Goal: Task Accomplishment & Management: Manage account settings

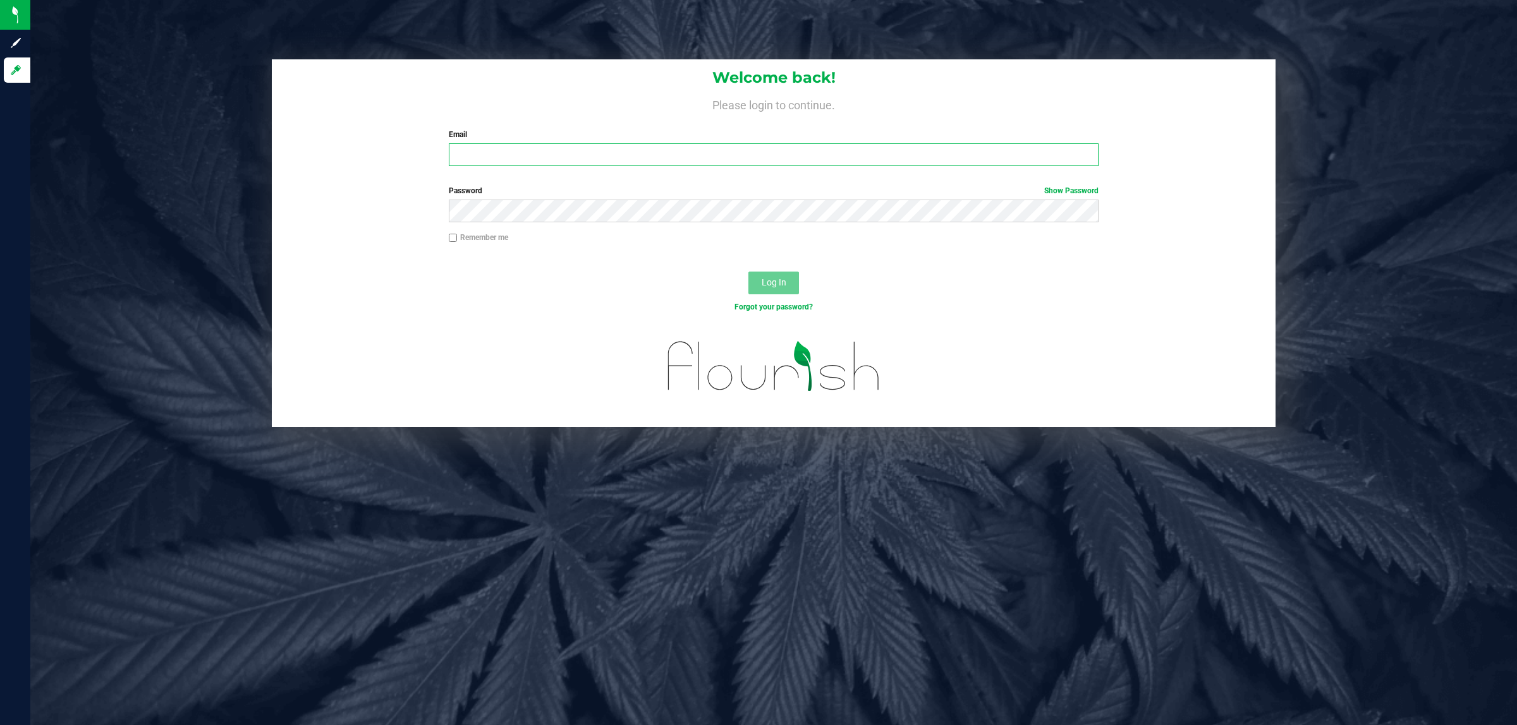
click at [482, 150] on input "Email" at bounding box center [774, 154] width 650 height 23
type input "[EMAIL_ADDRESS][DOMAIN_NAME]"
click at [748, 272] on button "Log In" at bounding box center [773, 283] width 51 height 23
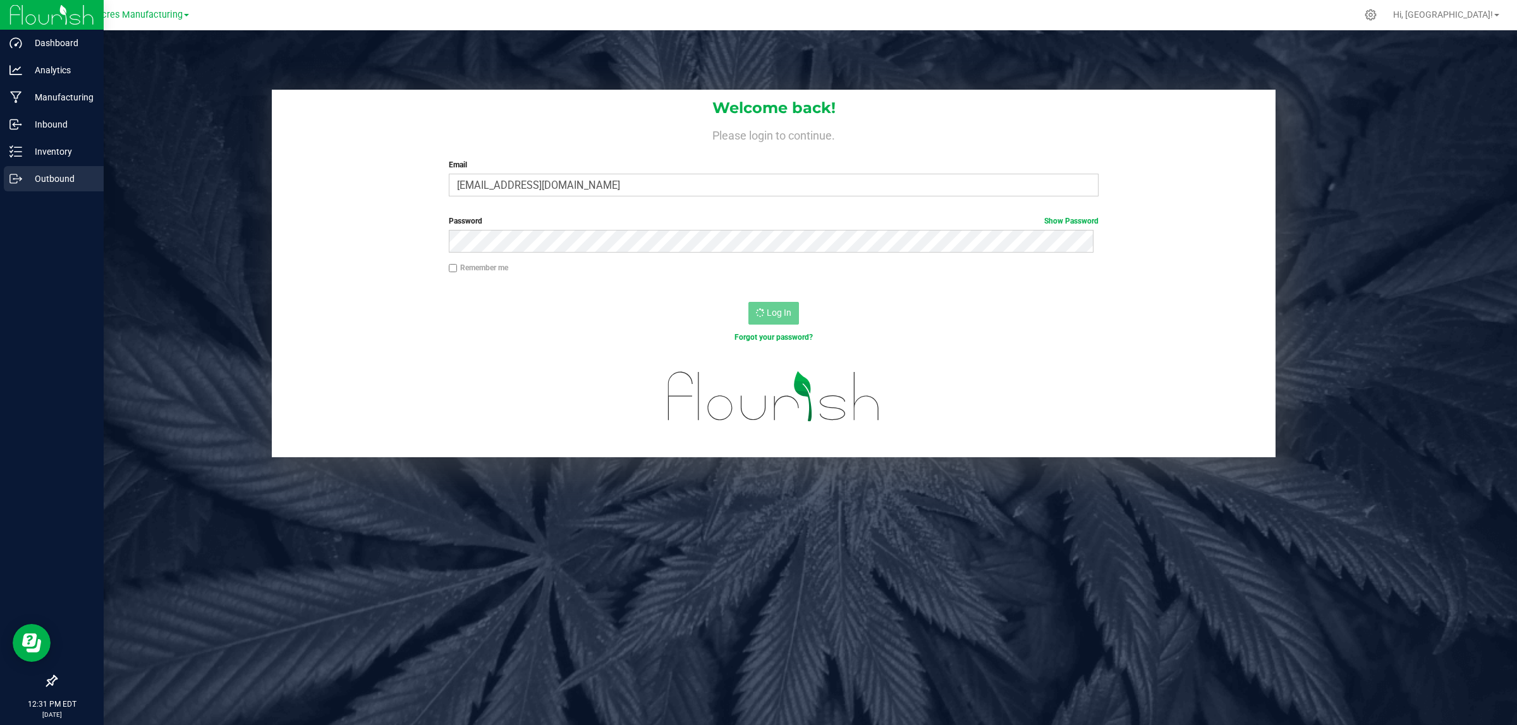
click at [13, 181] on icon at bounding box center [15, 179] width 13 height 13
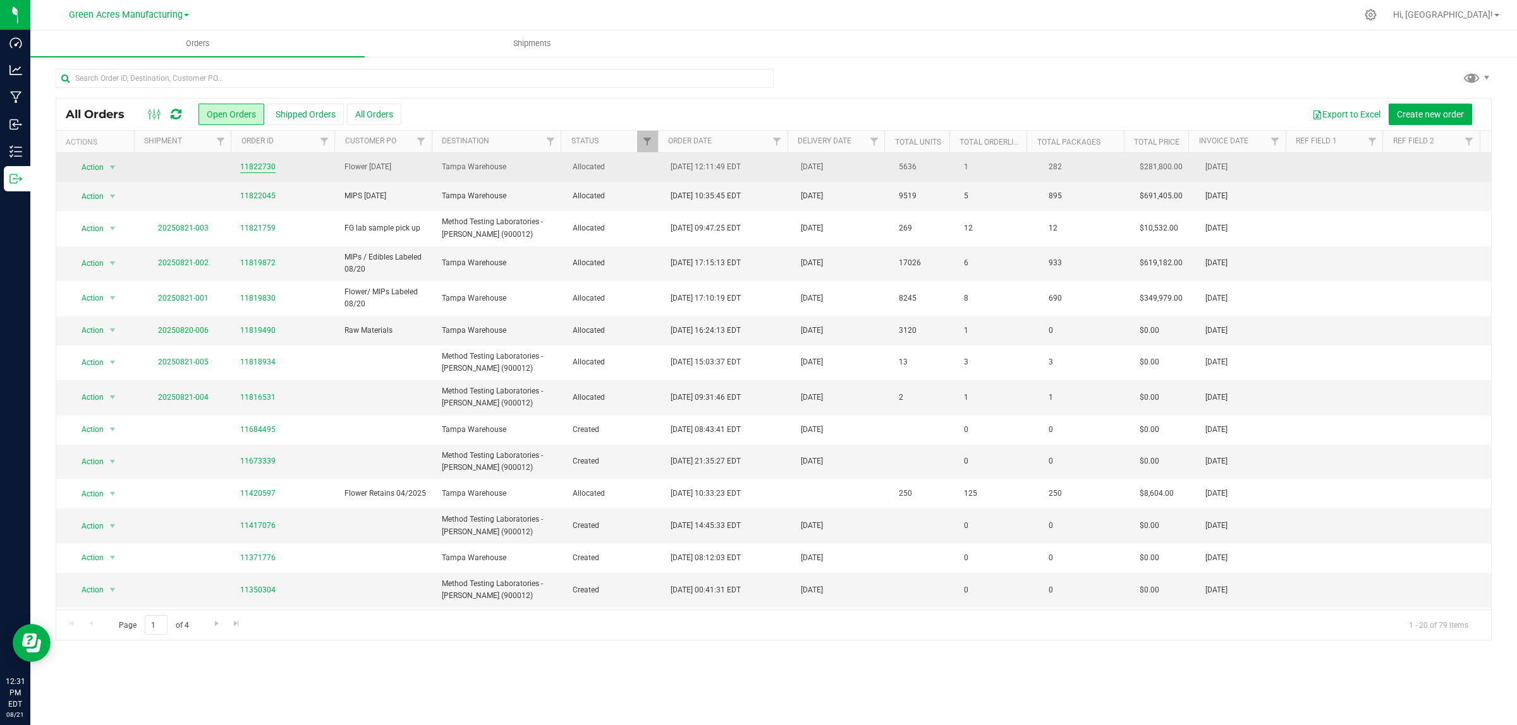
click at [259, 169] on link "11822730" at bounding box center [257, 167] width 35 height 12
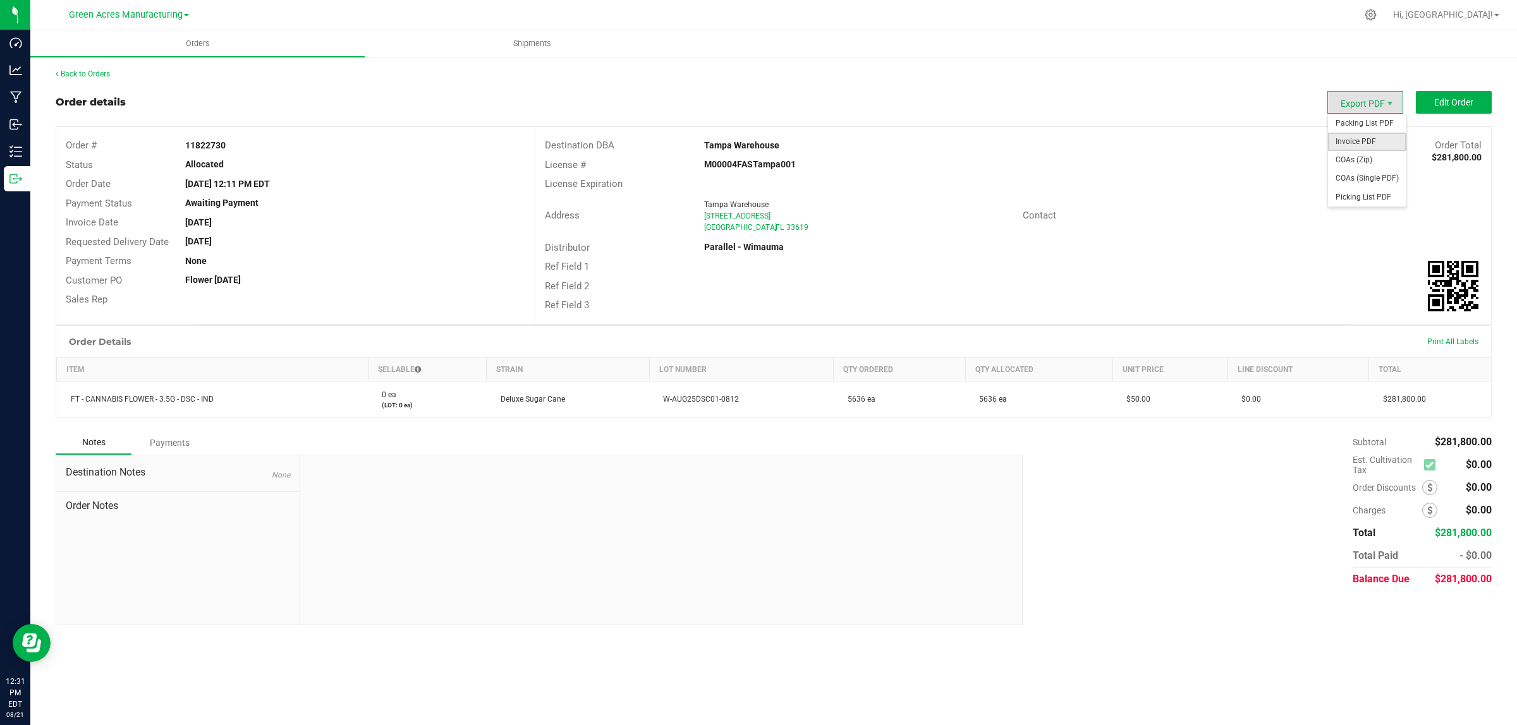
click at [1348, 136] on span "Invoice PDF" at bounding box center [1367, 142] width 78 height 18
click at [83, 75] on link "Back to Orders" at bounding box center [83, 74] width 54 height 9
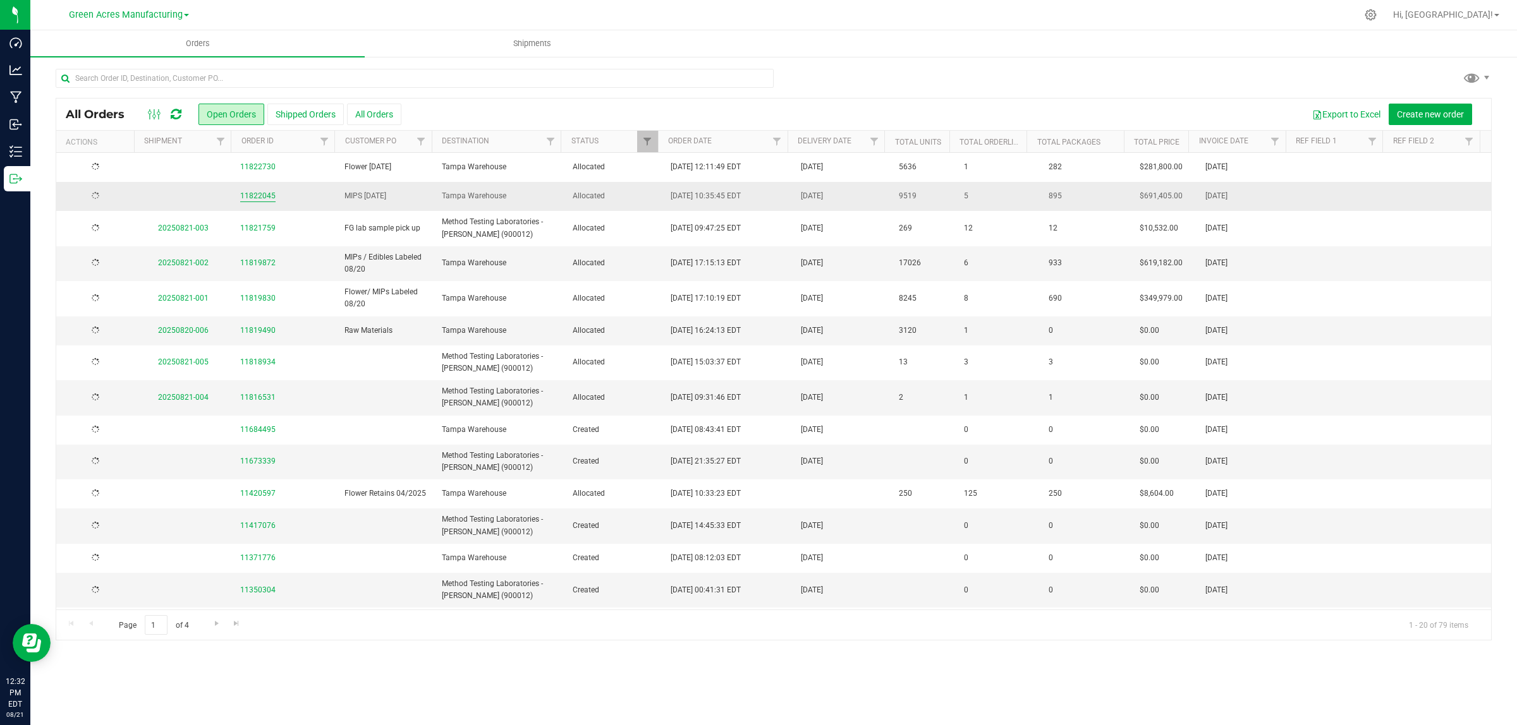
click at [255, 198] on link "11822045" at bounding box center [257, 196] width 35 height 12
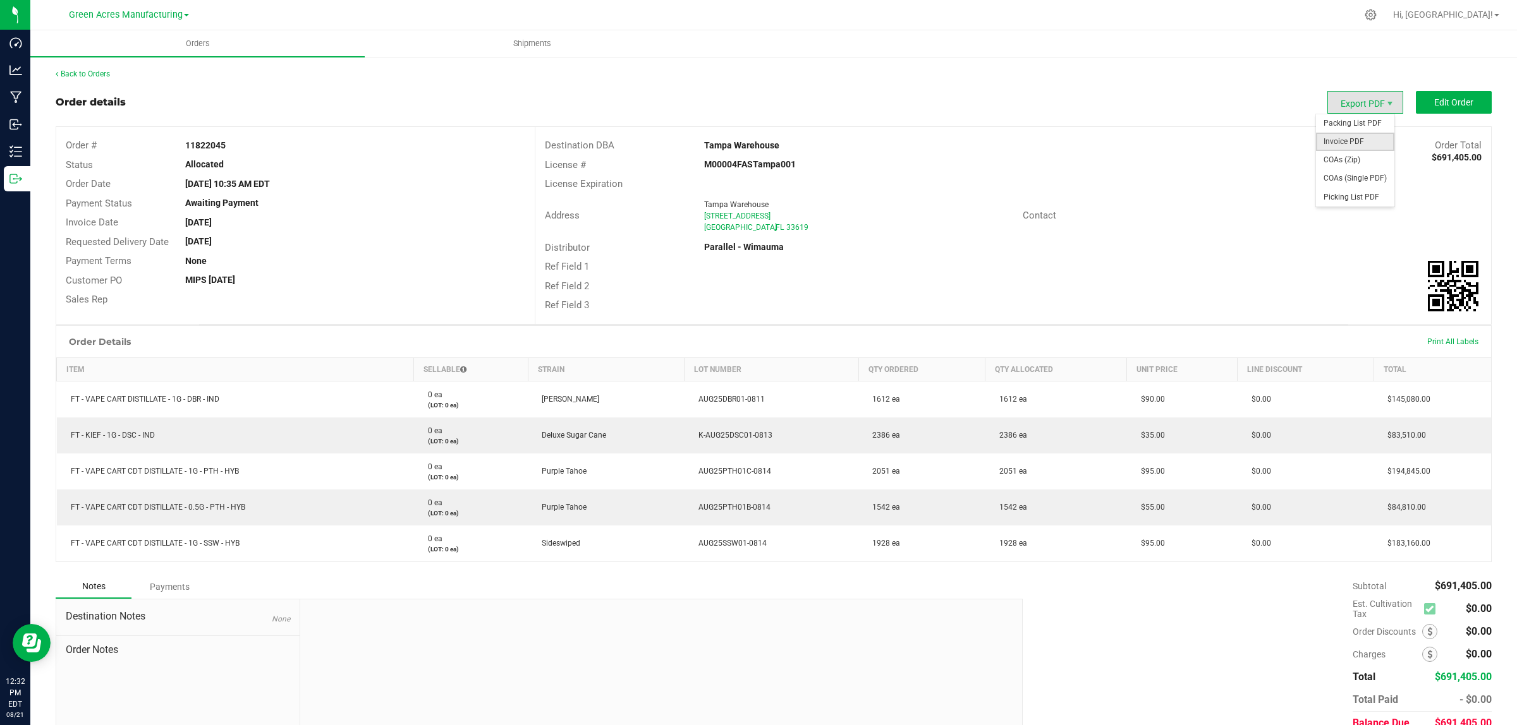
click at [1342, 146] on span "Invoice PDF" at bounding box center [1355, 142] width 78 height 18
drag, startPoint x: 109, startPoint y: 68, endPoint x: 103, endPoint y: 70, distance: 6.6
click at [107, 68] on div "Back to Orders" at bounding box center [774, 73] width 1436 height 11
click at [103, 70] on link "Back to Orders" at bounding box center [83, 74] width 54 height 9
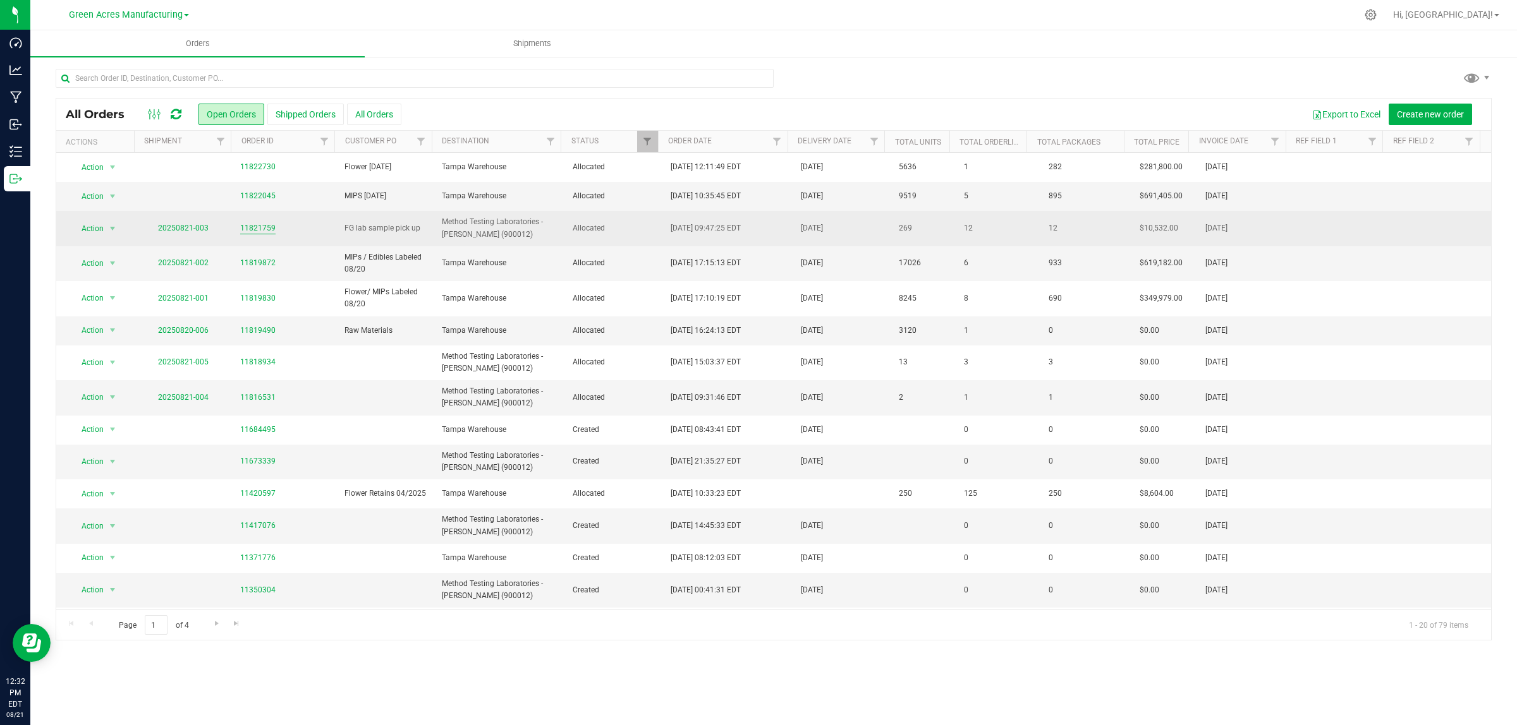
click at [255, 228] on link "11821759" at bounding box center [257, 228] width 35 height 12
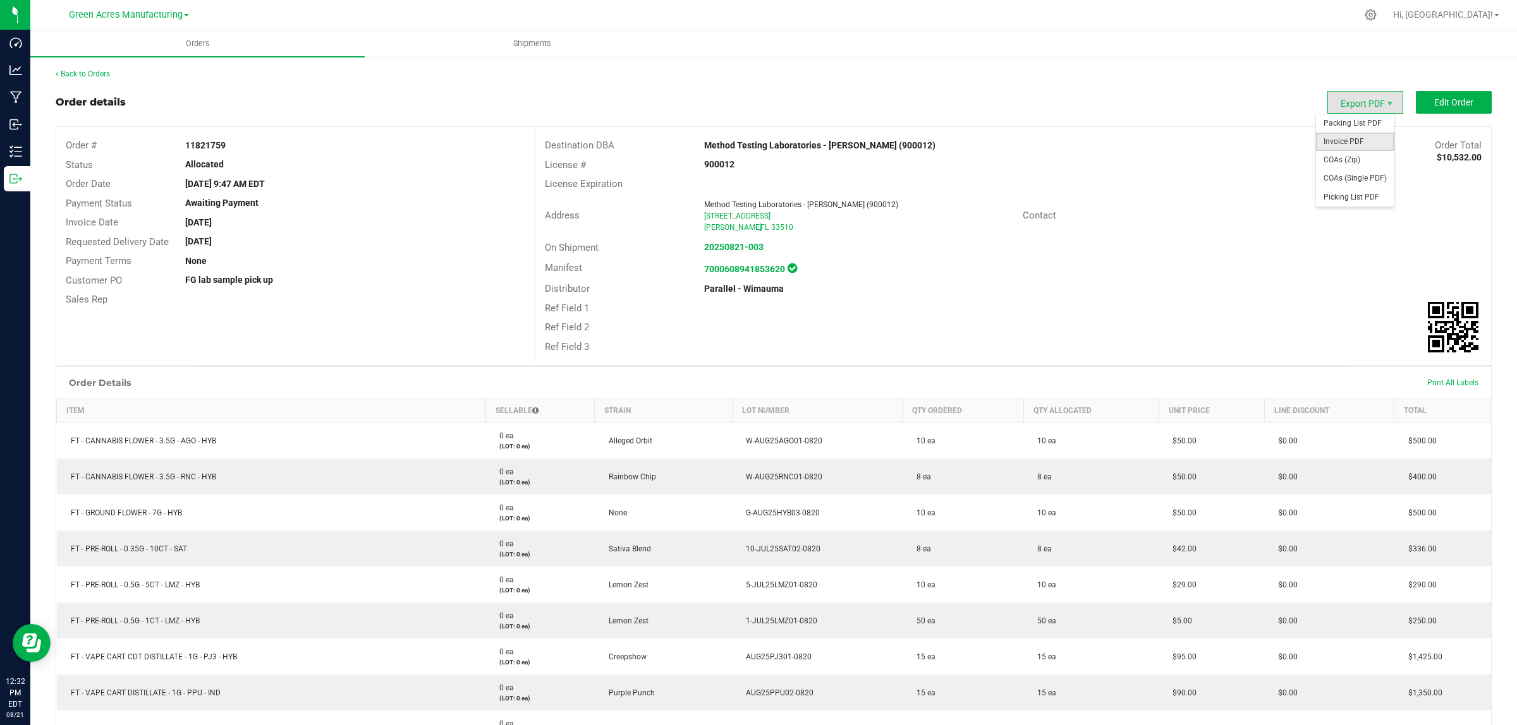
click at [1333, 140] on span "Invoice PDF" at bounding box center [1355, 142] width 78 height 18
click at [92, 70] on link "Back to Orders" at bounding box center [83, 74] width 54 height 9
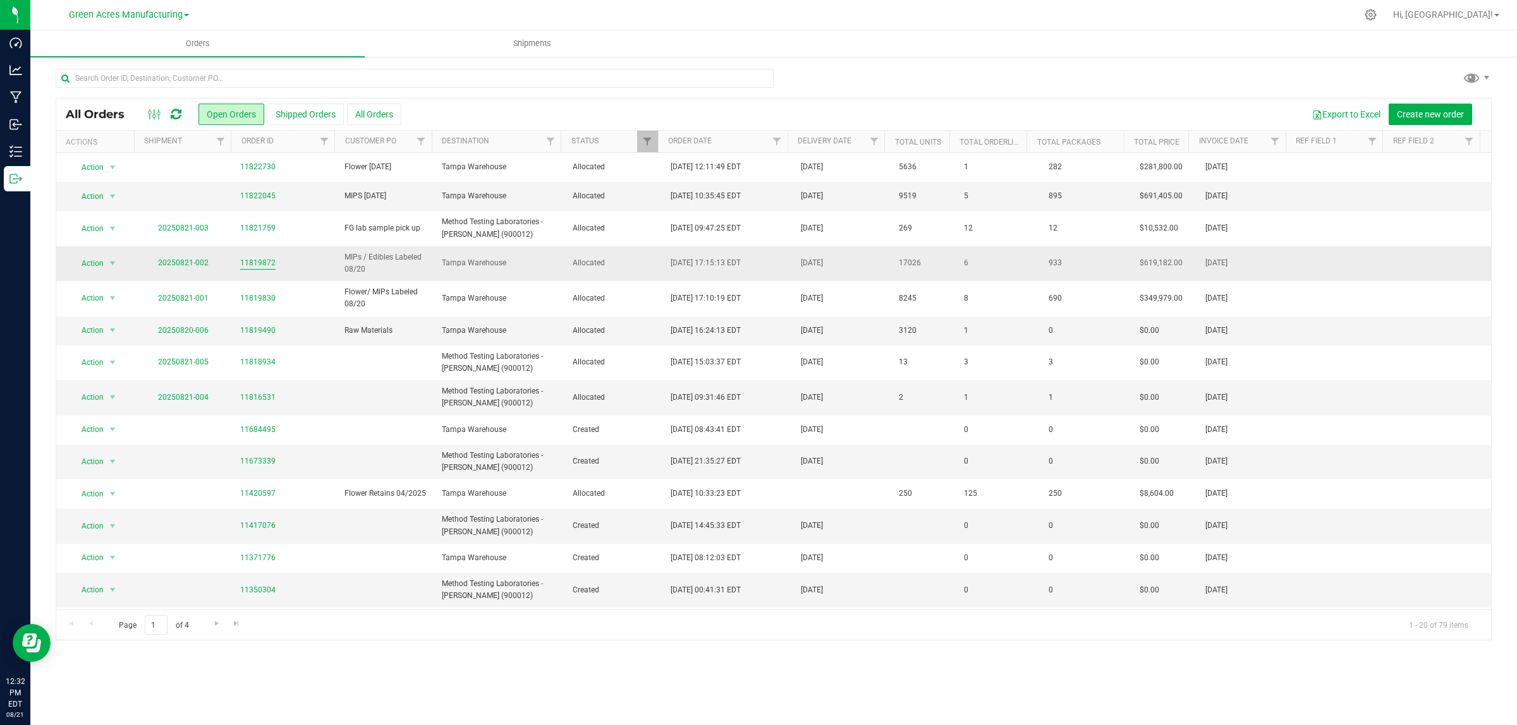
click at [241, 266] on link "11819872" at bounding box center [257, 263] width 35 height 12
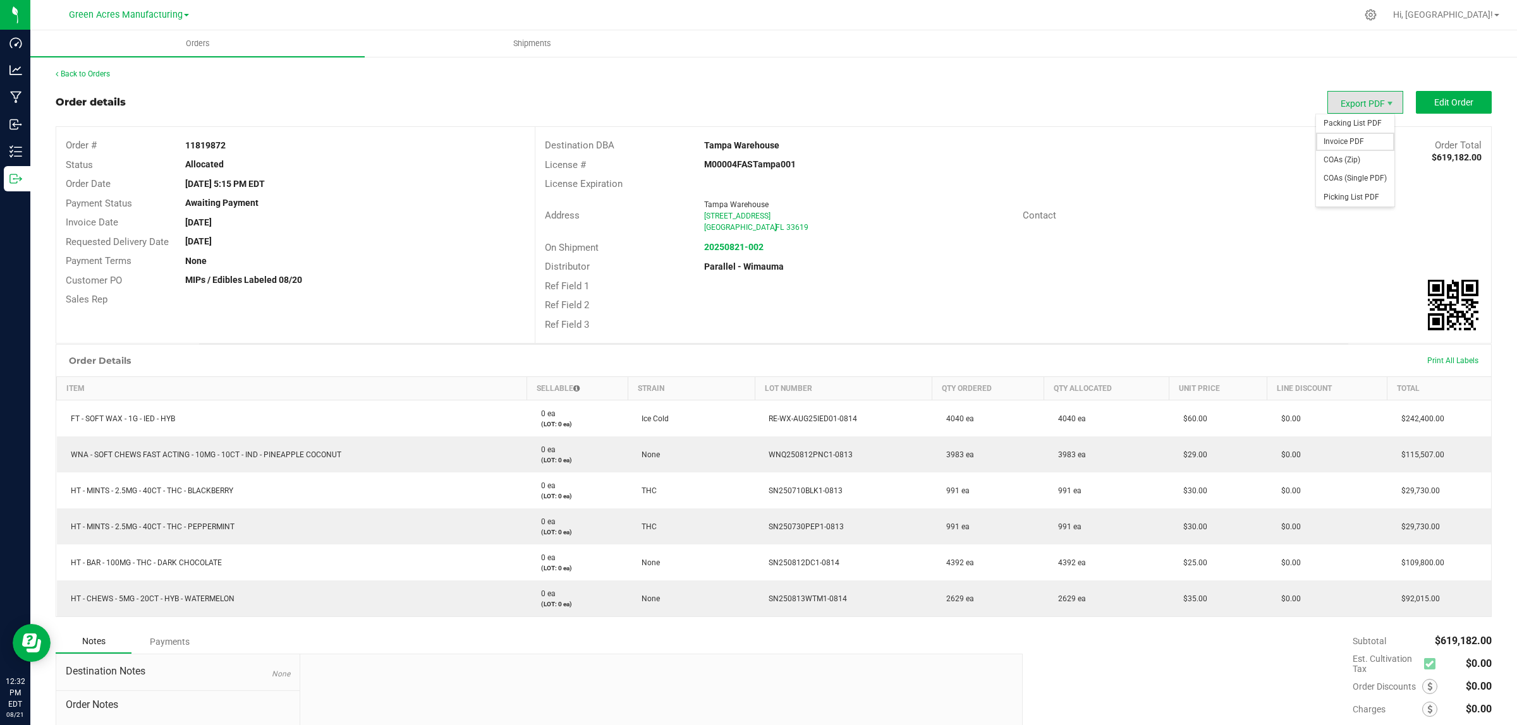
click at [1341, 138] on span "Invoice PDF" at bounding box center [1355, 142] width 78 height 18
click at [88, 77] on div "Back to Orders" at bounding box center [774, 73] width 1436 height 11
click at [89, 73] on link "Back to Orders" at bounding box center [83, 74] width 54 height 9
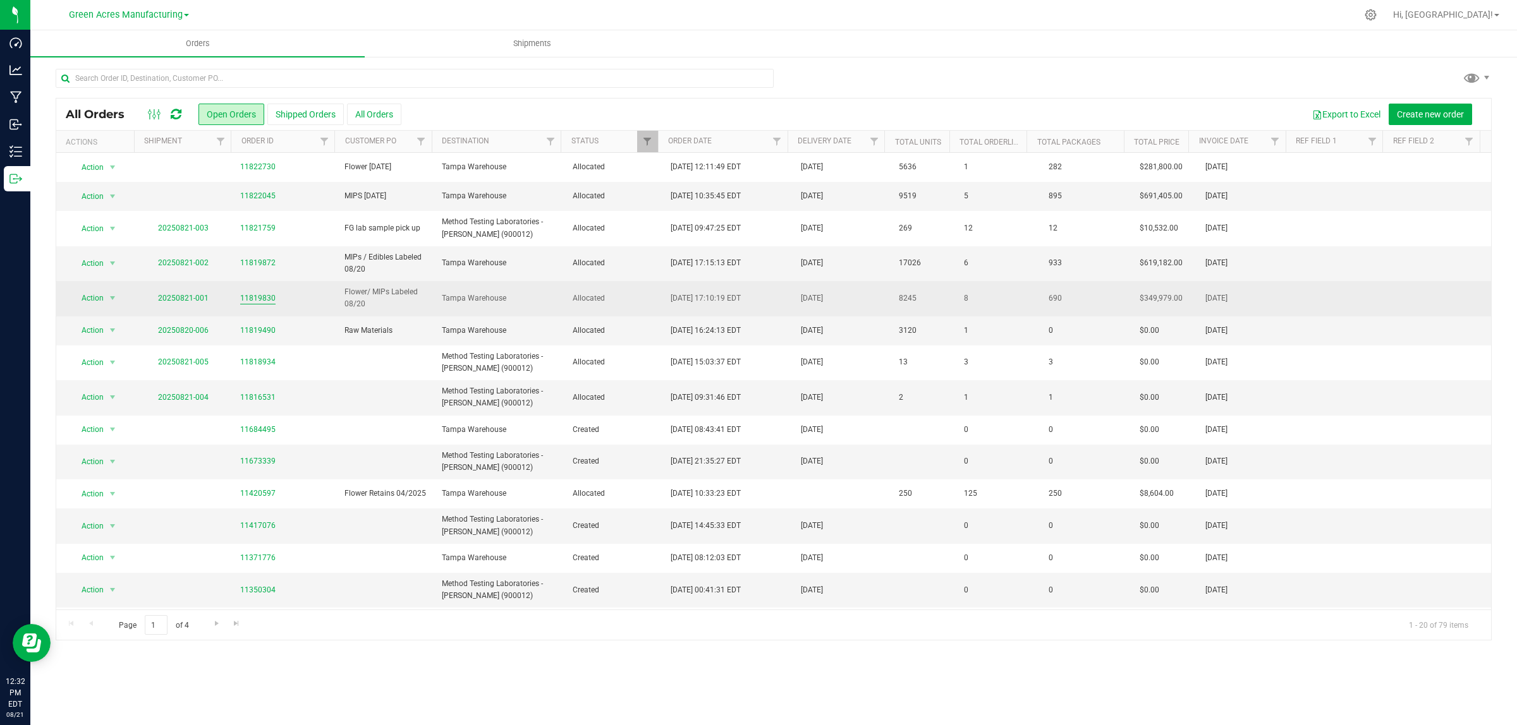
click at [262, 297] on link "11819830" at bounding box center [257, 299] width 35 height 12
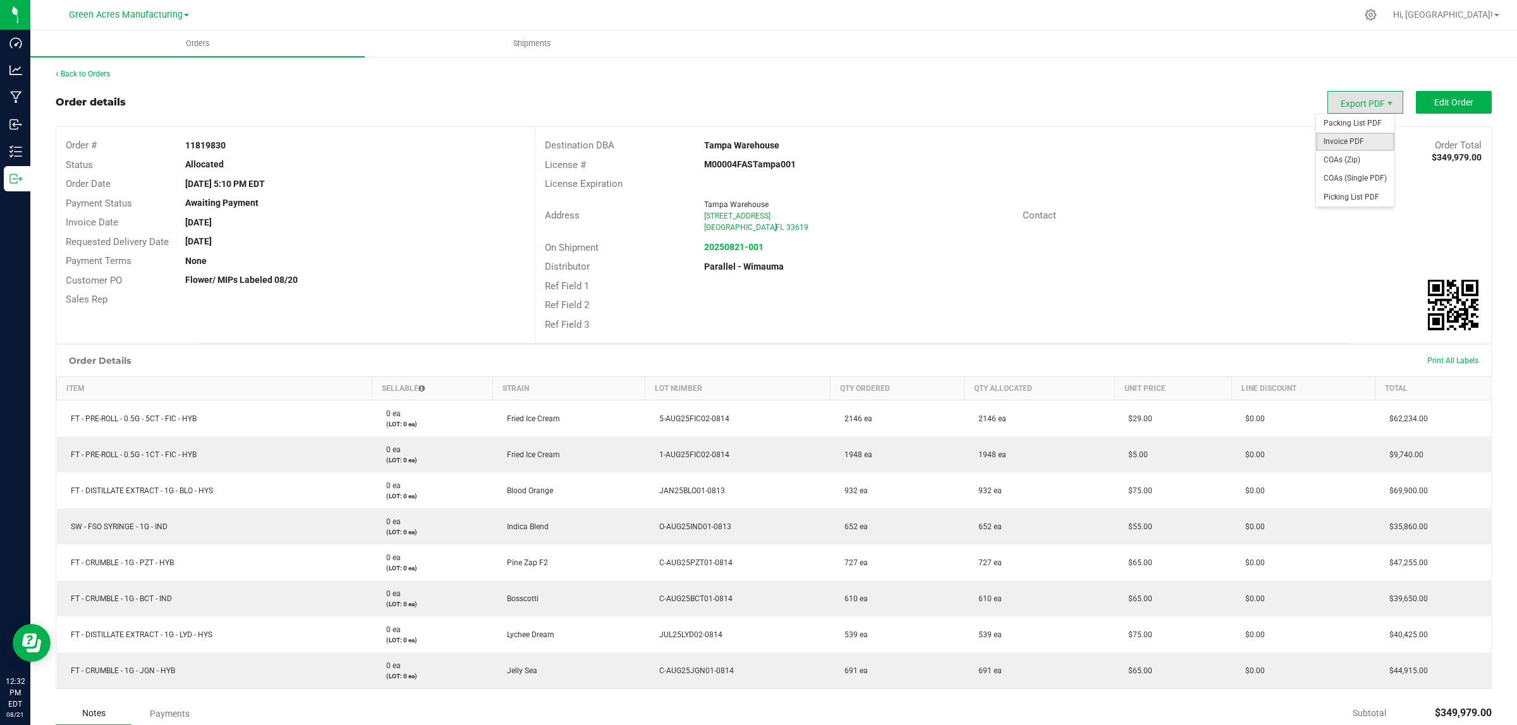
click at [1347, 136] on span "Invoice PDF" at bounding box center [1355, 142] width 78 height 18
click at [101, 76] on link "Back to Orders" at bounding box center [83, 74] width 54 height 9
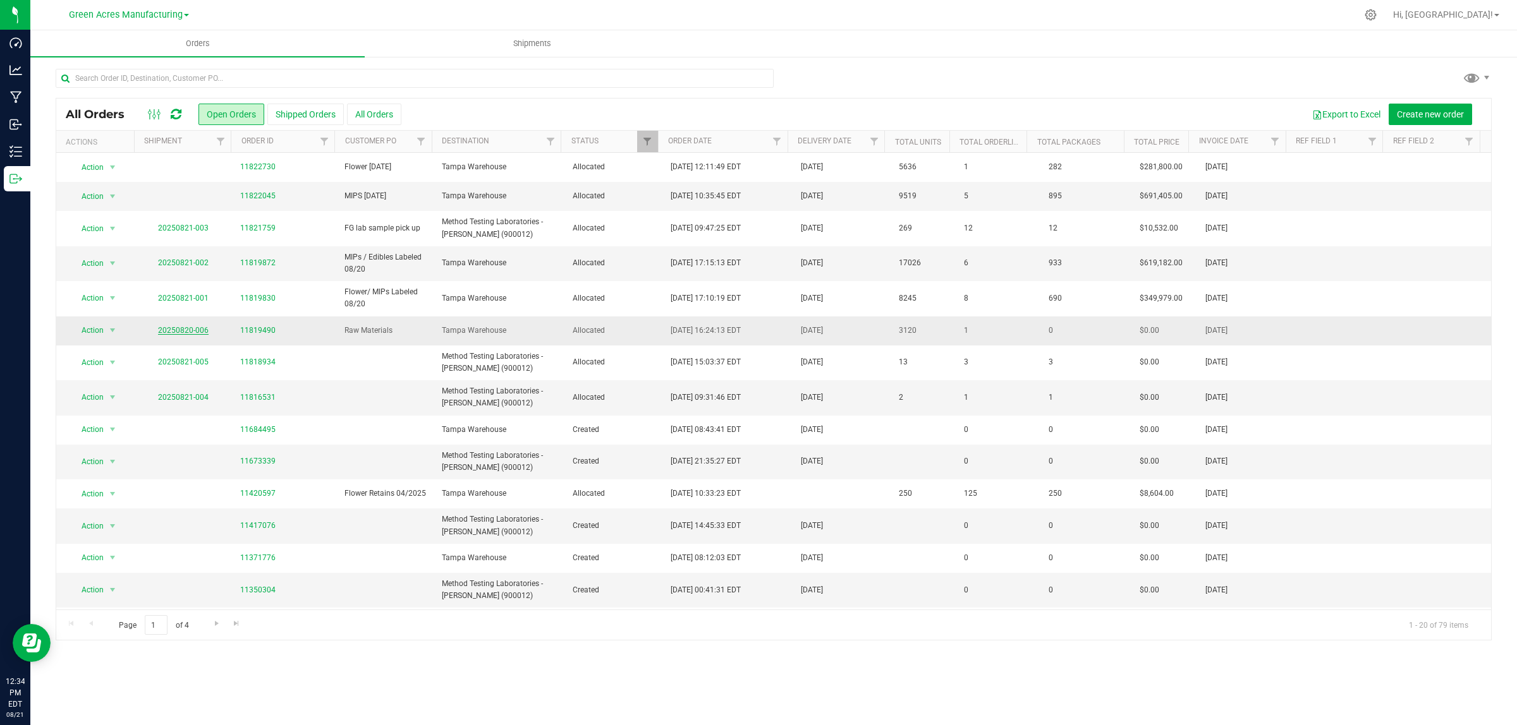
click at [185, 333] on link "20250820-006" at bounding box center [183, 330] width 51 height 9
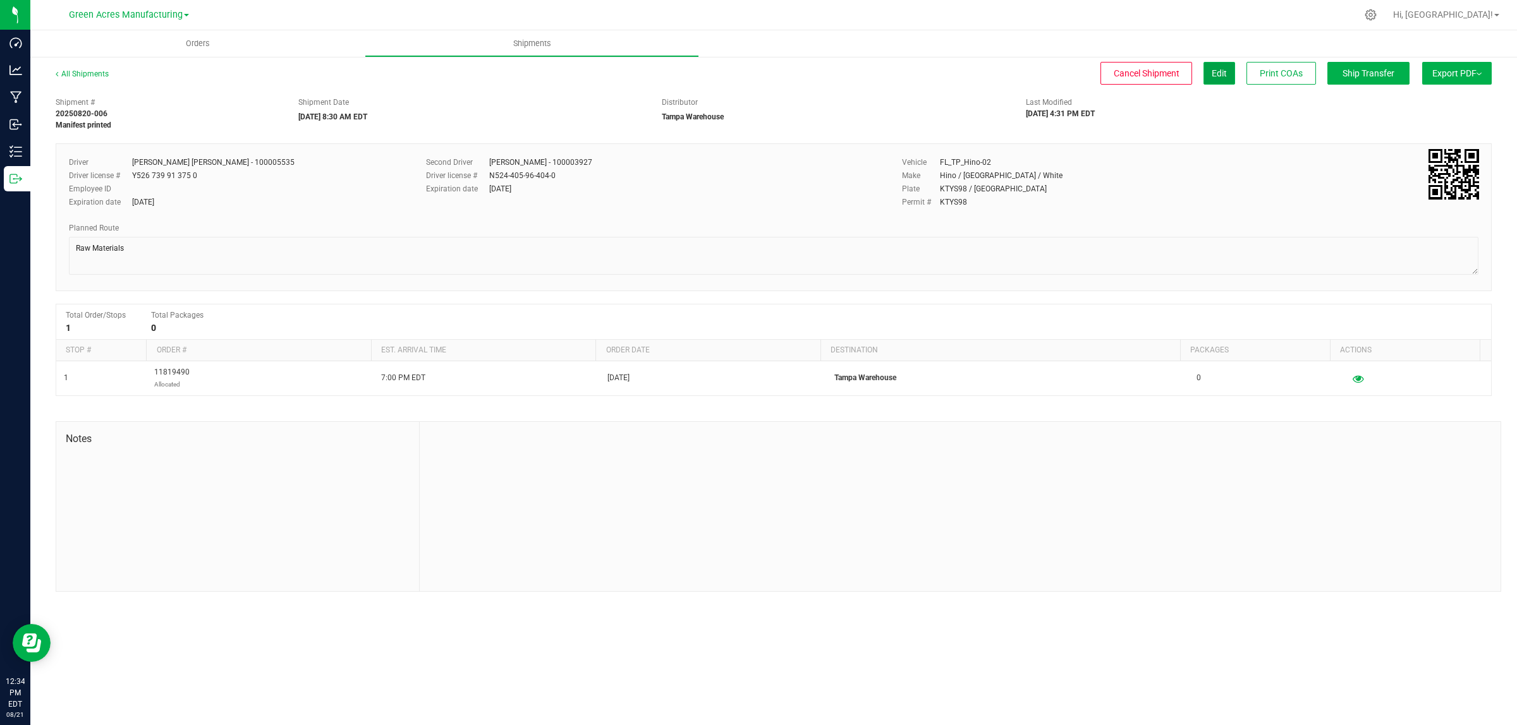
click at [1212, 73] on span "Edit" at bounding box center [1218, 73] width 15 height 10
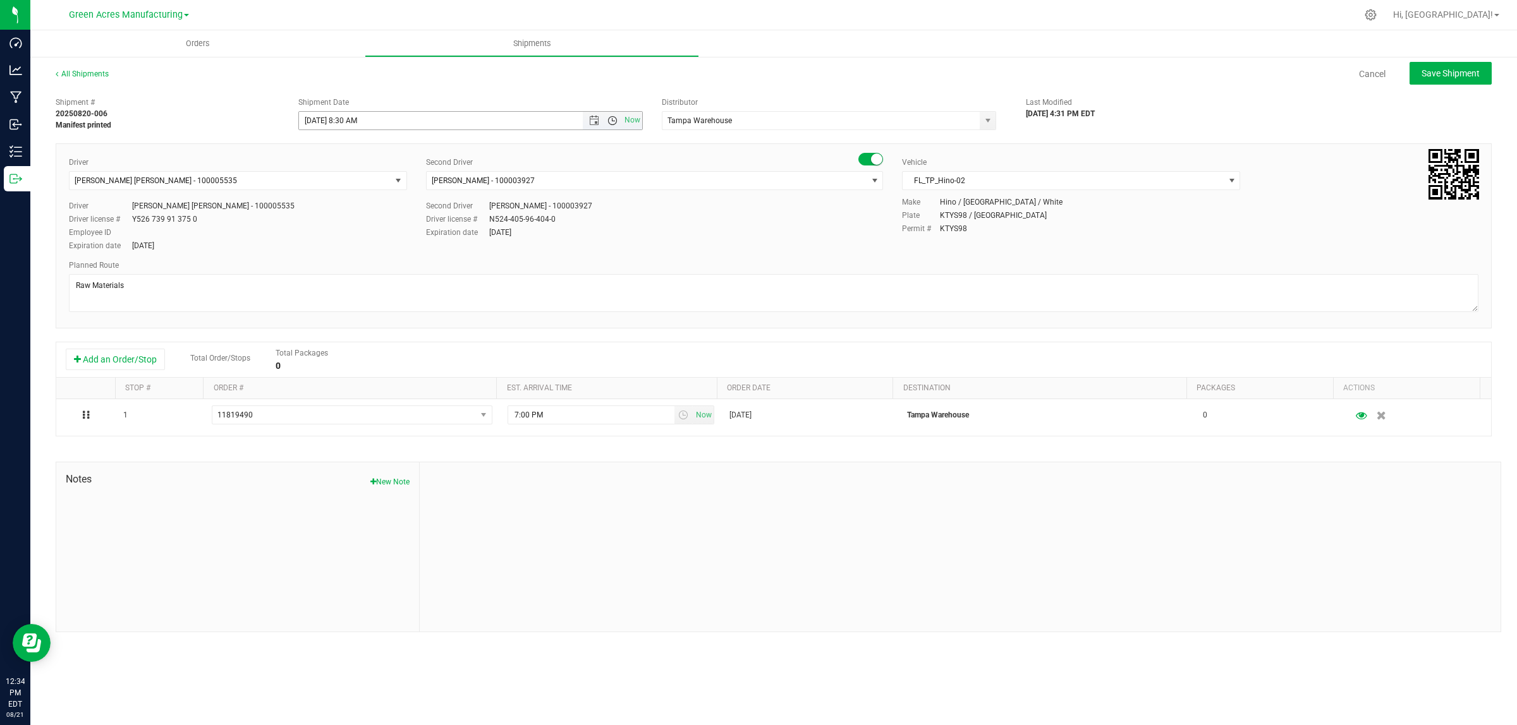
click at [613, 120] on span "Open the time view" at bounding box center [612, 121] width 10 height 10
click at [344, 212] on li "2:30 PM" at bounding box center [470, 213] width 342 height 16
click at [1464, 76] on span "Save Shipment" at bounding box center [1450, 73] width 58 height 10
type input "8/21/2025 6:30 PM"
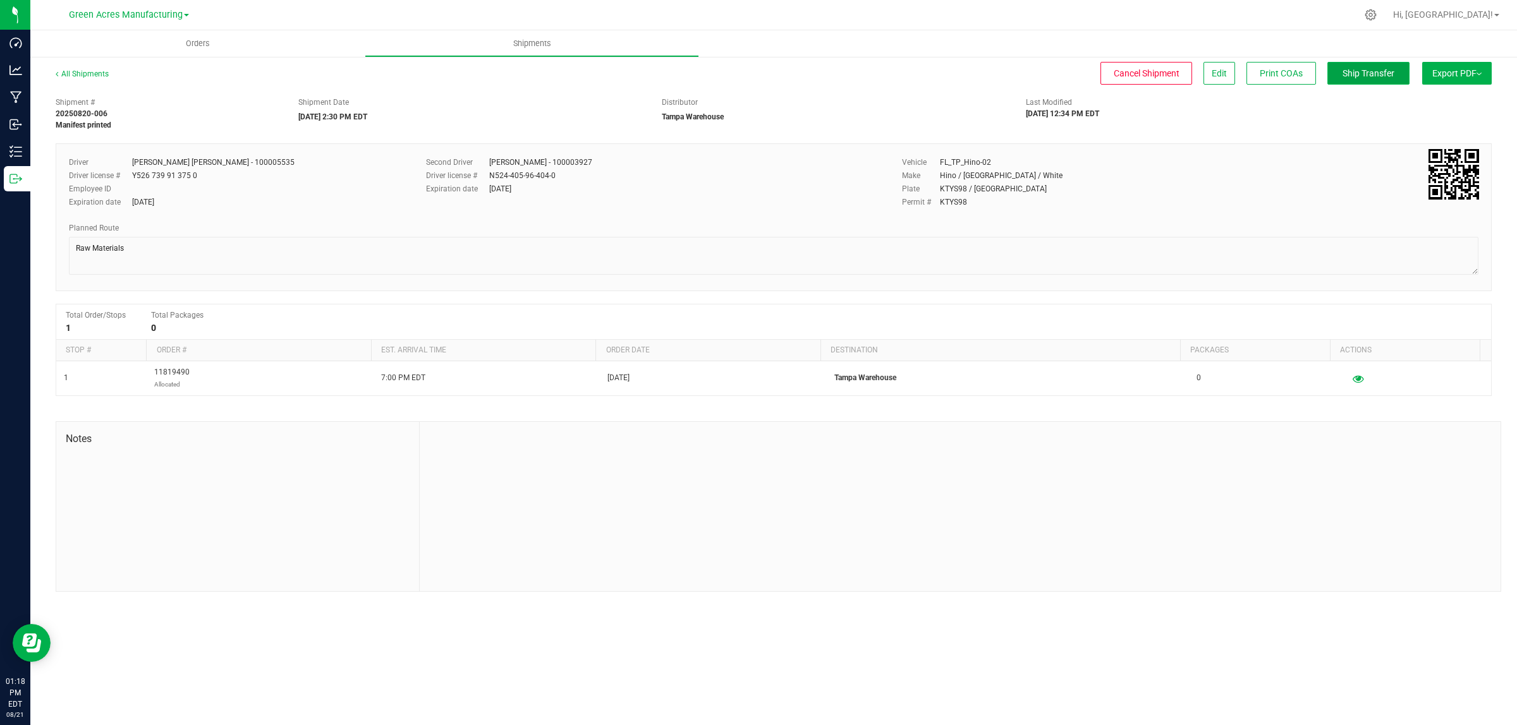
click at [1350, 71] on span "Ship Transfer" at bounding box center [1368, 73] width 52 height 10
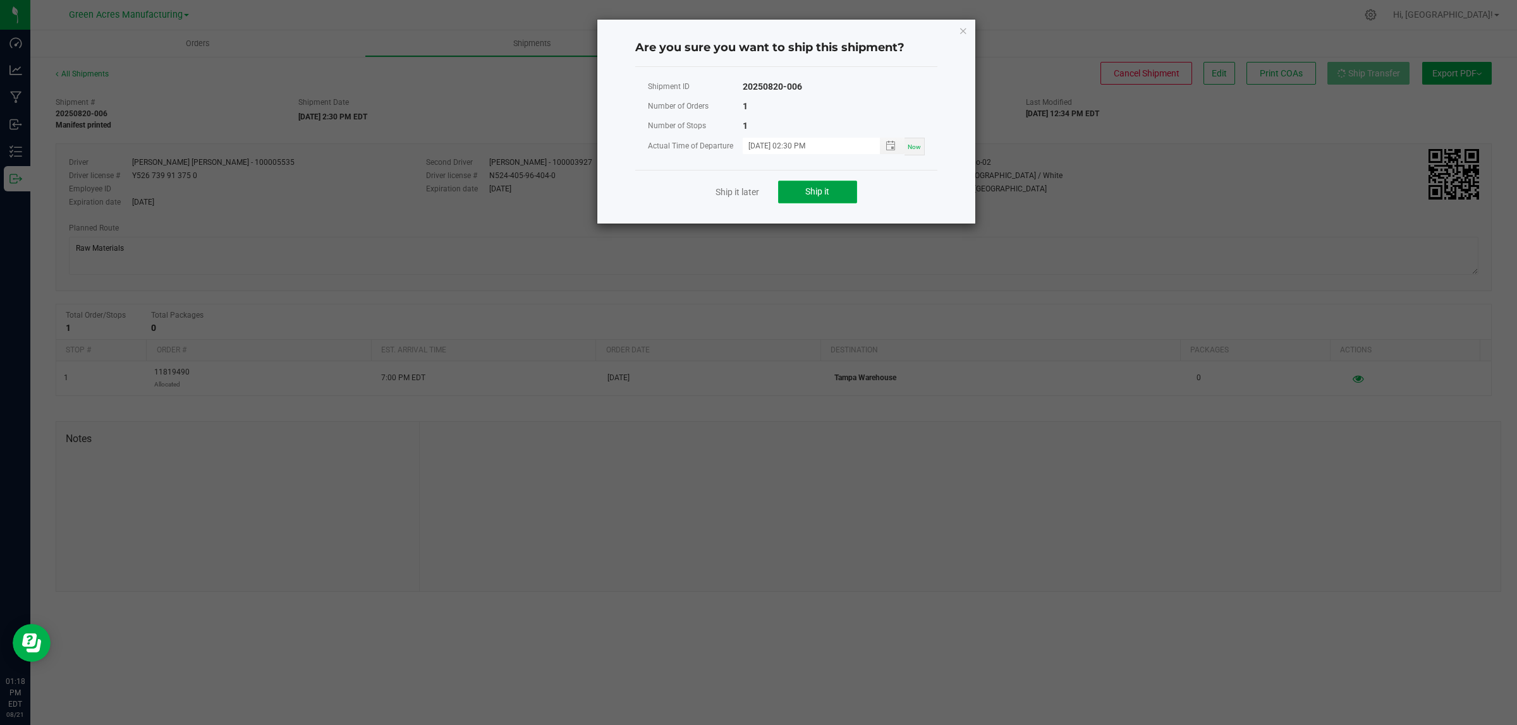
click at [817, 191] on span "Ship it" at bounding box center [817, 191] width 24 height 10
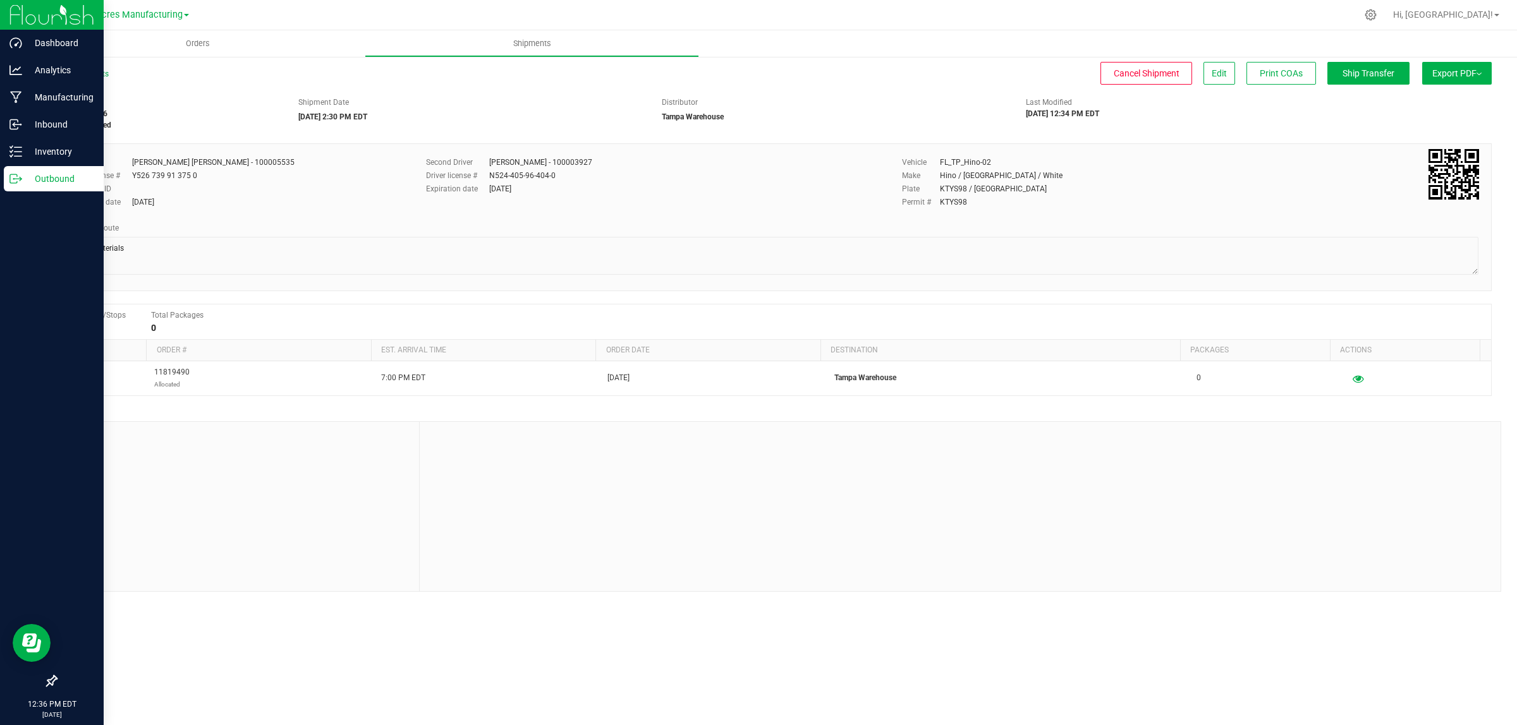
click at [13, 179] on icon at bounding box center [15, 179] width 13 height 13
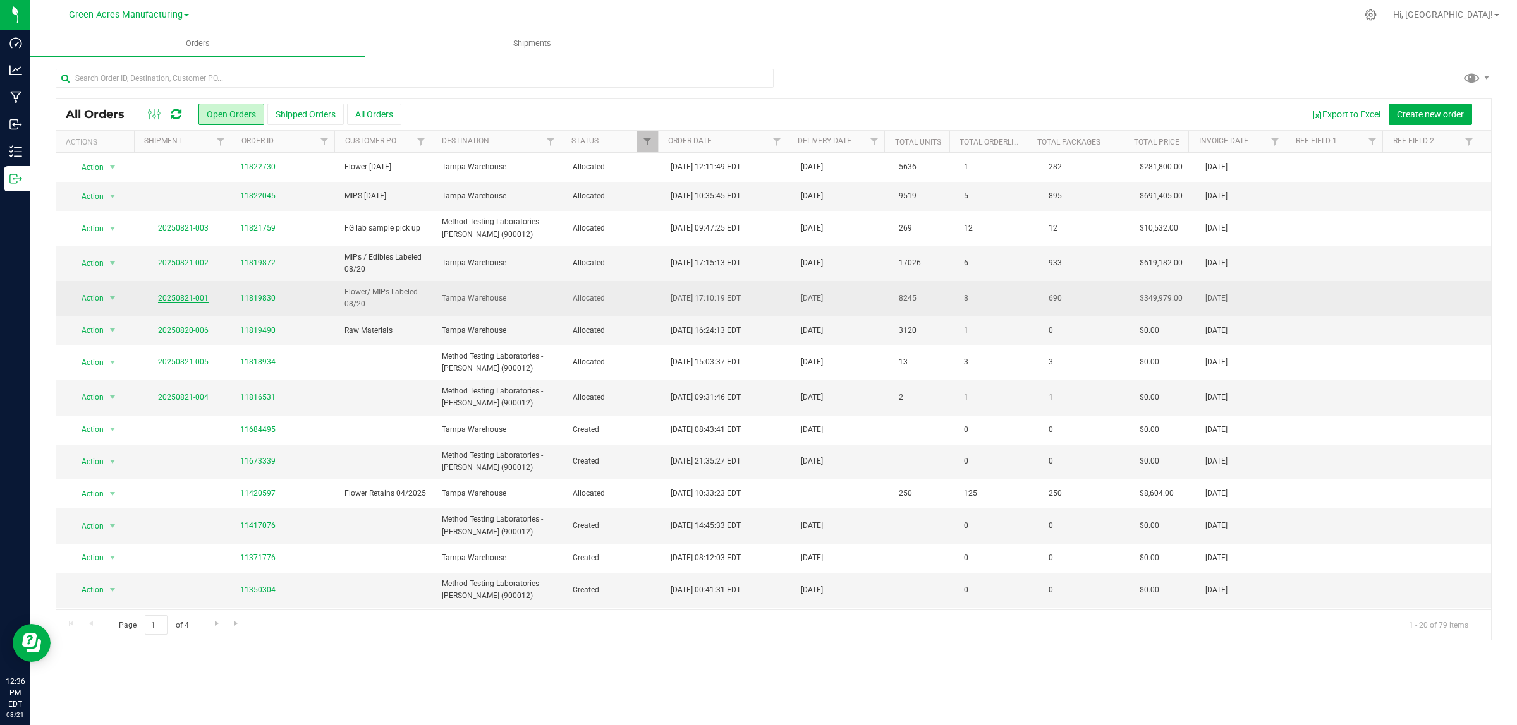
click at [175, 298] on link "20250821-001" at bounding box center [183, 298] width 51 height 9
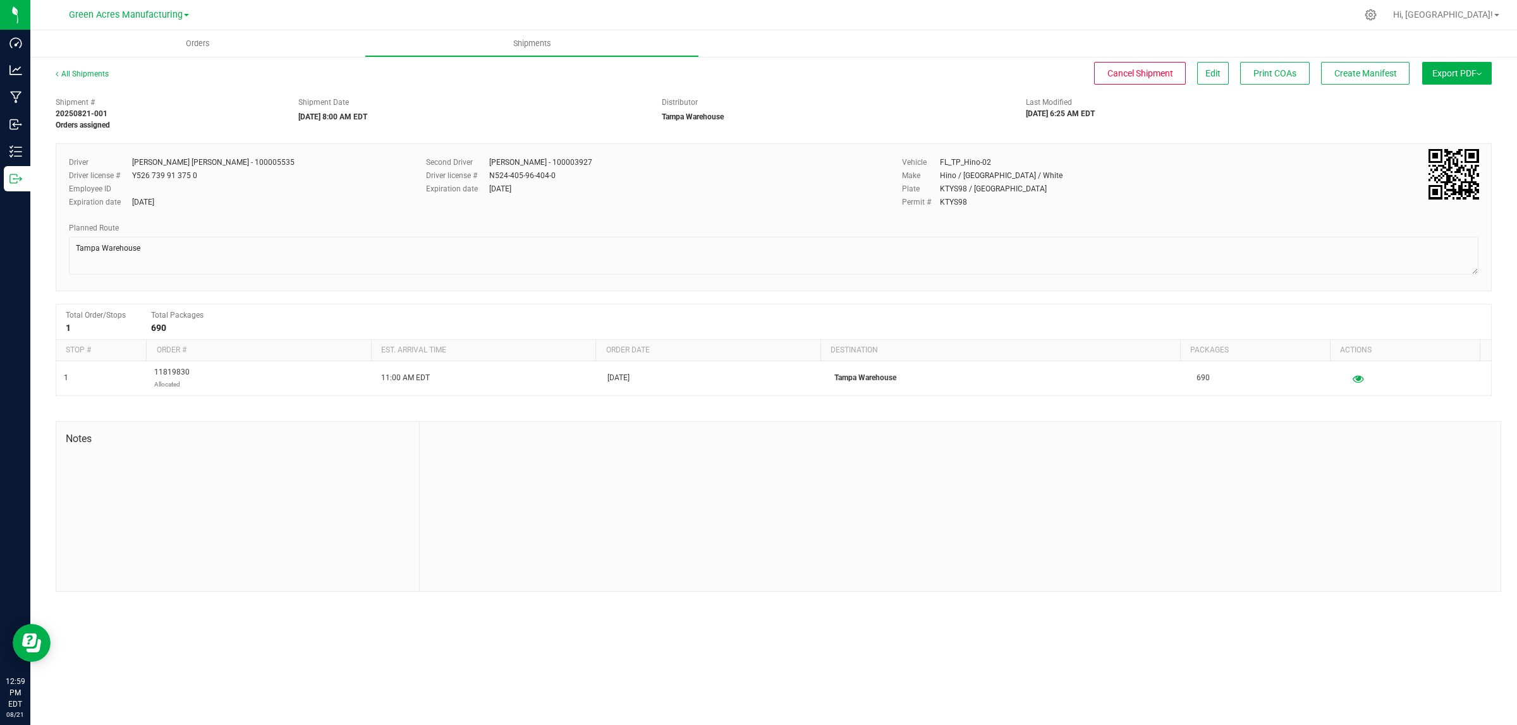
click at [1462, 65] on button "Export PDF" at bounding box center [1457, 73] width 70 height 23
click at [1438, 125] on li "Manifest by Lot" at bounding box center [1453, 120] width 128 height 19
click at [1363, 71] on span "Create Manifest" at bounding box center [1365, 73] width 63 height 10
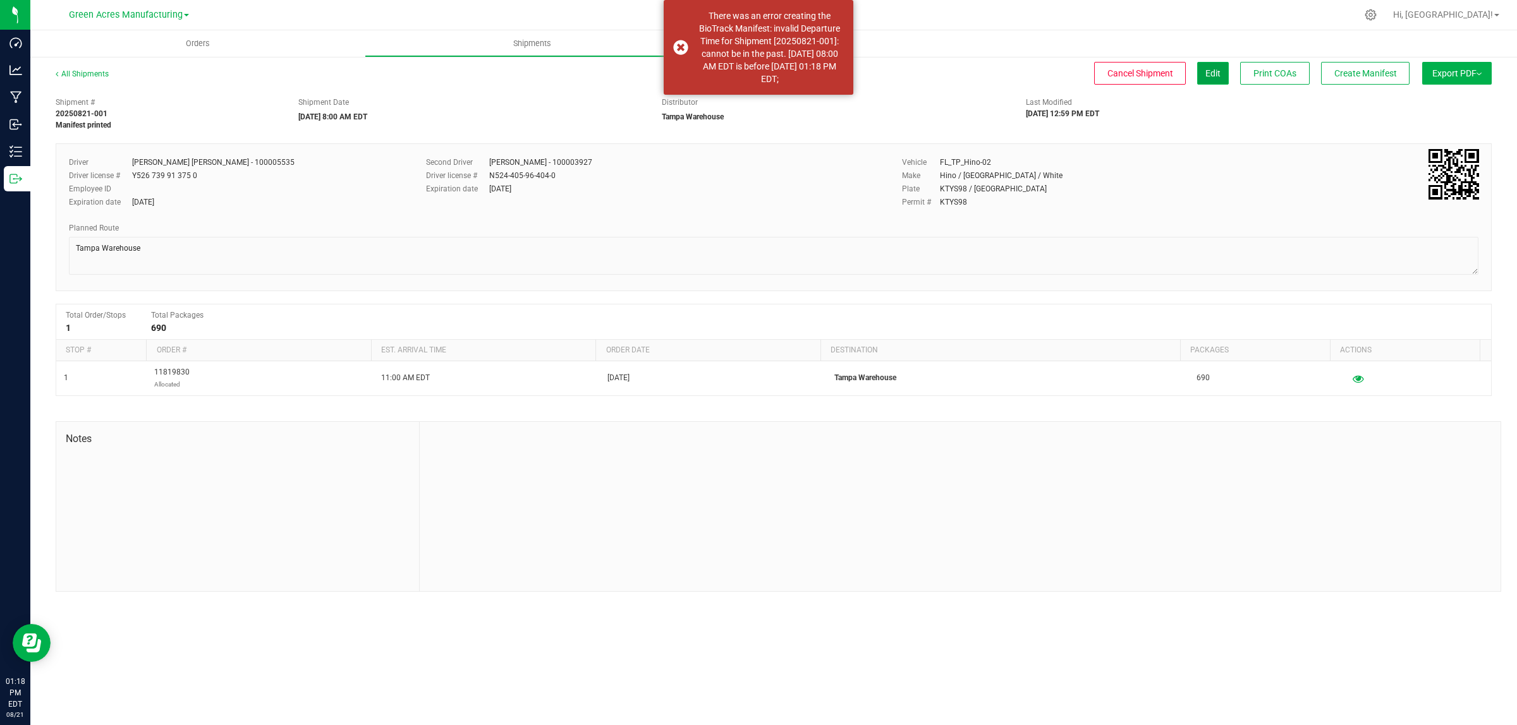
click at [1223, 68] on button "Edit" at bounding box center [1213, 73] width 32 height 23
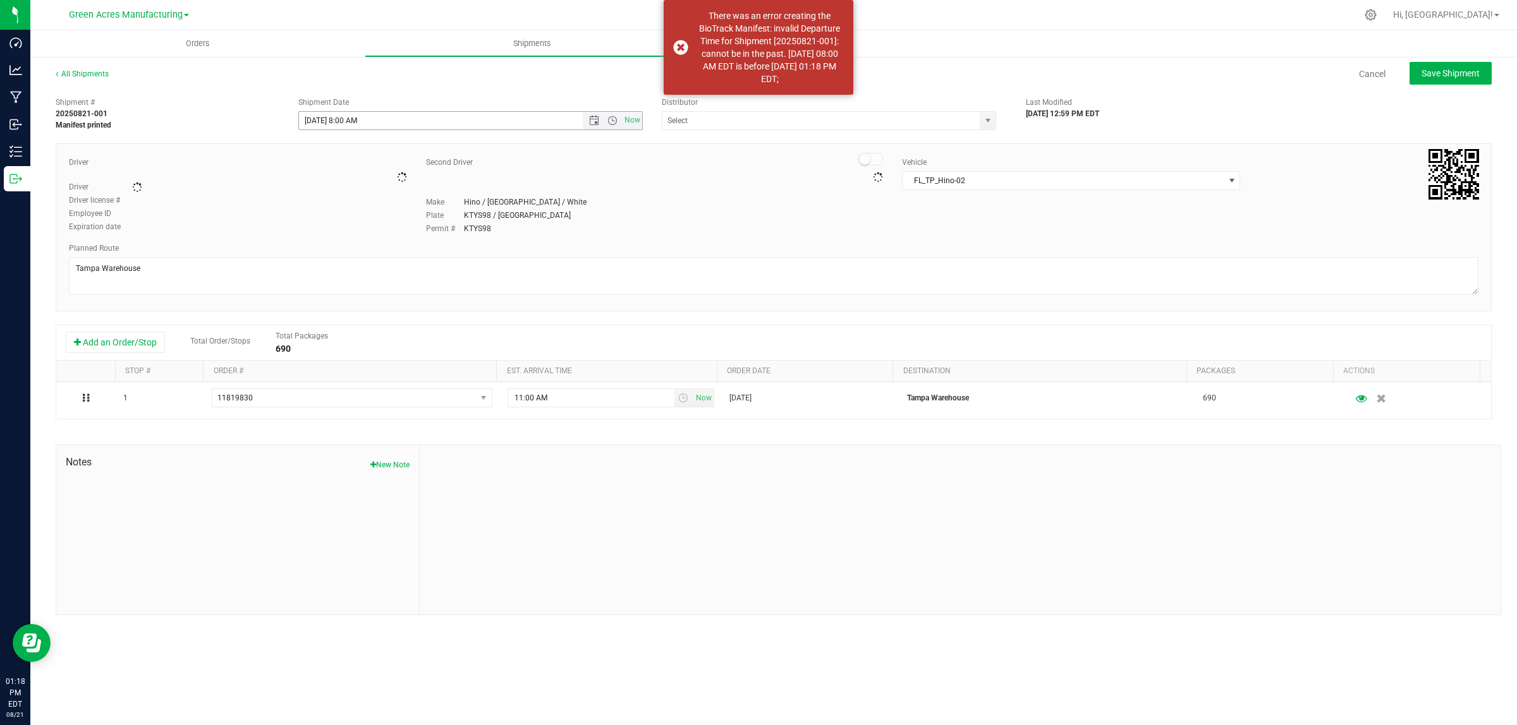
type input "Tampa Warehouse"
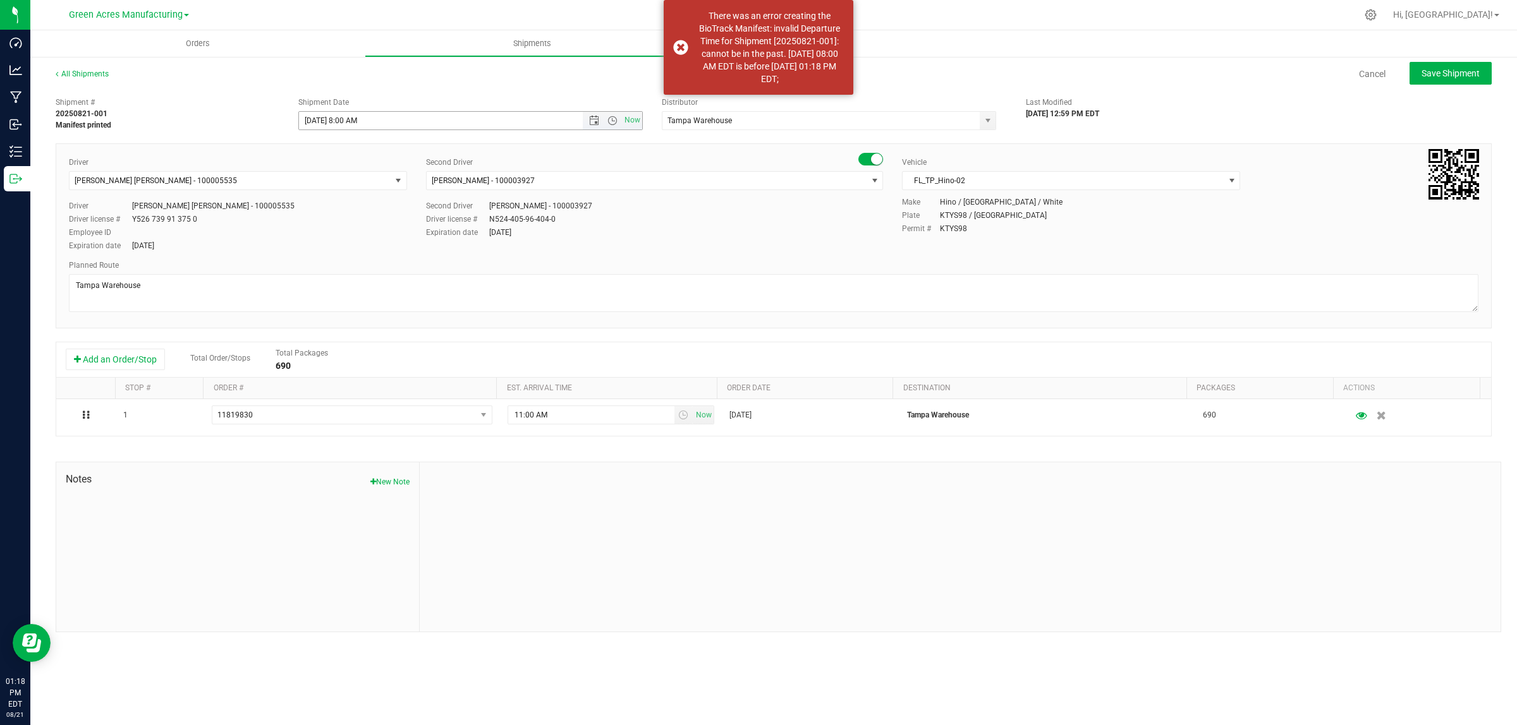
click at [346, 120] on input "8/21/2025 8:00 AM" at bounding box center [452, 121] width 306 height 18
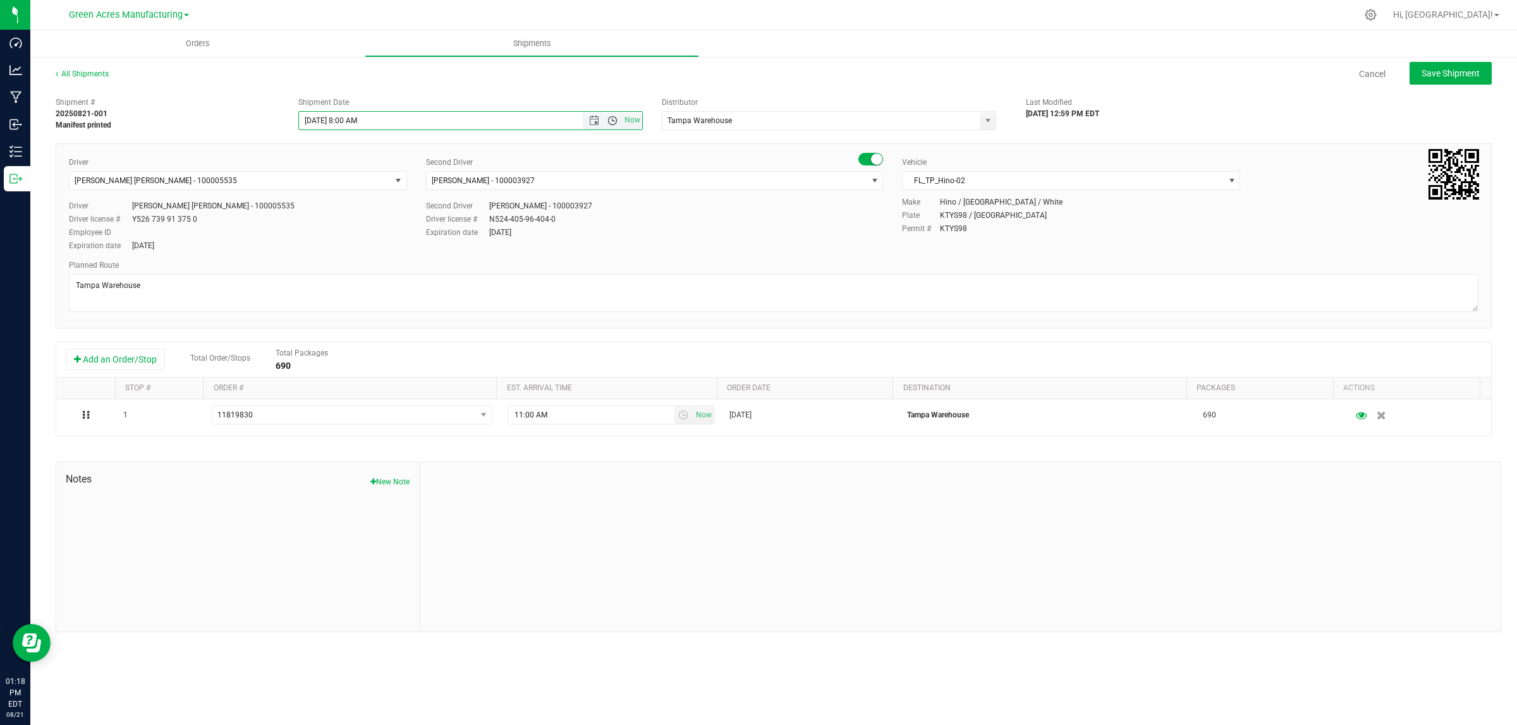
click at [614, 116] on span "Open the time view" at bounding box center [612, 121] width 10 height 10
click at [348, 147] on li "2:30 PM" at bounding box center [470, 151] width 342 height 16
click at [1445, 62] on button "Save Shipment" at bounding box center [1450, 73] width 82 height 23
type input "8/21/2025 6:30 PM"
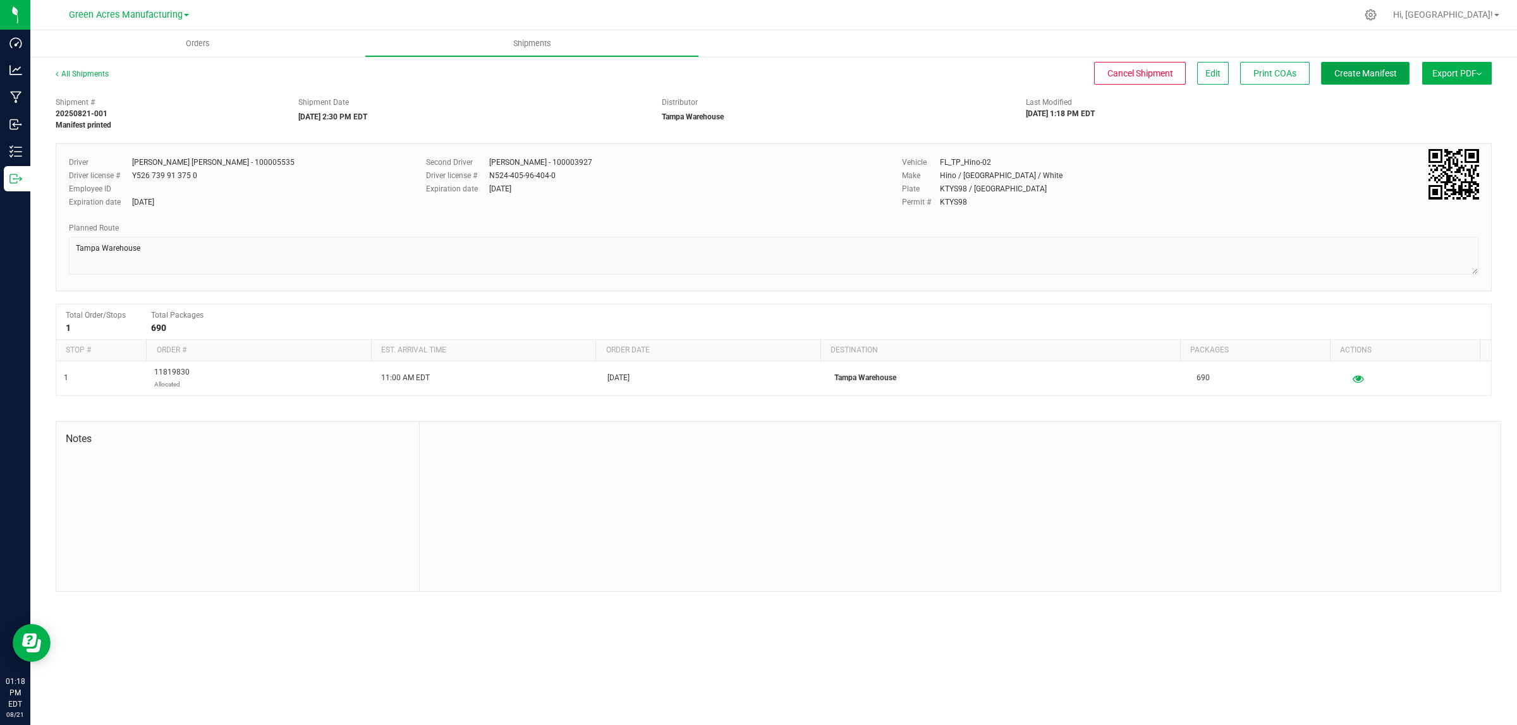
click at [1393, 76] on span "Create Manifest" at bounding box center [1365, 73] width 63 height 10
click at [1384, 79] on button "Ship Transfer" at bounding box center [1368, 73] width 82 height 23
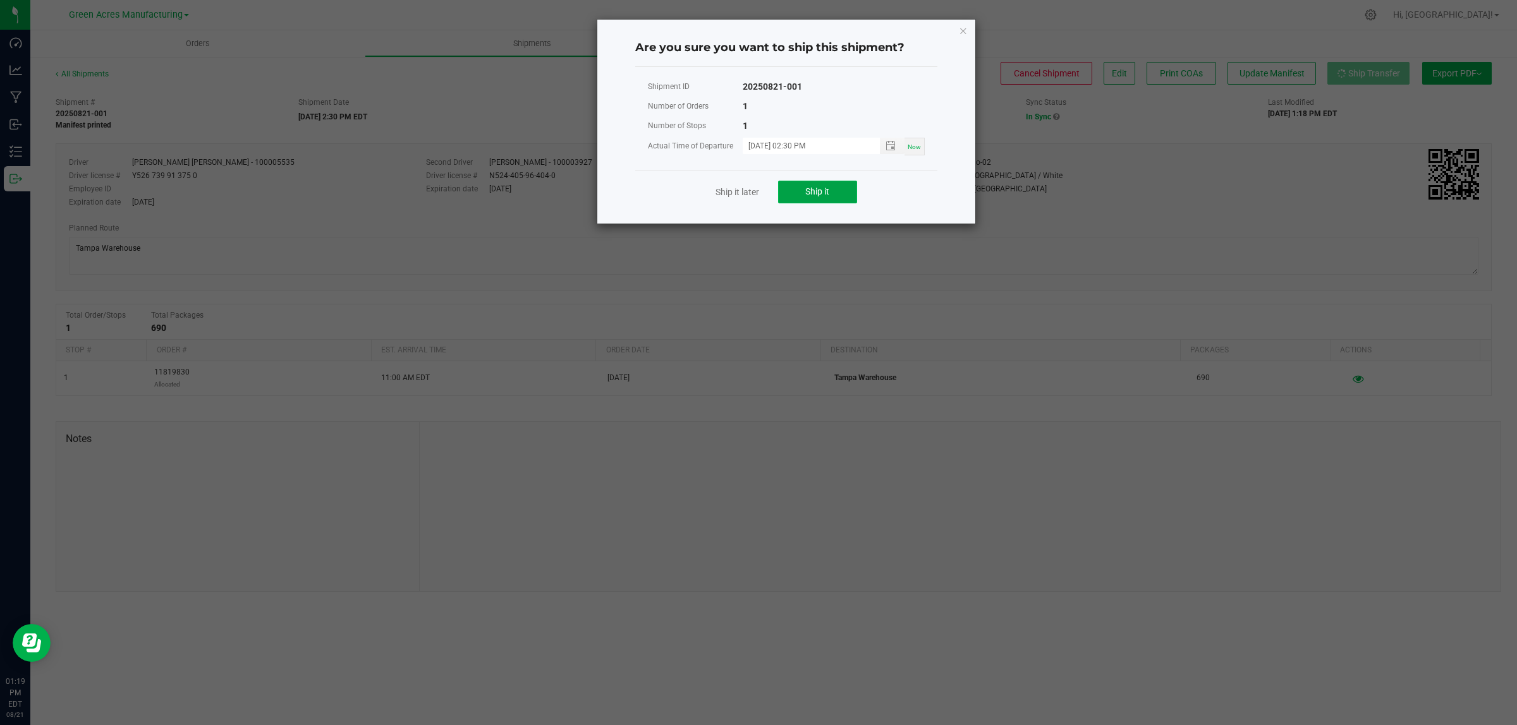
click at [821, 193] on span "Ship it" at bounding box center [817, 191] width 24 height 10
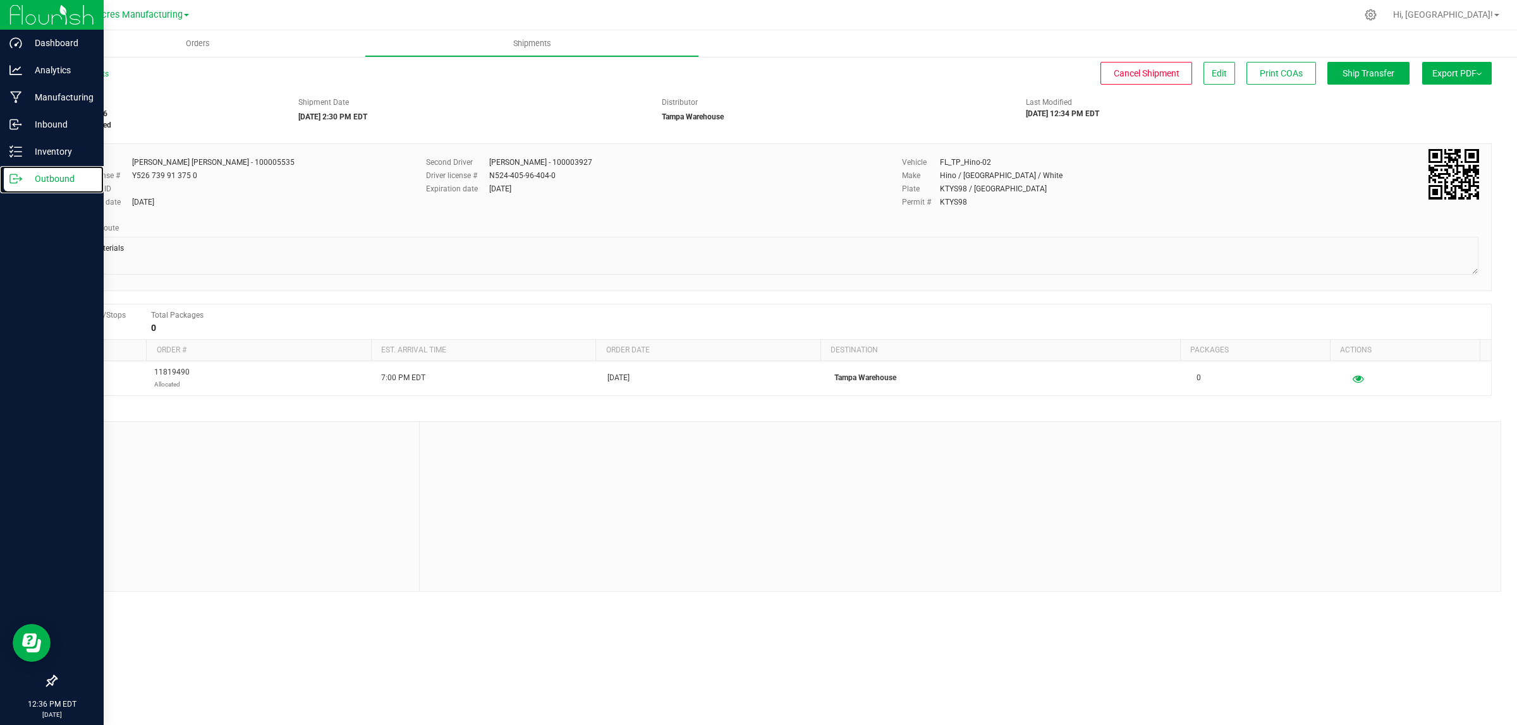
click at [13, 180] on icon at bounding box center [15, 179] width 13 height 13
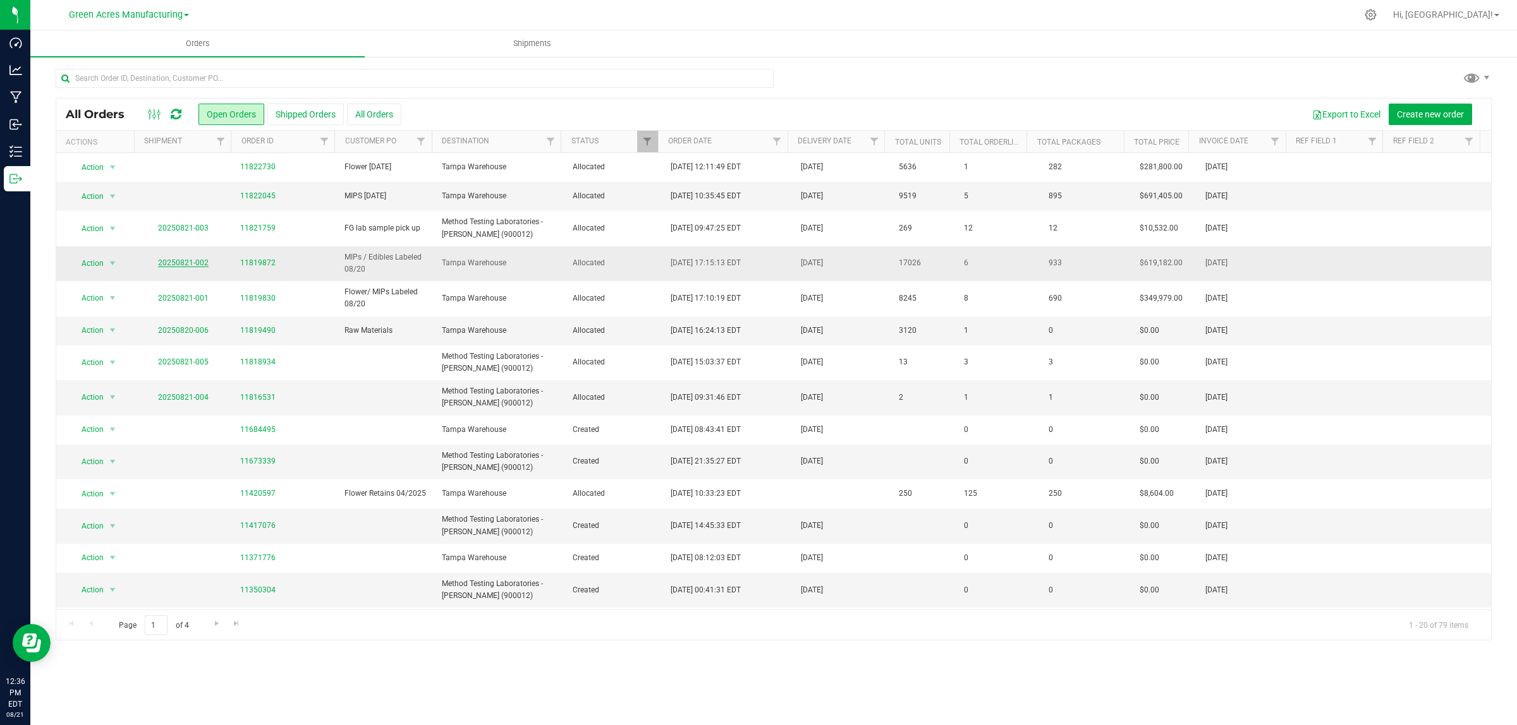
click at [193, 264] on link "20250821-002" at bounding box center [183, 262] width 51 height 9
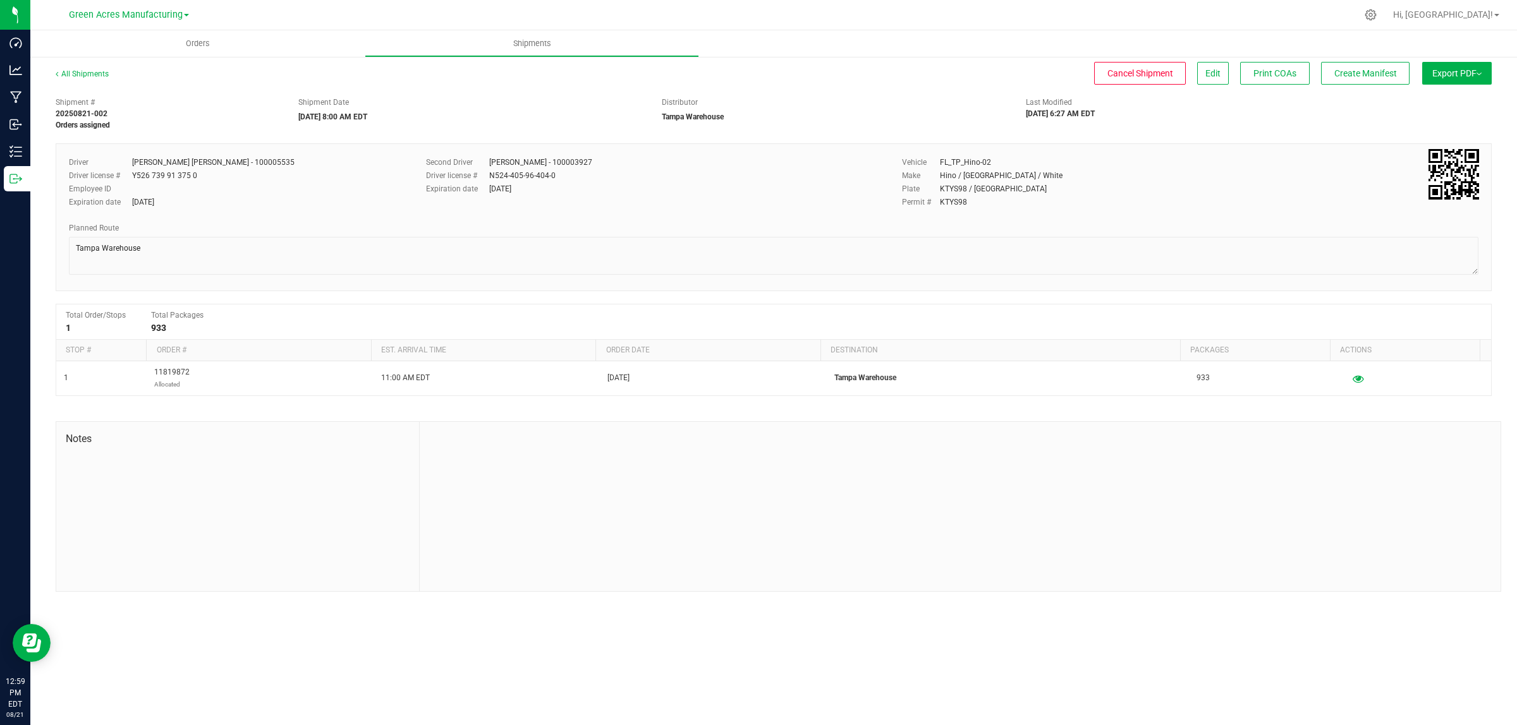
click at [1460, 74] on button "Export PDF" at bounding box center [1457, 73] width 70 height 23
click at [1441, 121] on span "Manifest by Lot" at bounding box center [1424, 120] width 52 height 9
click at [1378, 75] on span "Create Manifest" at bounding box center [1365, 73] width 63 height 10
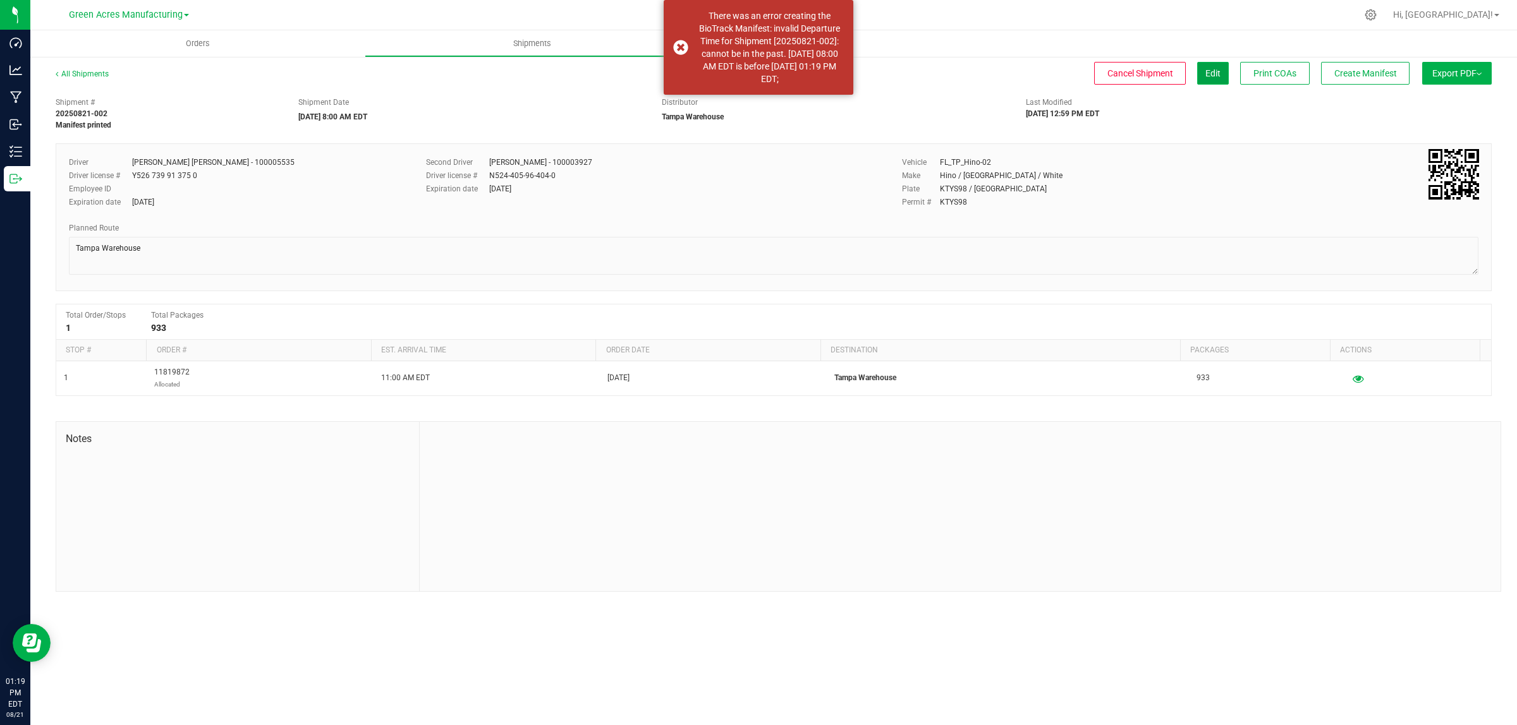
click at [1214, 70] on span "Edit" at bounding box center [1212, 73] width 15 height 10
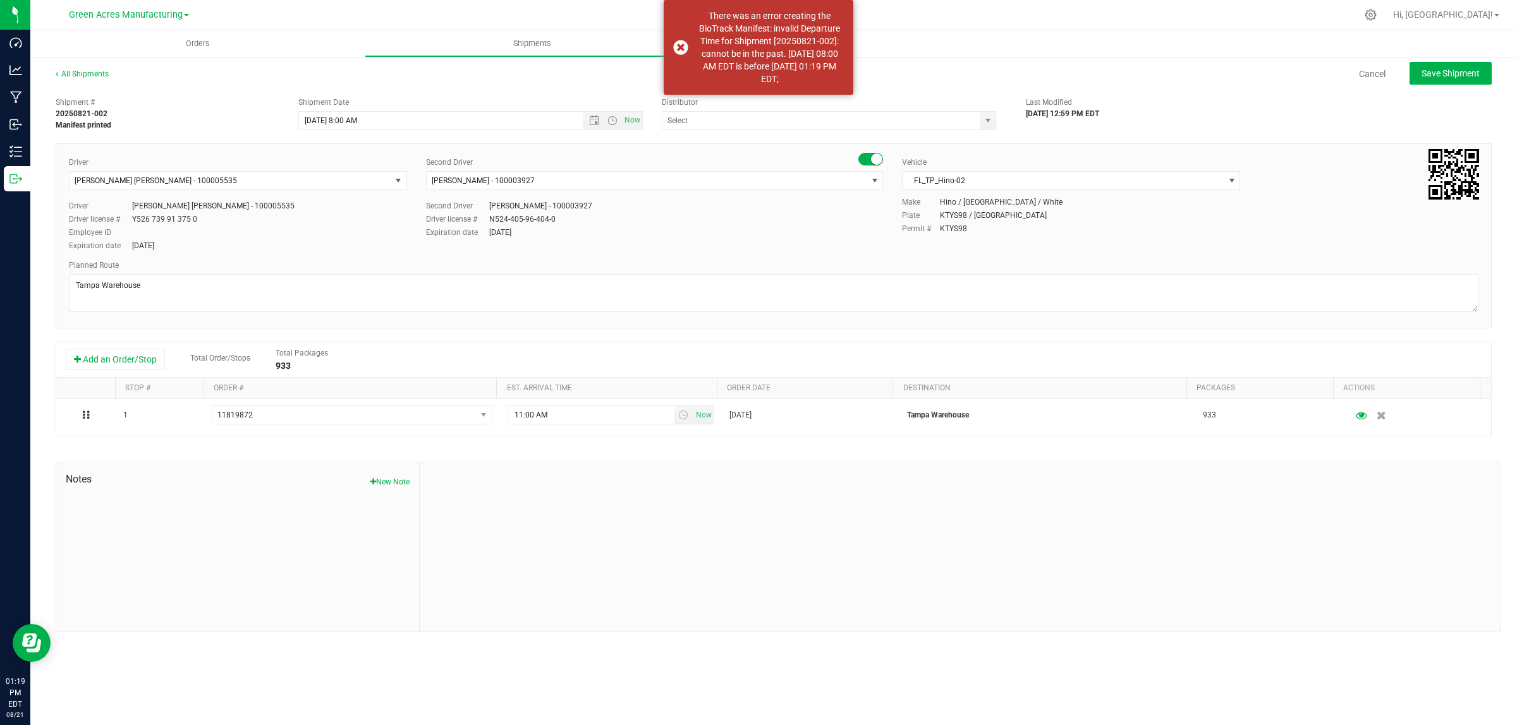
type input "Tampa Warehouse"
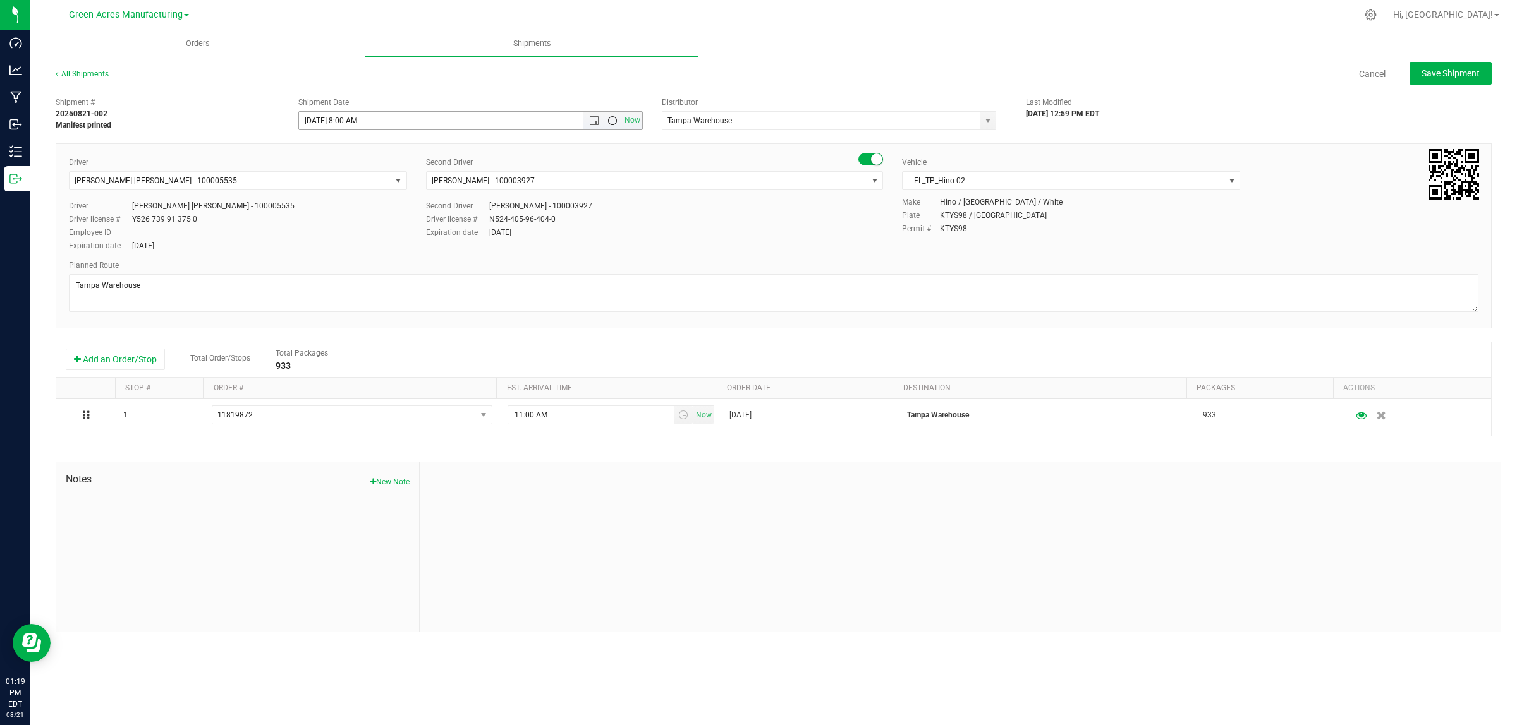
click at [611, 117] on span "Open the time view" at bounding box center [612, 121] width 10 height 10
click at [341, 233] on li "2:30 PM" at bounding box center [470, 230] width 342 height 16
click at [1419, 76] on button "Save Shipment" at bounding box center [1450, 73] width 82 height 23
type input "8/21/2025 6:30 PM"
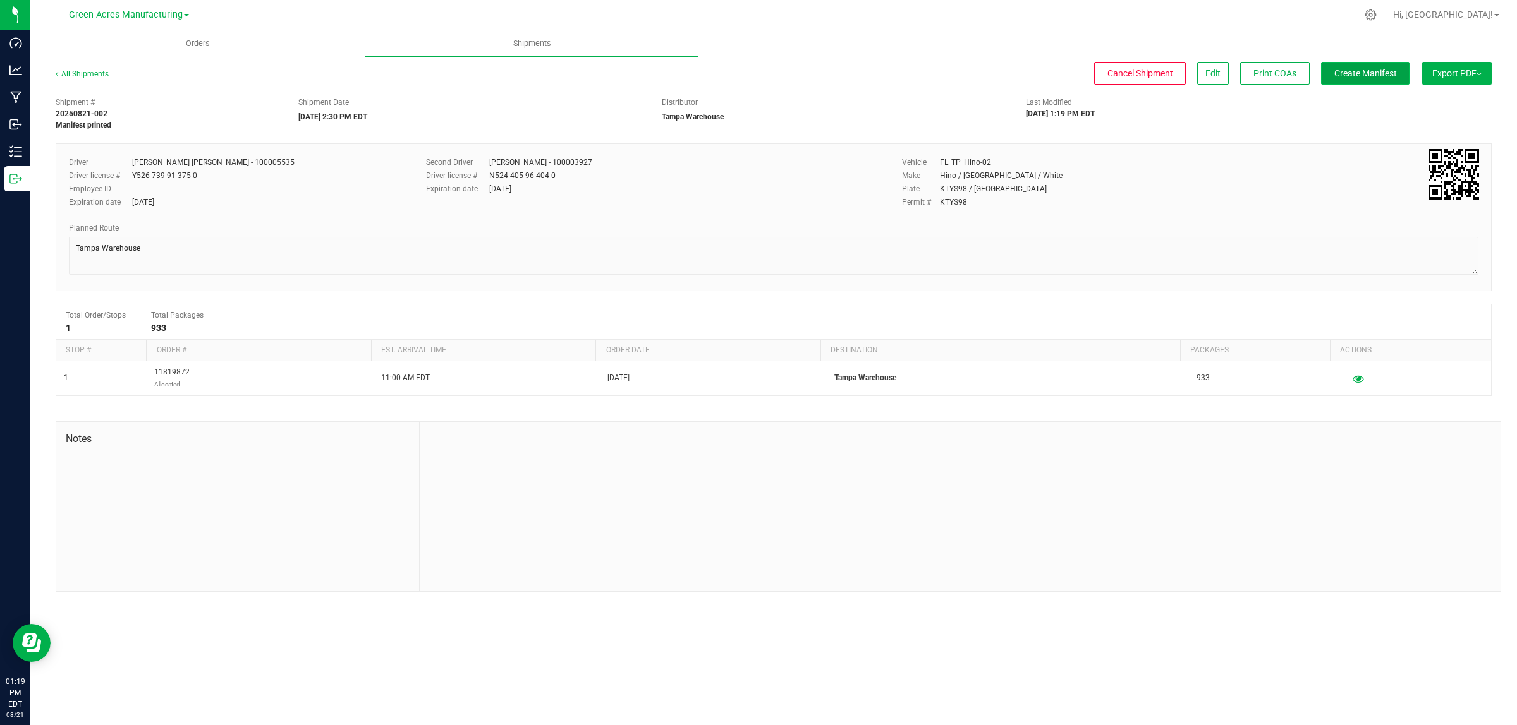
click at [1342, 81] on button "Create Manifest" at bounding box center [1365, 73] width 88 height 23
click at [1366, 76] on span "Ship Transfer" at bounding box center [1368, 73] width 52 height 10
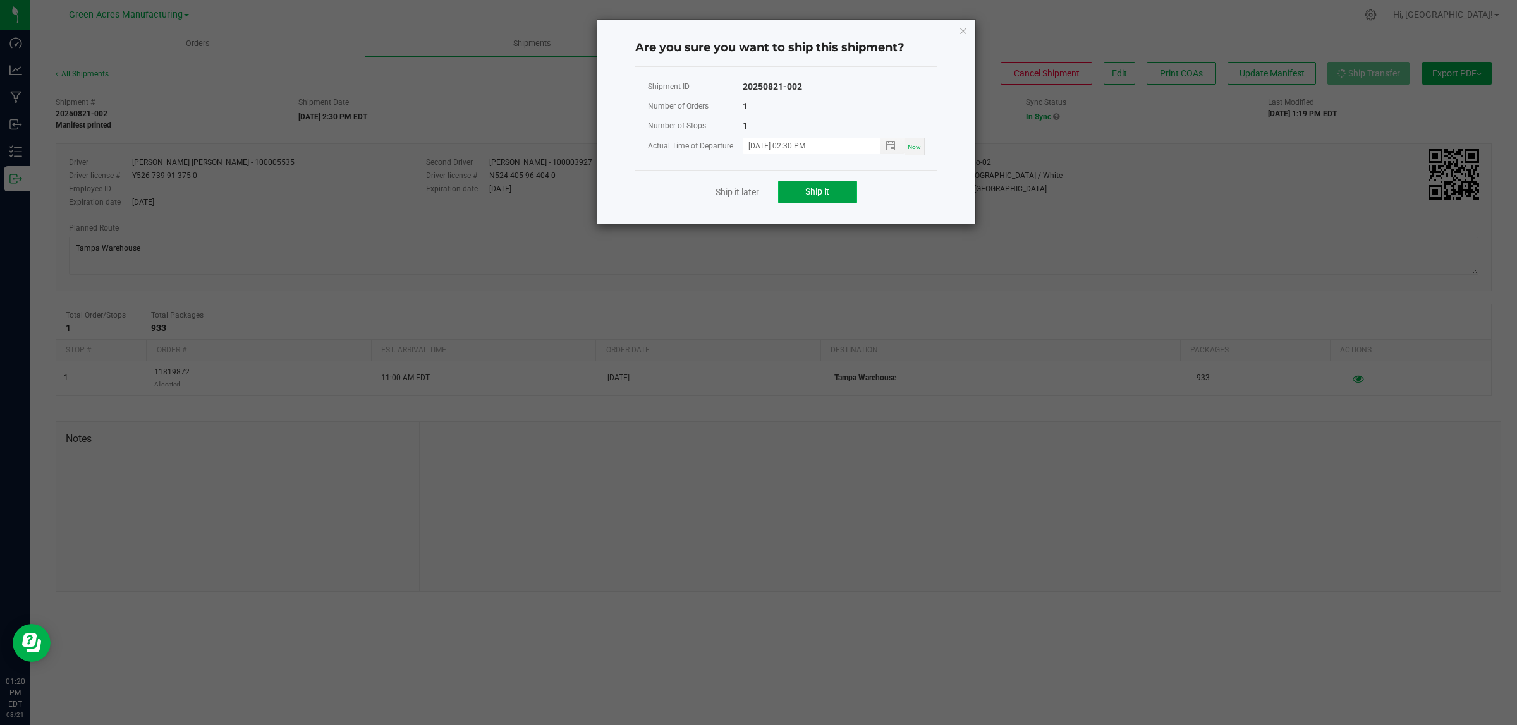
click at [823, 185] on button "Ship it" at bounding box center [817, 192] width 79 height 23
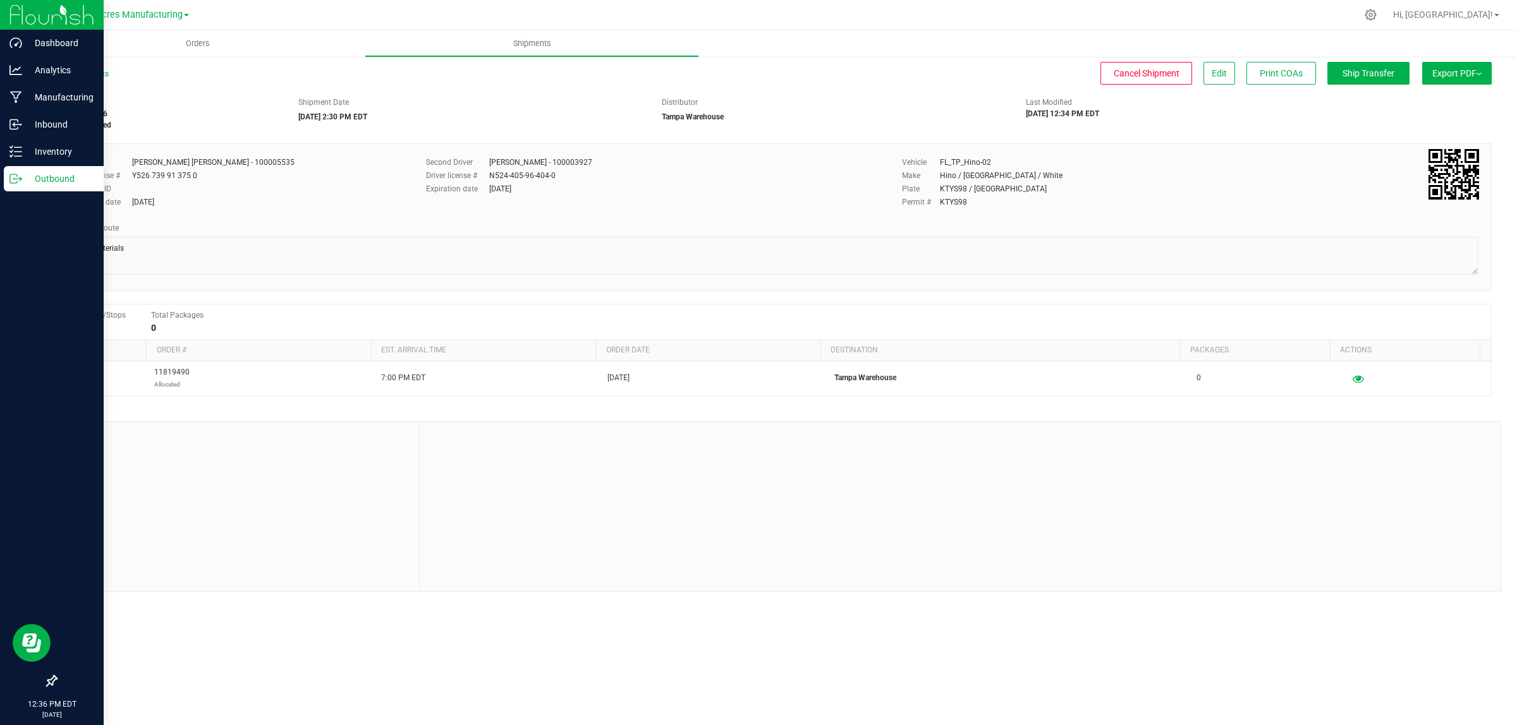
click at [0, 169] on link "Outbound" at bounding box center [52, 179] width 104 height 27
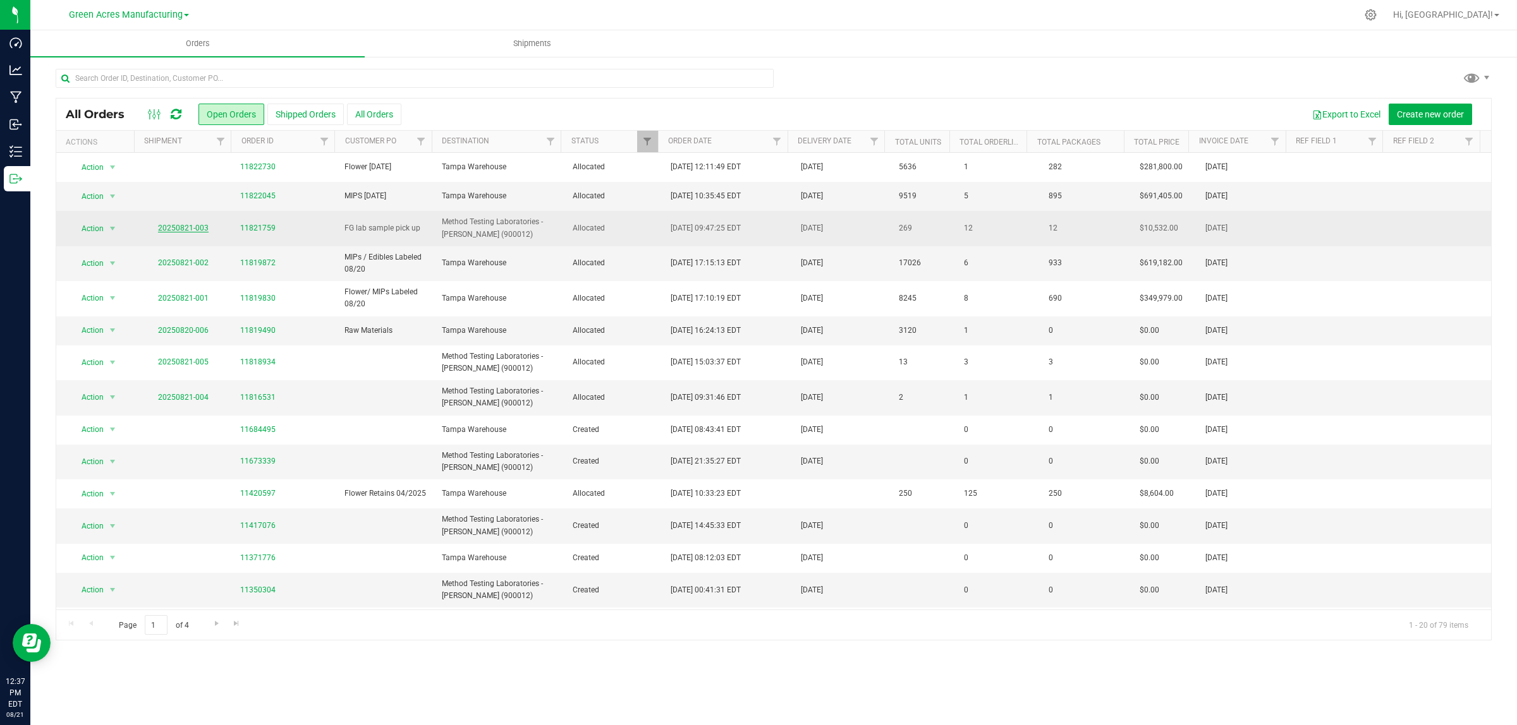
click at [187, 229] on link "20250821-003" at bounding box center [183, 228] width 51 height 9
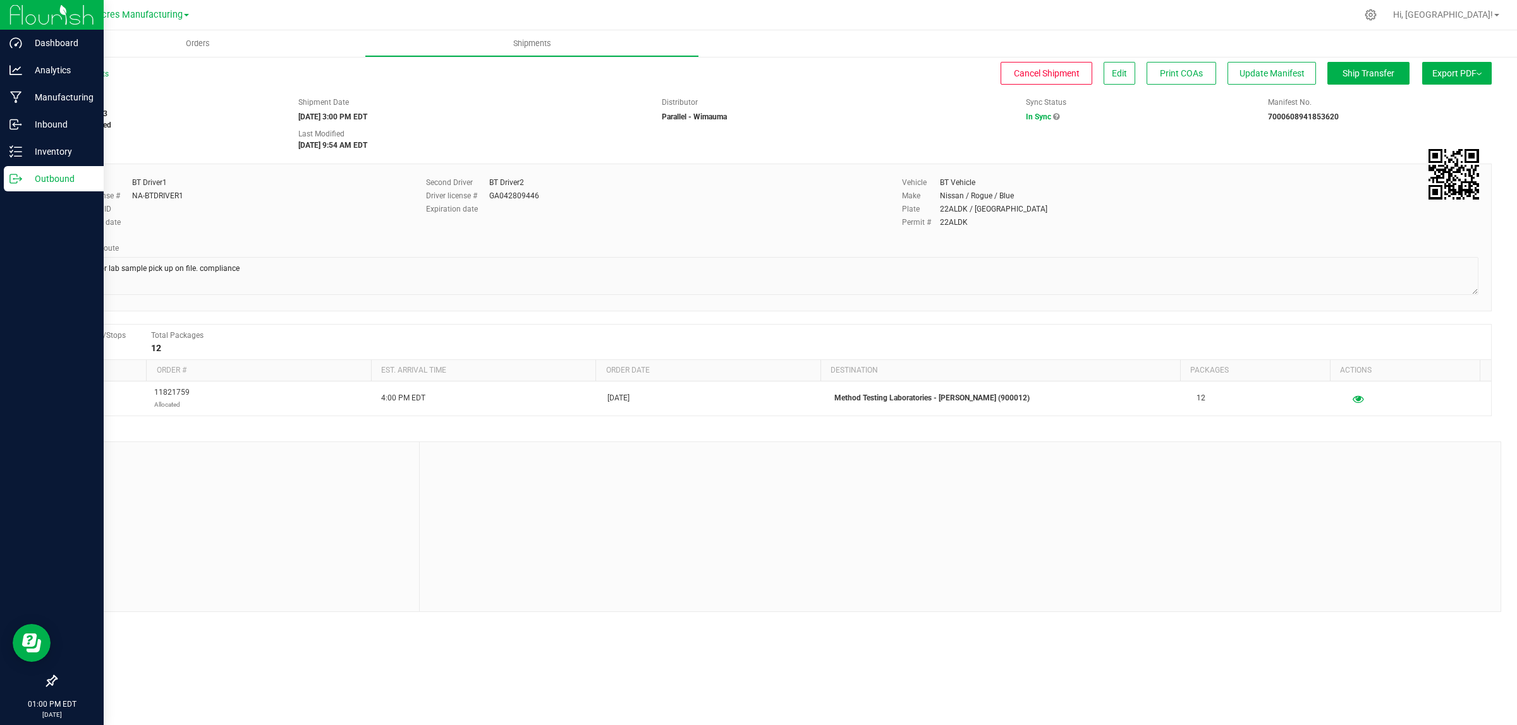
click at [37, 182] on p "Outbound" at bounding box center [60, 178] width 76 height 15
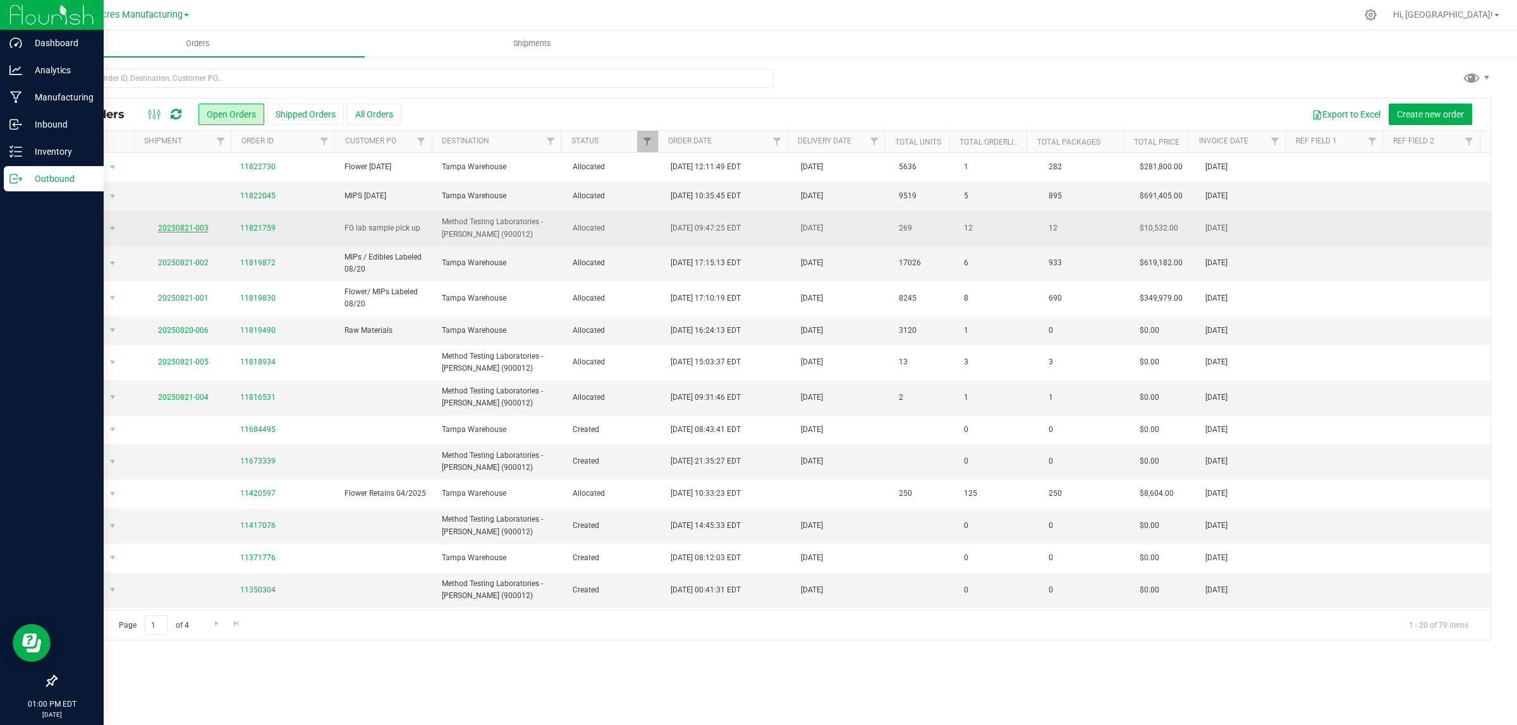
click at [193, 229] on link "20250821-003" at bounding box center [183, 228] width 51 height 9
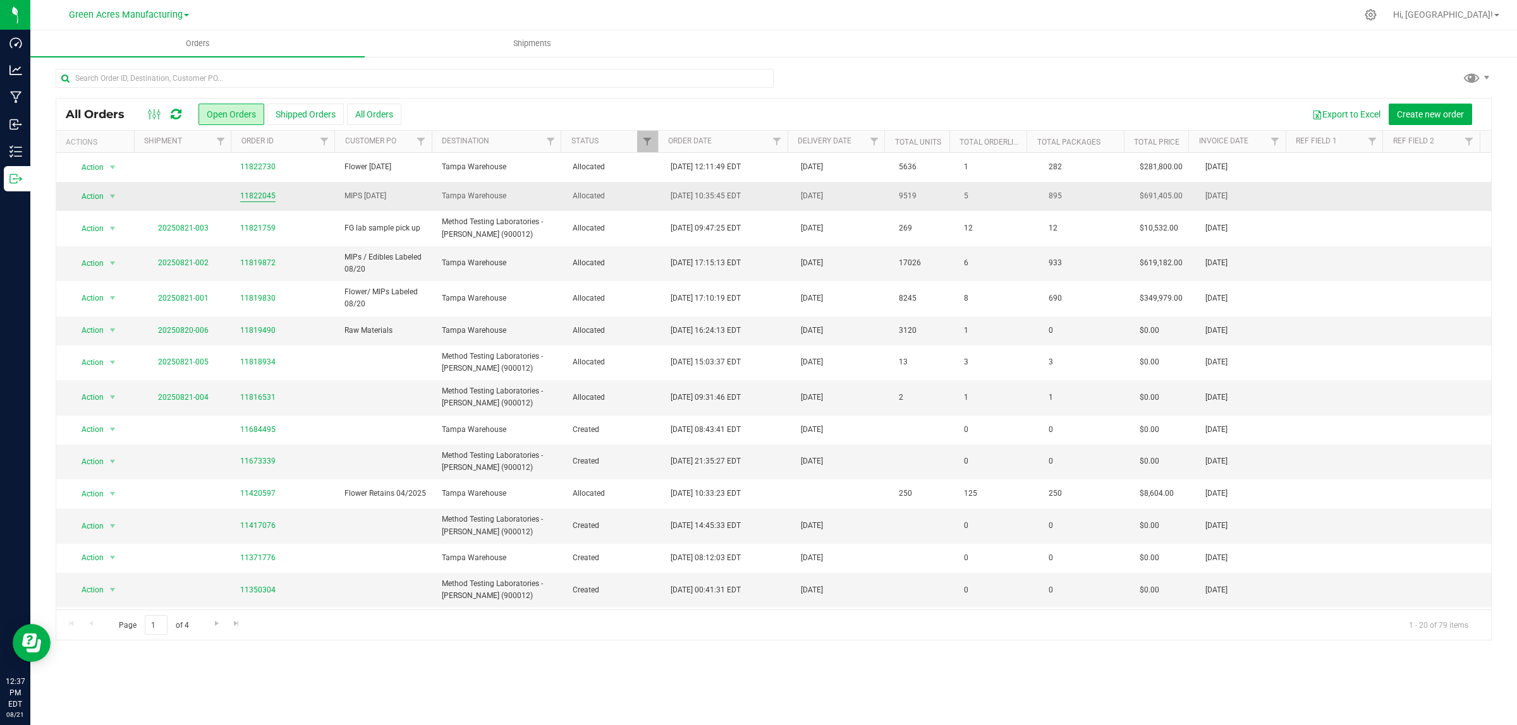
click at [254, 195] on link "11822045" at bounding box center [257, 196] width 35 height 12
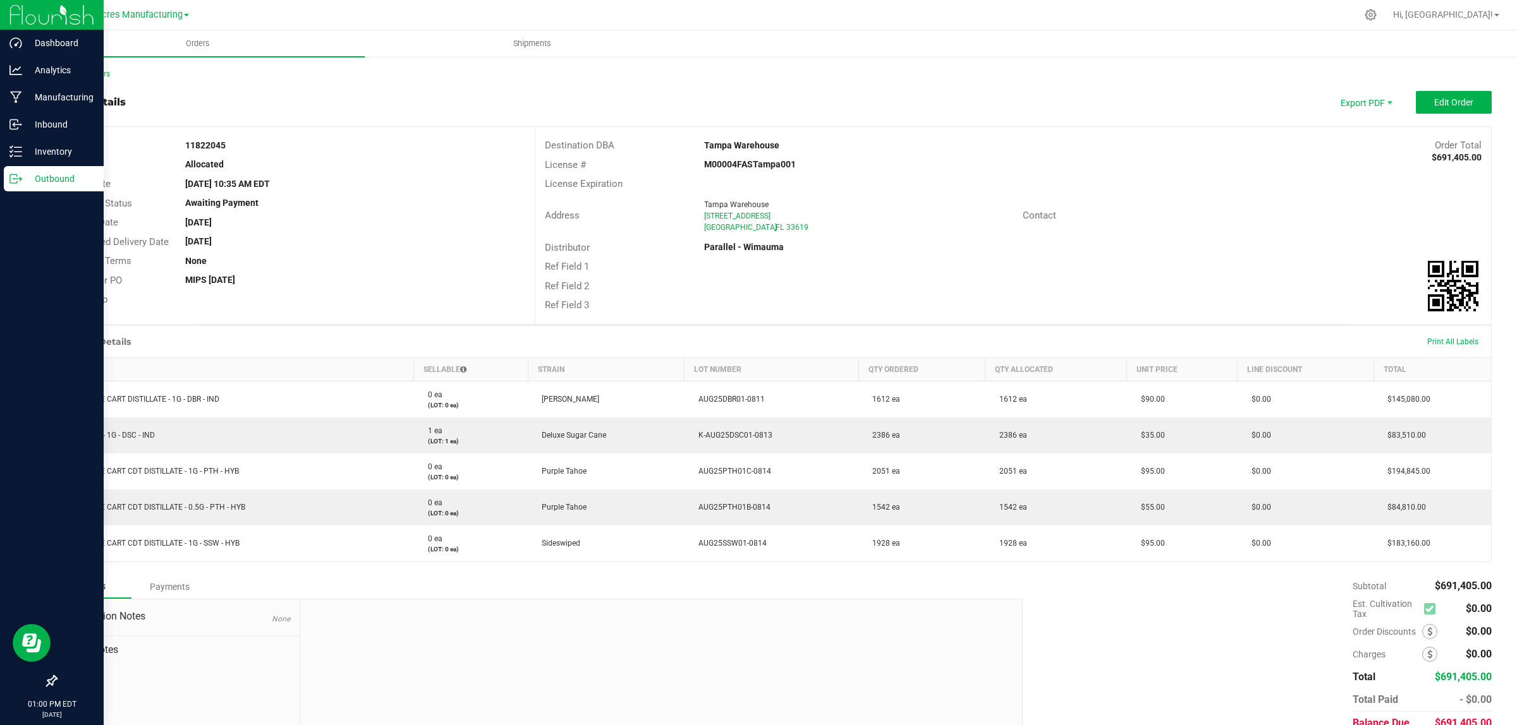
click at [19, 177] on icon at bounding box center [15, 179] width 13 height 13
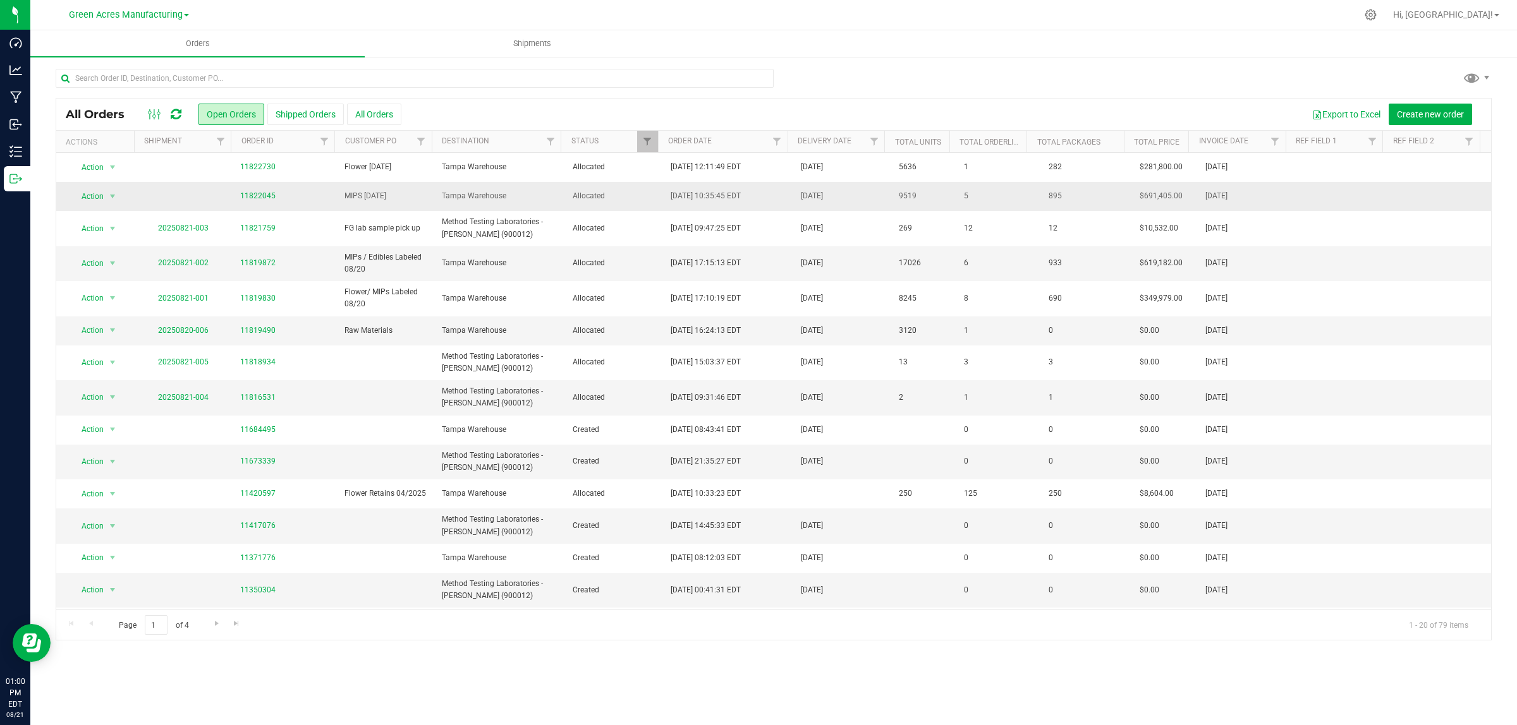
click at [437, 198] on td "Tampa Warehouse" at bounding box center [499, 196] width 130 height 29
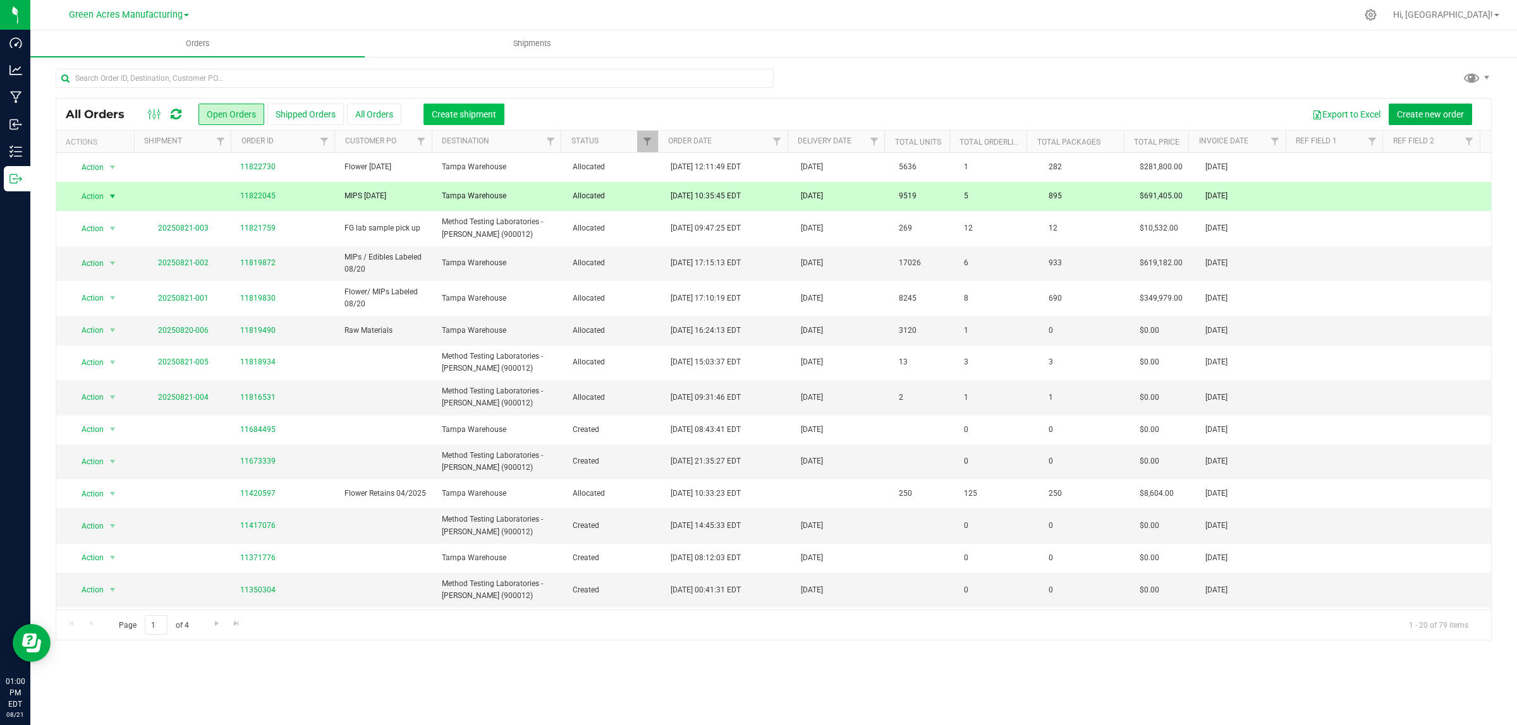
click at [464, 112] on span "Create shipment" at bounding box center [464, 114] width 64 height 10
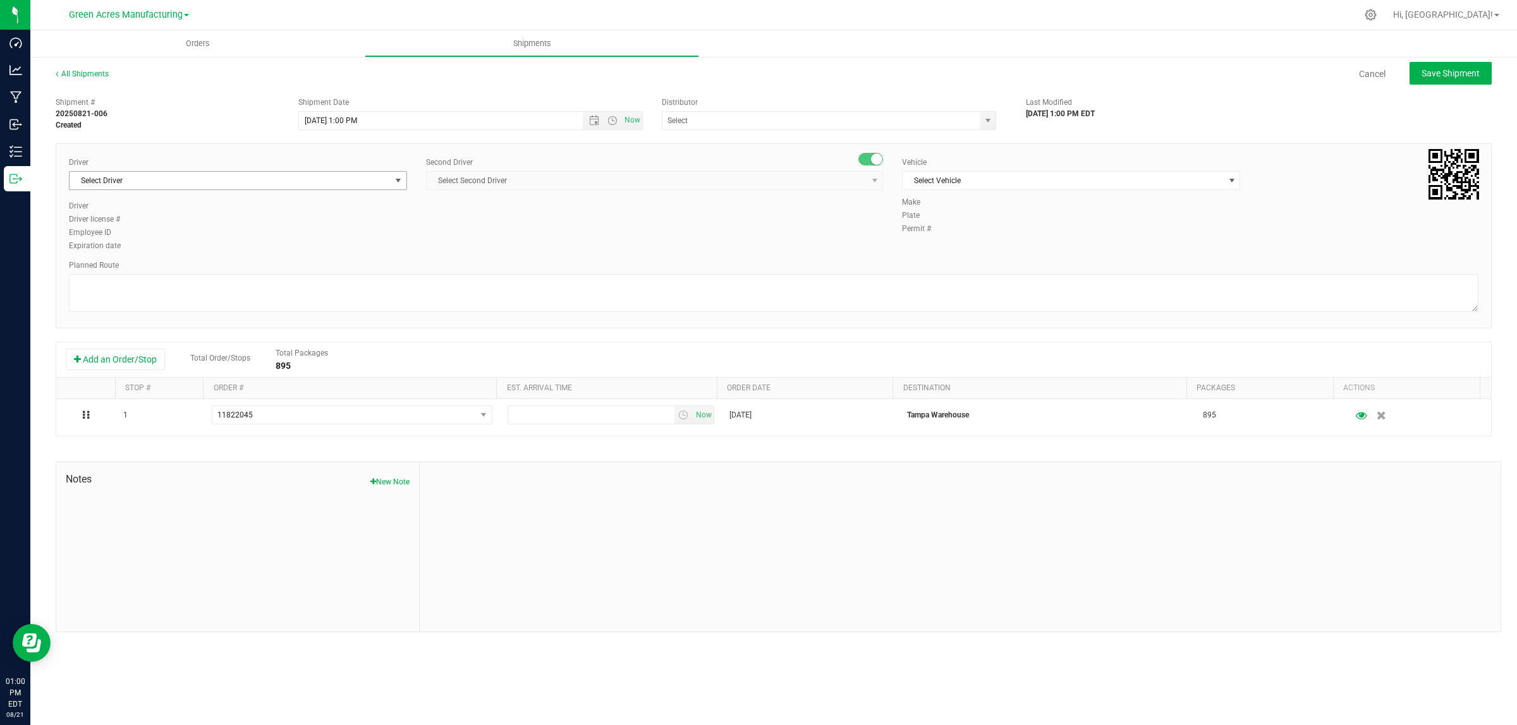
click at [159, 185] on span "Select Driver" at bounding box center [230, 181] width 321 height 18
click at [145, 257] on span "Riccardo Young Reyes - 100005535" at bounding box center [158, 252] width 162 height 16
type input "ricc"
click at [572, 182] on span "Select Second Driver" at bounding box center [647, 181] width 440 height 18
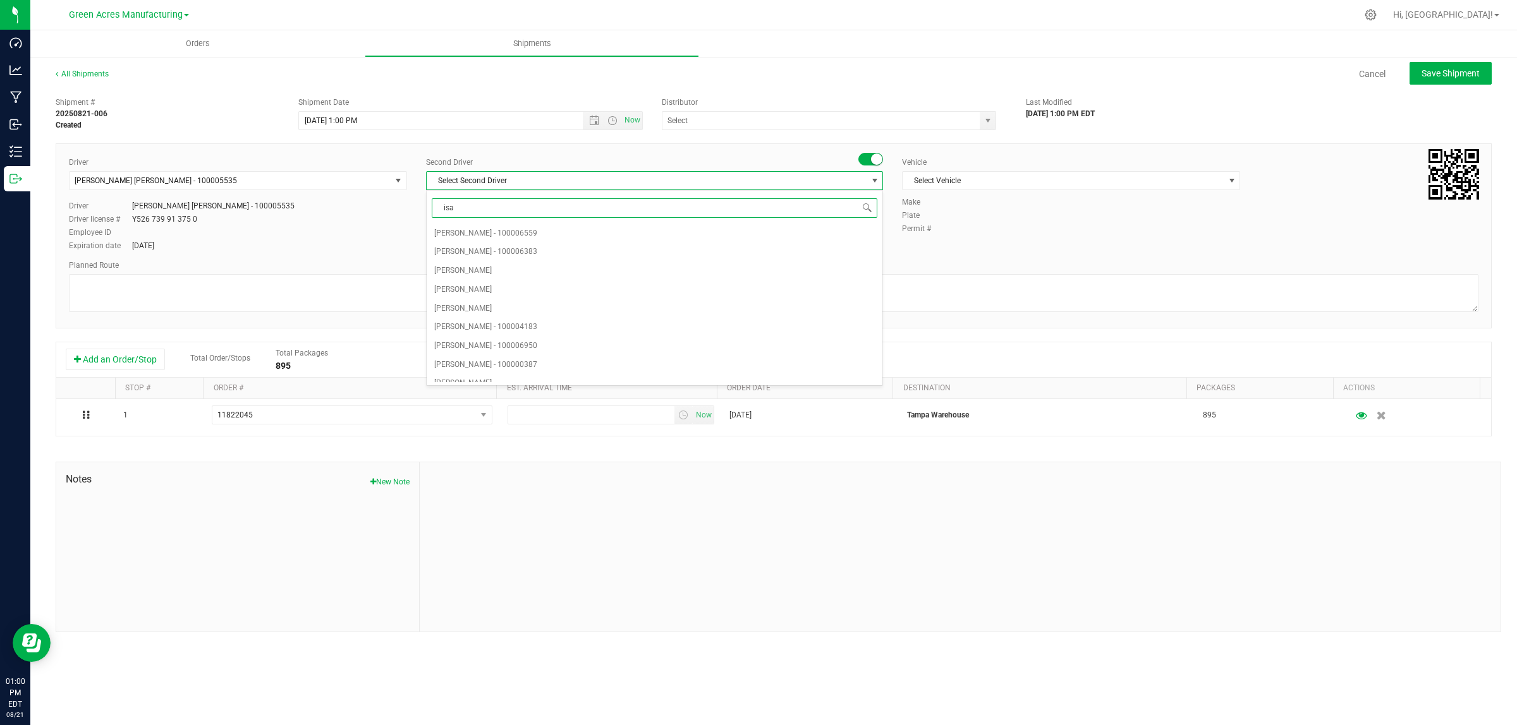
type input "isaa"
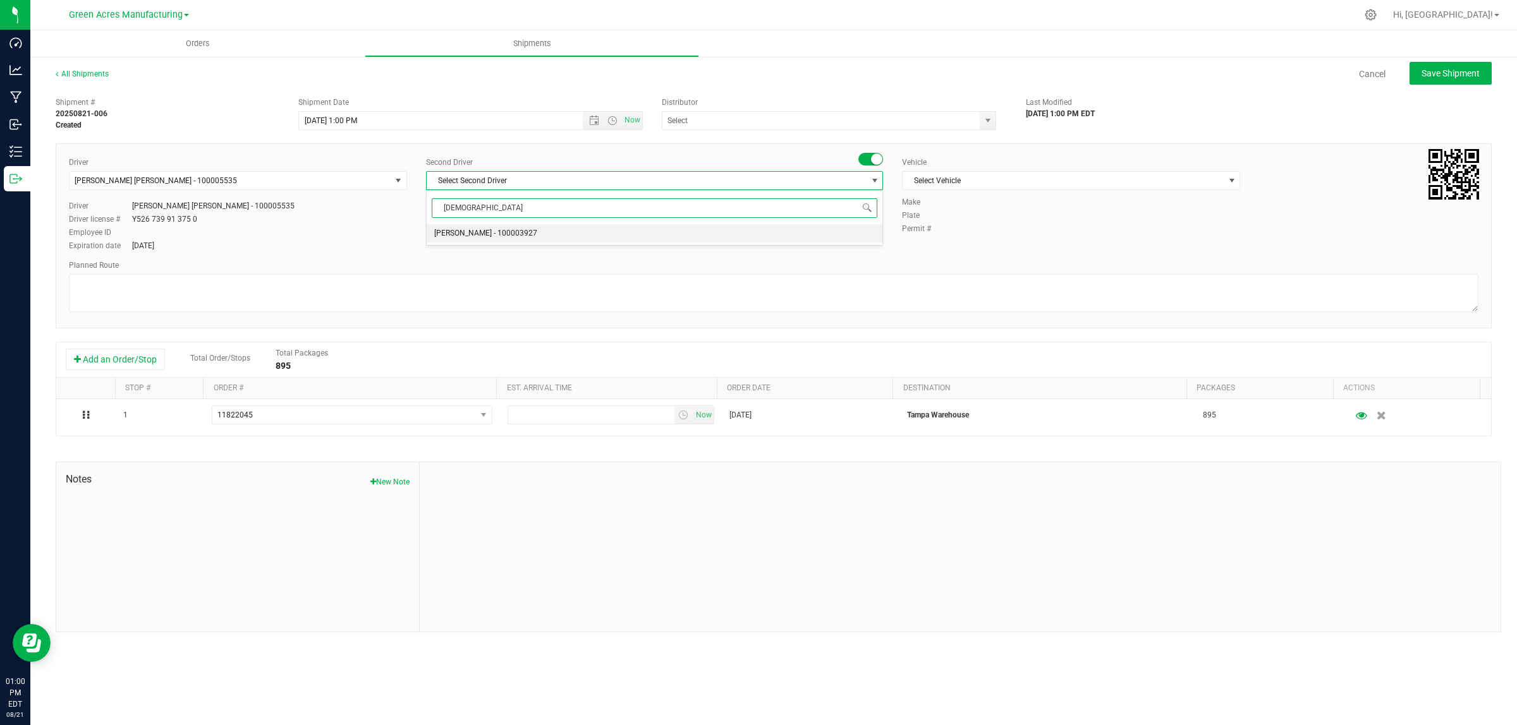
drag, startPoint x: 557, startPoint y: 235, endPoint x: 792, endPoint y: 197, distance: 238.1
click at [557, 235] on li "Isaac Nunez Collado - 100003927" at bounding box center [655, 233] width 456 height 19
click at [1041, 184] on span "Select Vehicle" at bounding box center [1062, 181] width 321 height 18
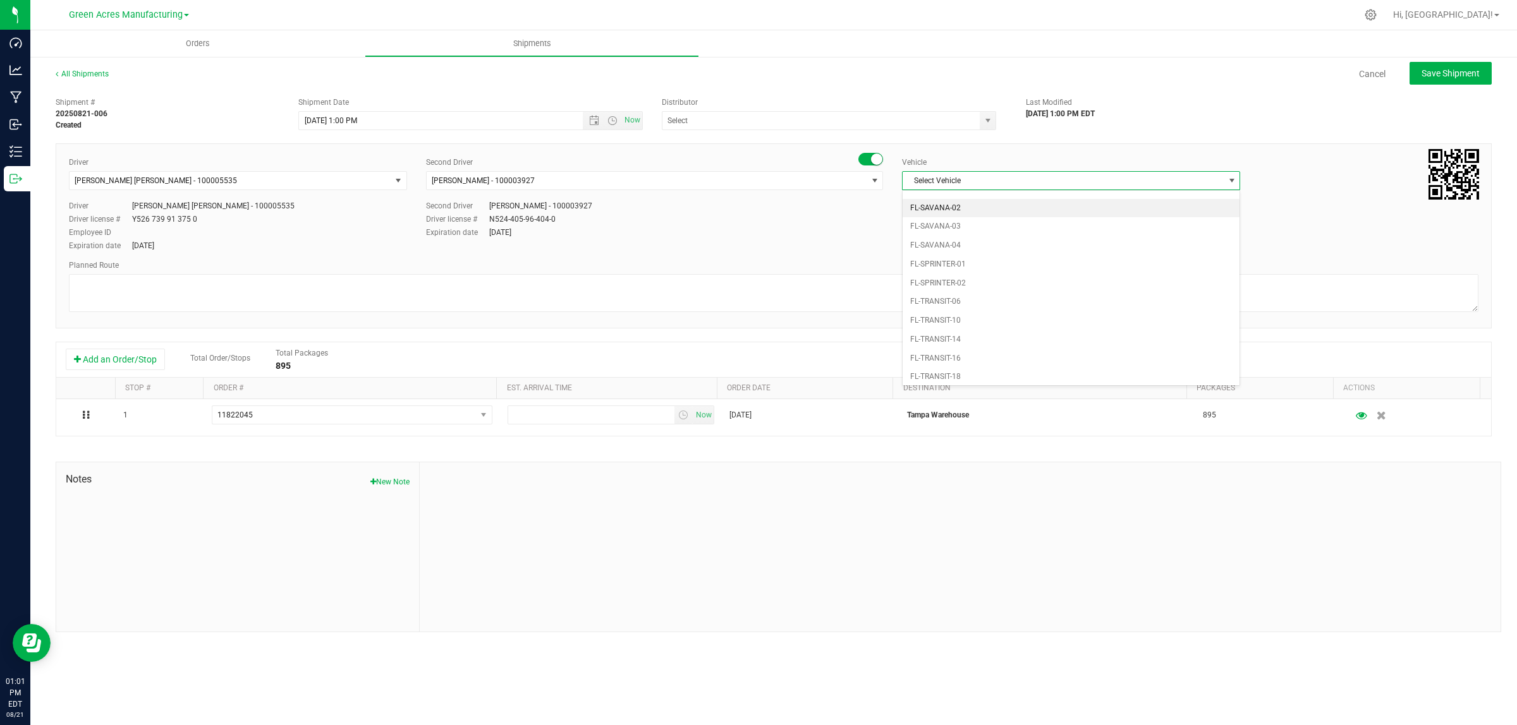
scroll to position [840, 0]
click at [981, 292] on li "FL_TP_Hino-02" at bounding box center [1070, 282] width 337 height 19
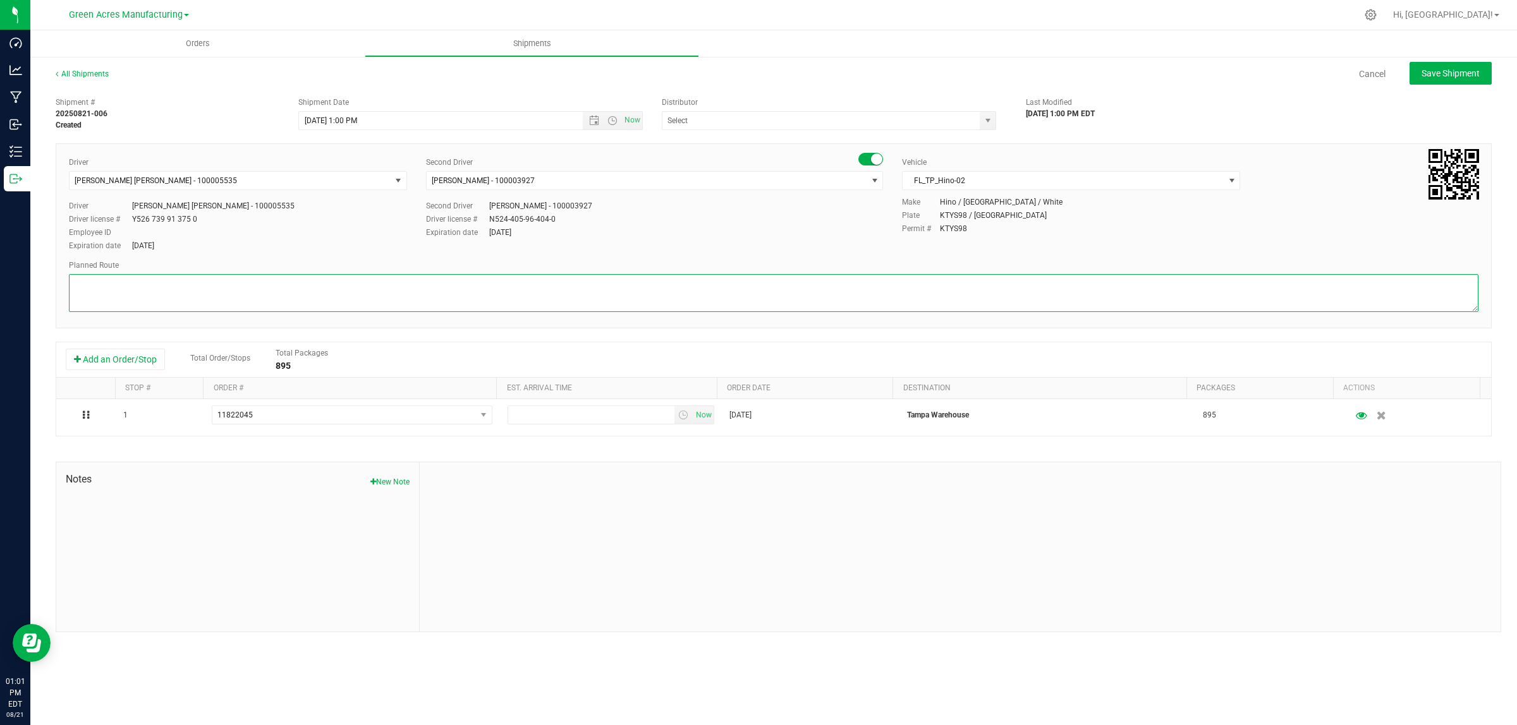
click at [415, 294] on textarea at bounding box center [773, 293] width 1409 height 38
type textarea "Finsihed Goods"
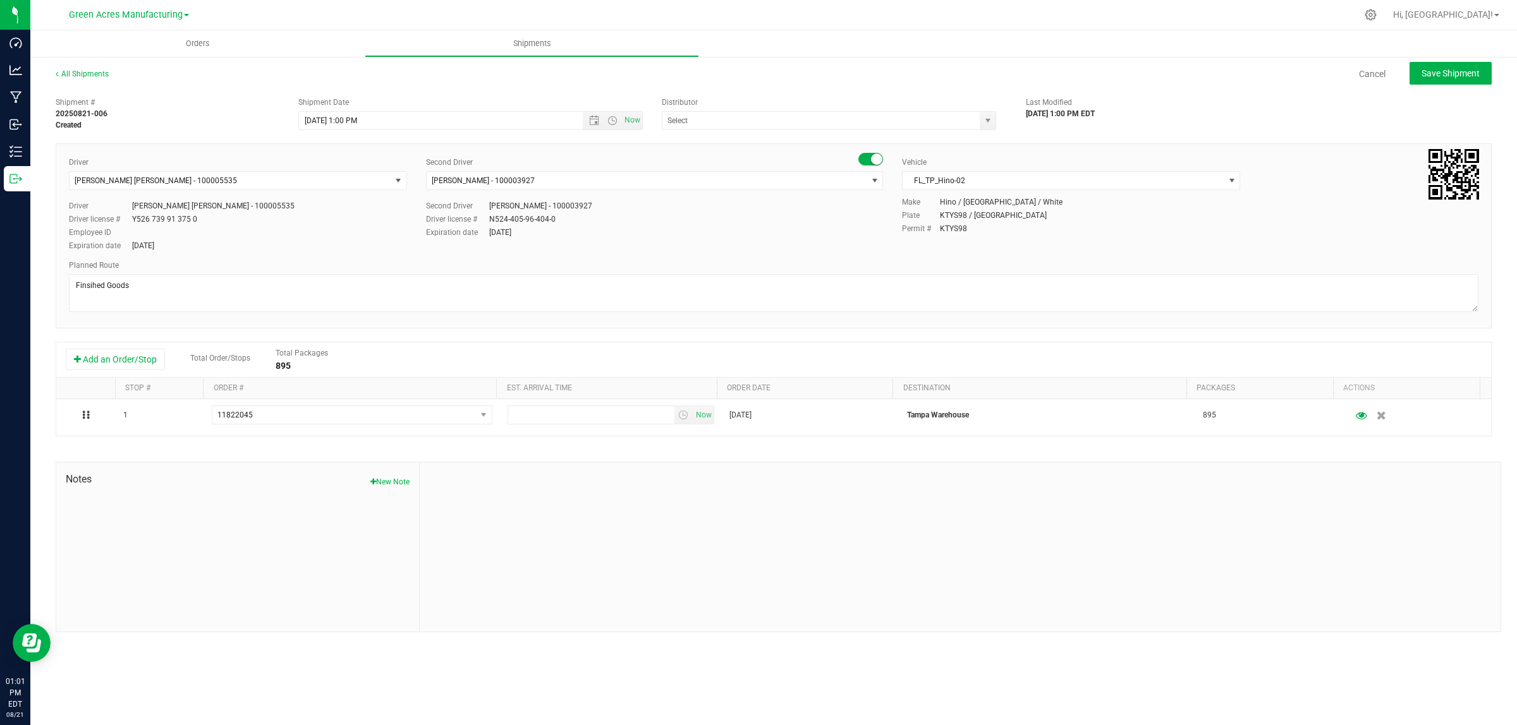
click at [567, 511] on div at bounding box center [960, 547] width 1081 height 169
click at [352, 118] on input "8/21/2025 1:00 PM" at bounding box center [452, 121] width 306 height 18
click at [650, 536] on div at bounding box center [960, 547] width 1081 height 169
click at [1476, 68] on span "Save Shipment" at bounding box center [1450, 73] width 58 height 10
type input "8/21/2025 5:50 PM"
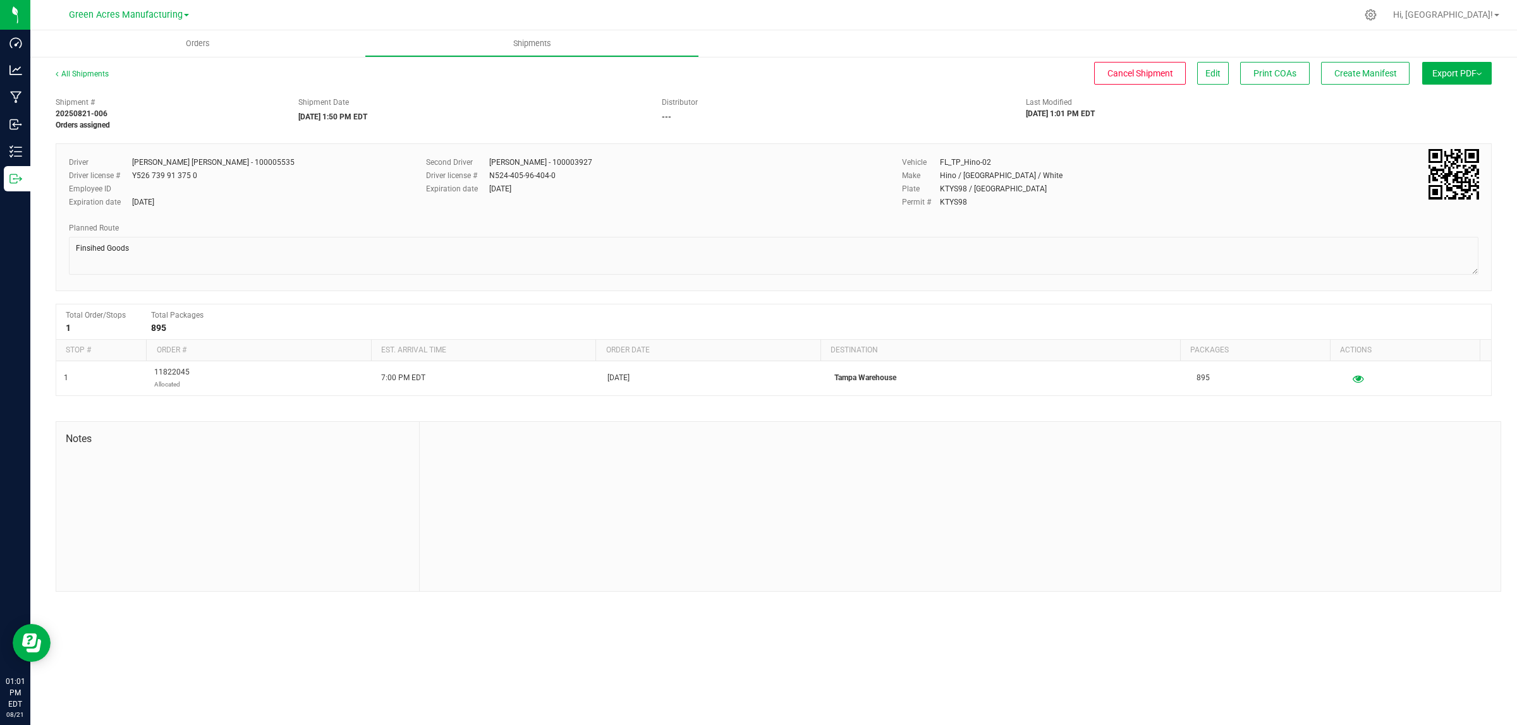
click at [1474, 70] on button "Export PDF" at bounding box center [1457, 73] width 70 height 23
click at [1446, 117] on span "Manifest by Lot" at bounding box center [1424, 120] width 52 height 9
click at [1374, 71] on span "Create Manifest" at bounding box center [1365, 73] width 63 height 10
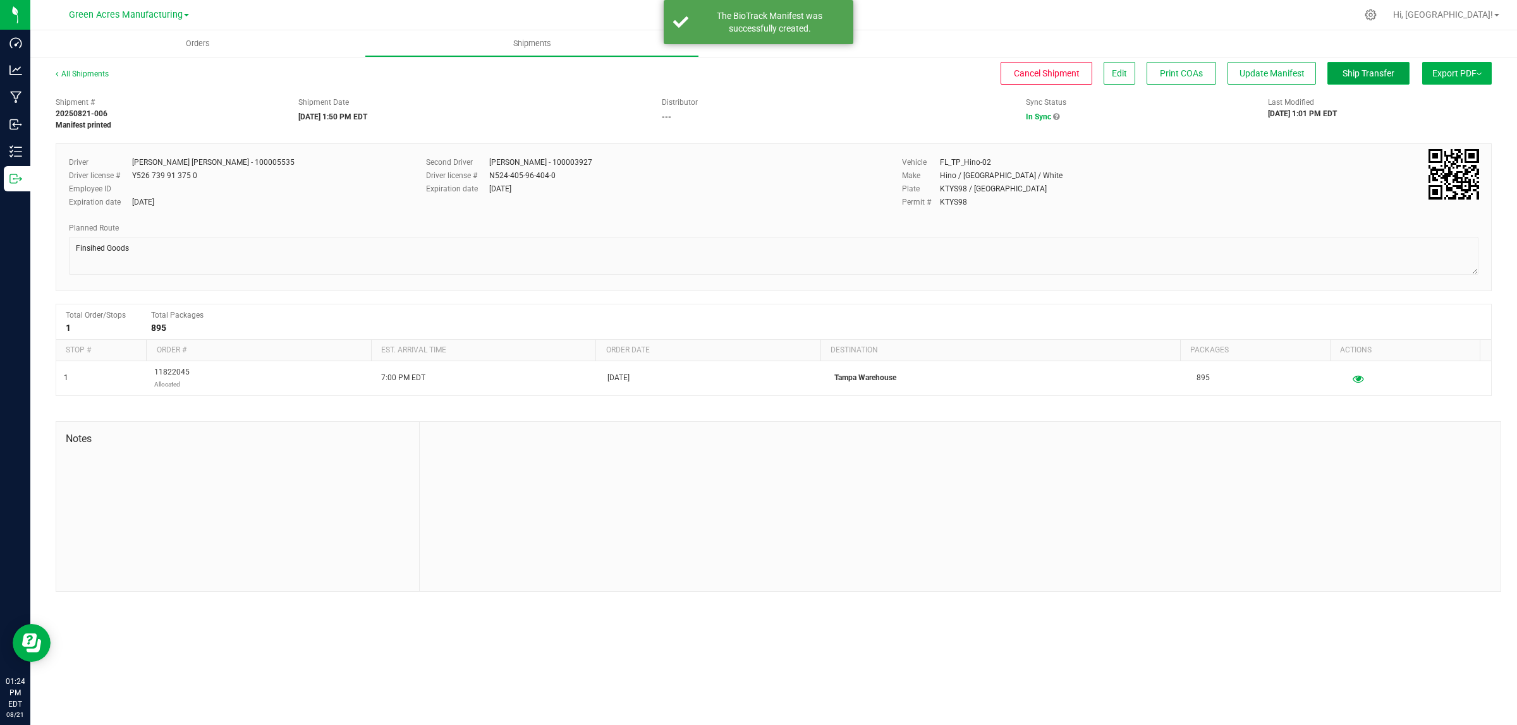
click at [1368, 71] on span "Ship Transfer" at bounding box center [1368, 73] width 52 height 10
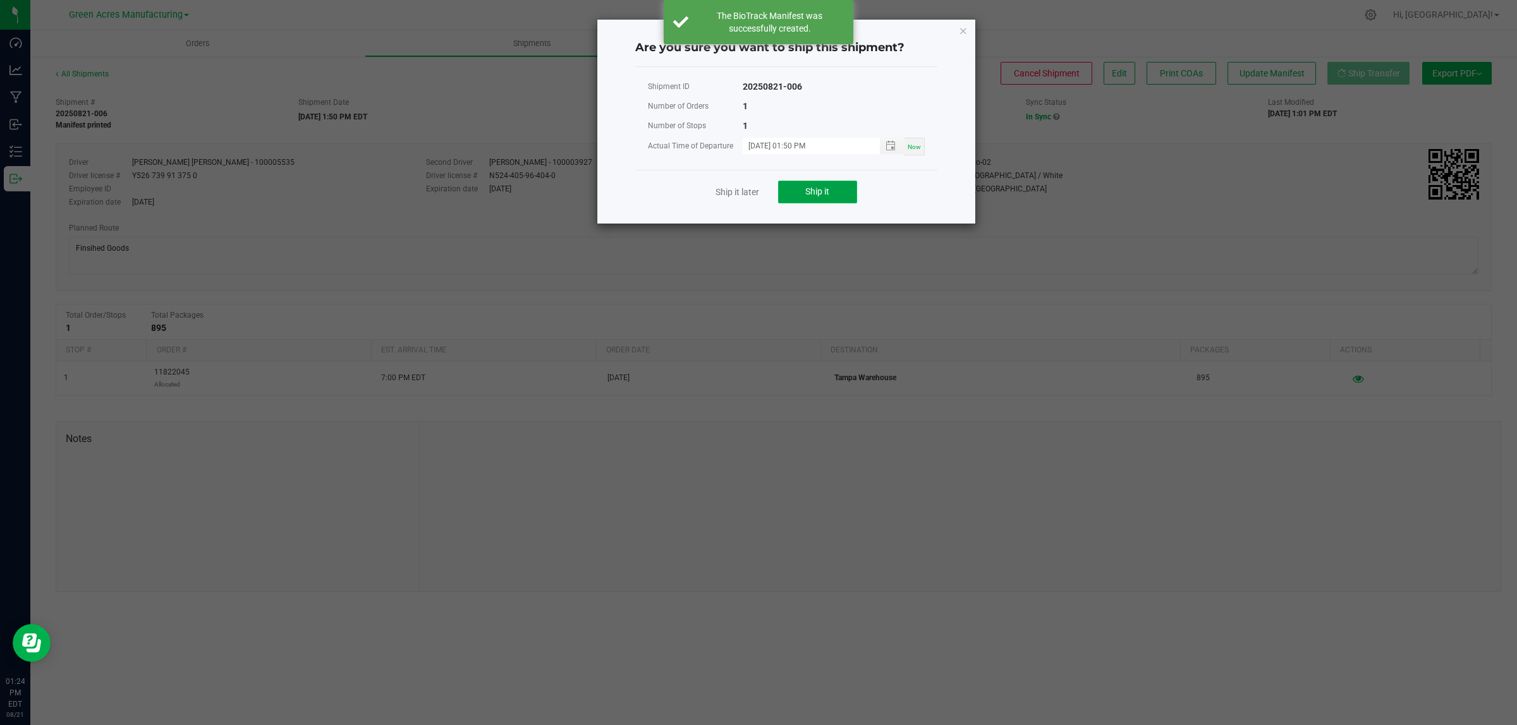
click at [833, 191] on button "Ship it" at bounding box center [817, 192] width 79 height 23
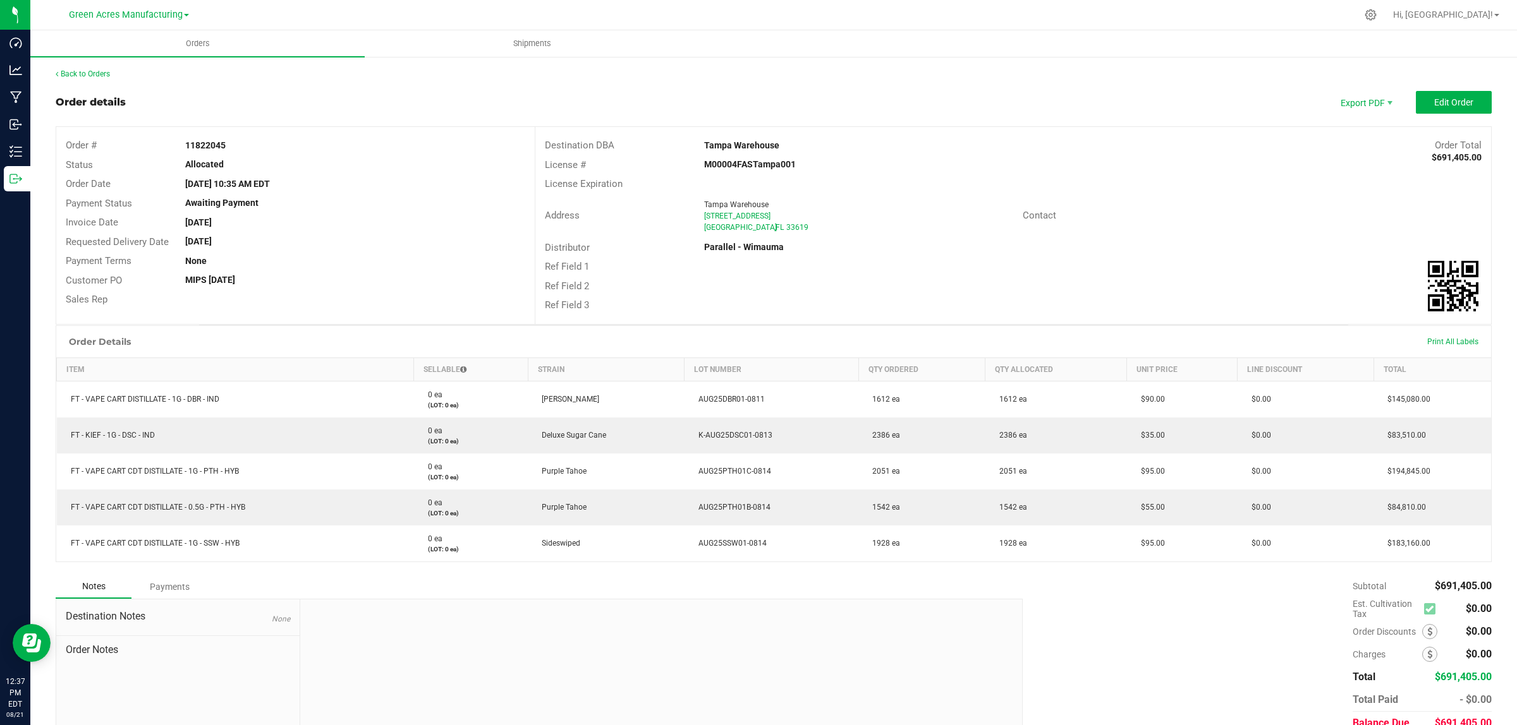
click at [86, 64] on div "Back to Orders Order details Export PDF Edit Order Order # 11822045 Status Allo…" at bounding box center [773, 419] width 1486 height 727
click at [88, 76] on link "Back to Orders" at bounding box center [83, 74] width 54 height 9
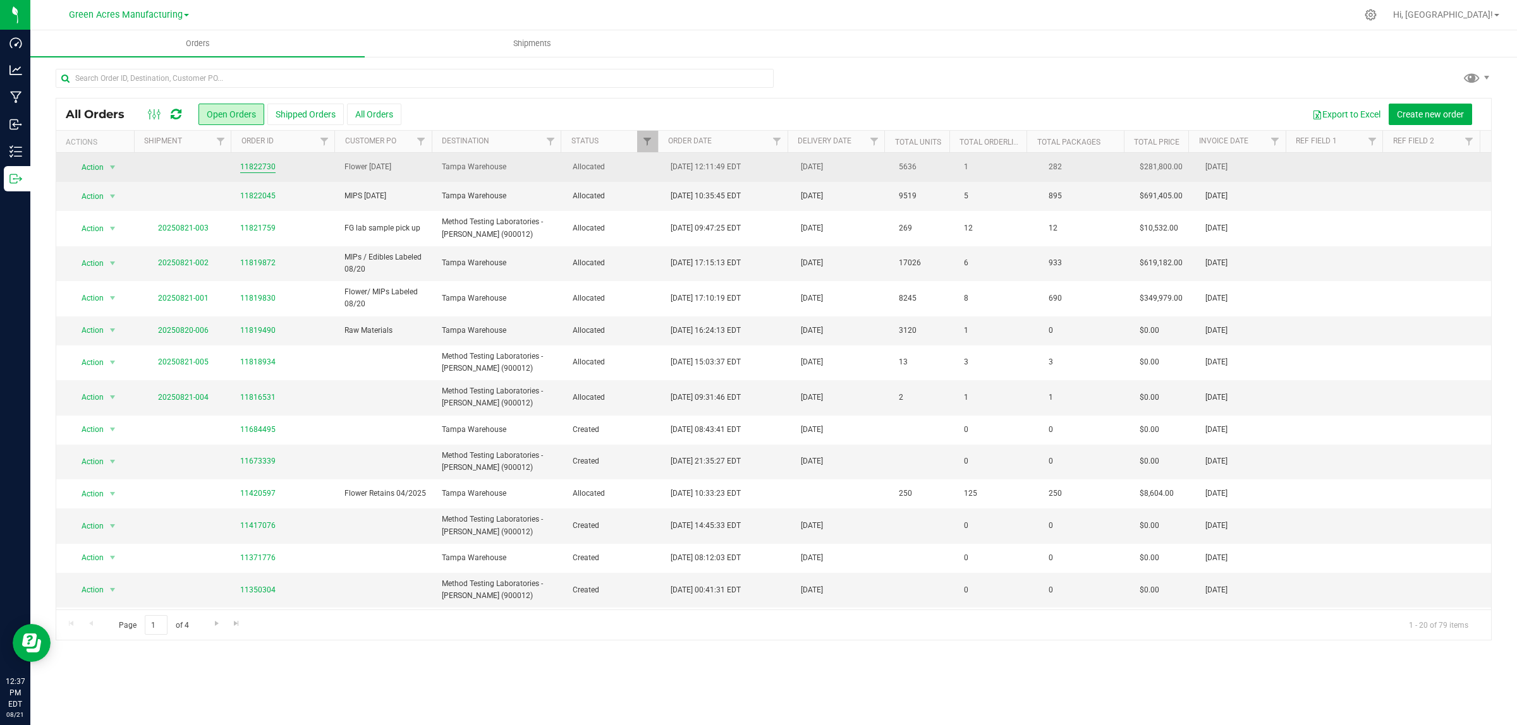
click at [269, 167] on link "11822730" at bounding box center [257, 167] width 35 height 12
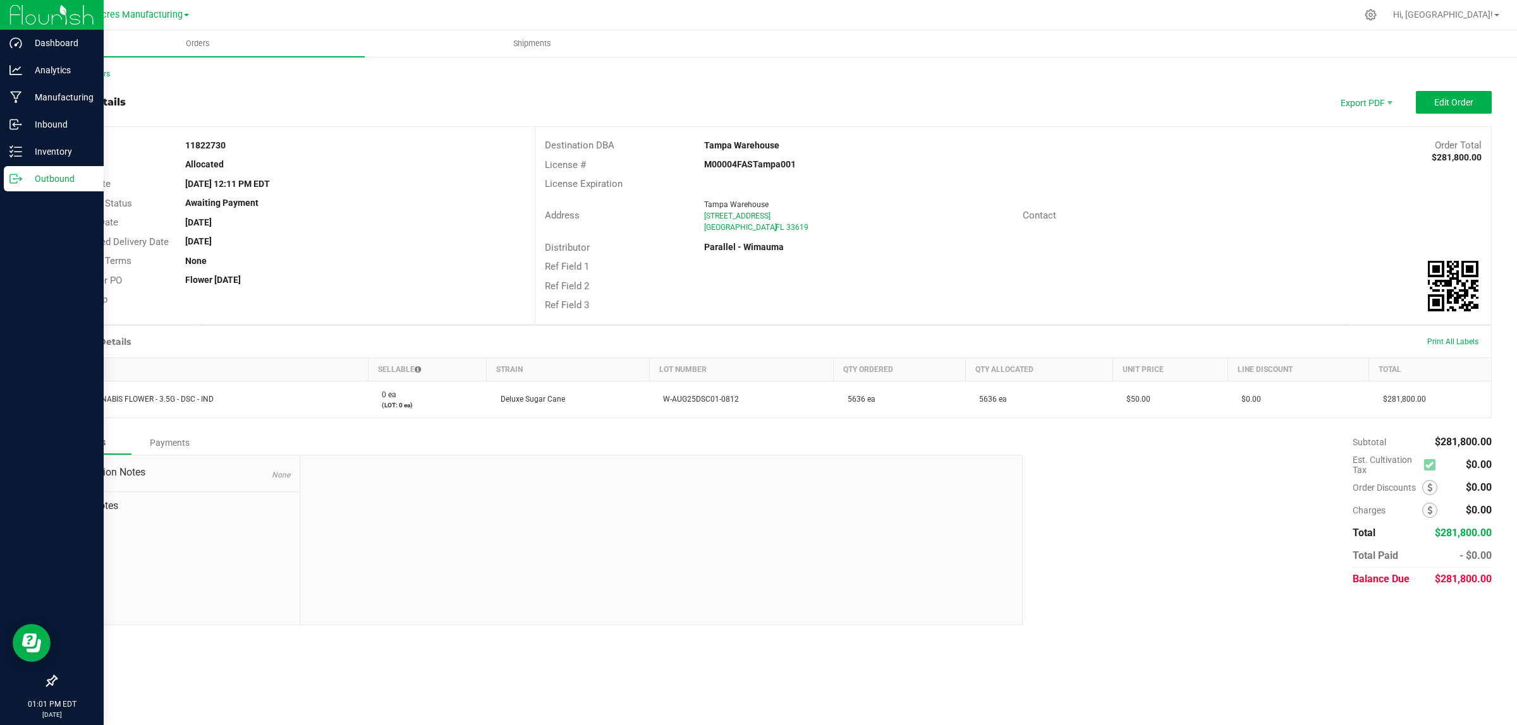
click at [33, 183] on p "Outbound" at bounding box center [60, 178] width 76 height 15
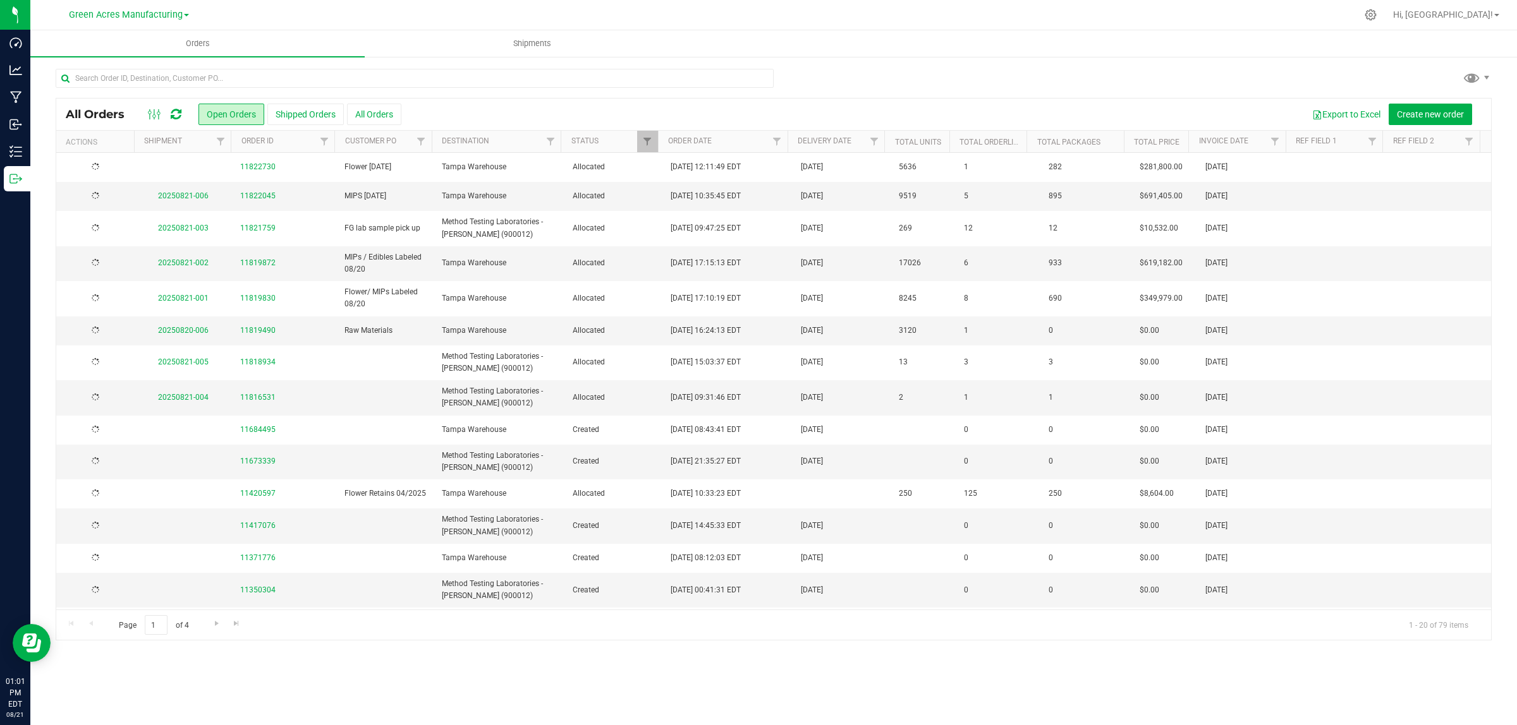
click at [469, 173] on span "Tampa Warehouse" at bounding box center [499, 167] width 115 height 12
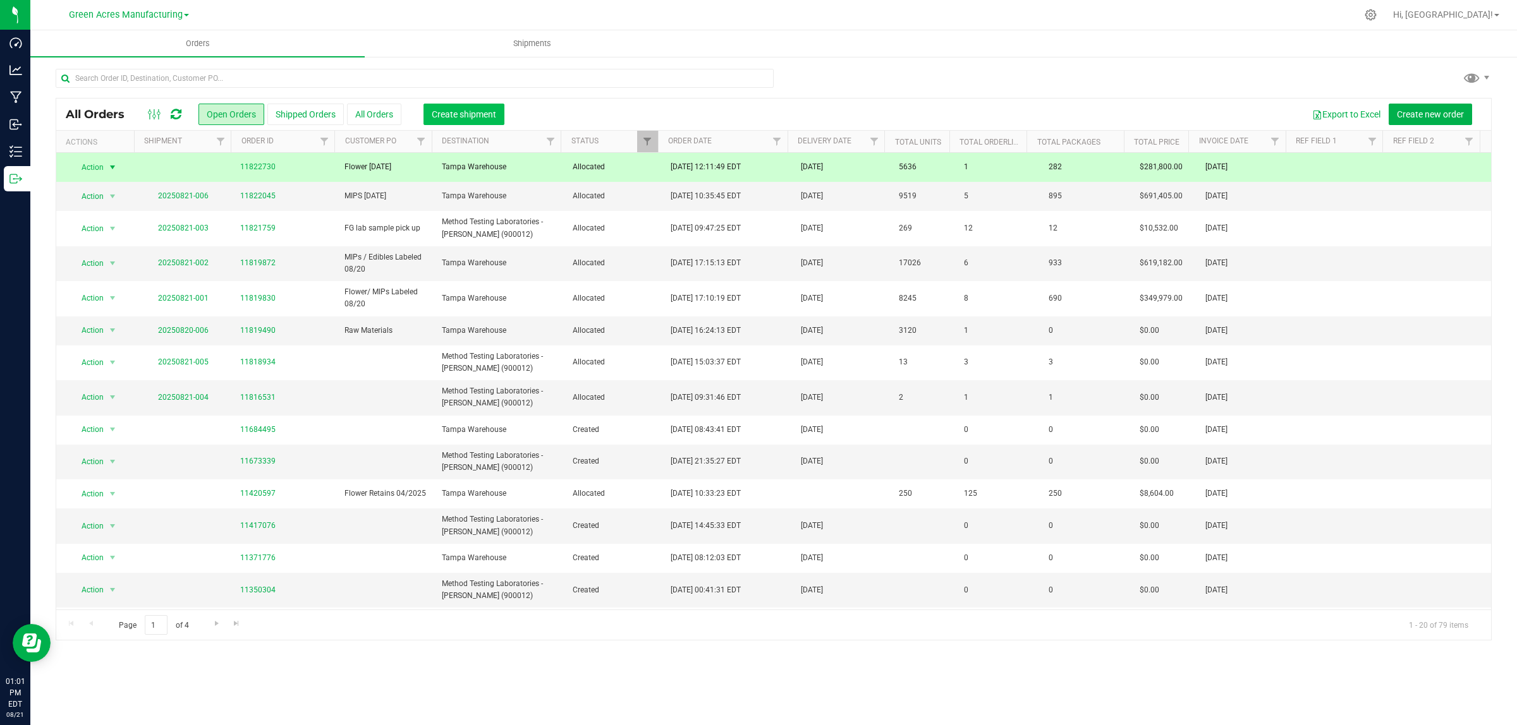
click at [461, 109] on span "Create shipment" at bounding box center [464, 114] width 64 height 10
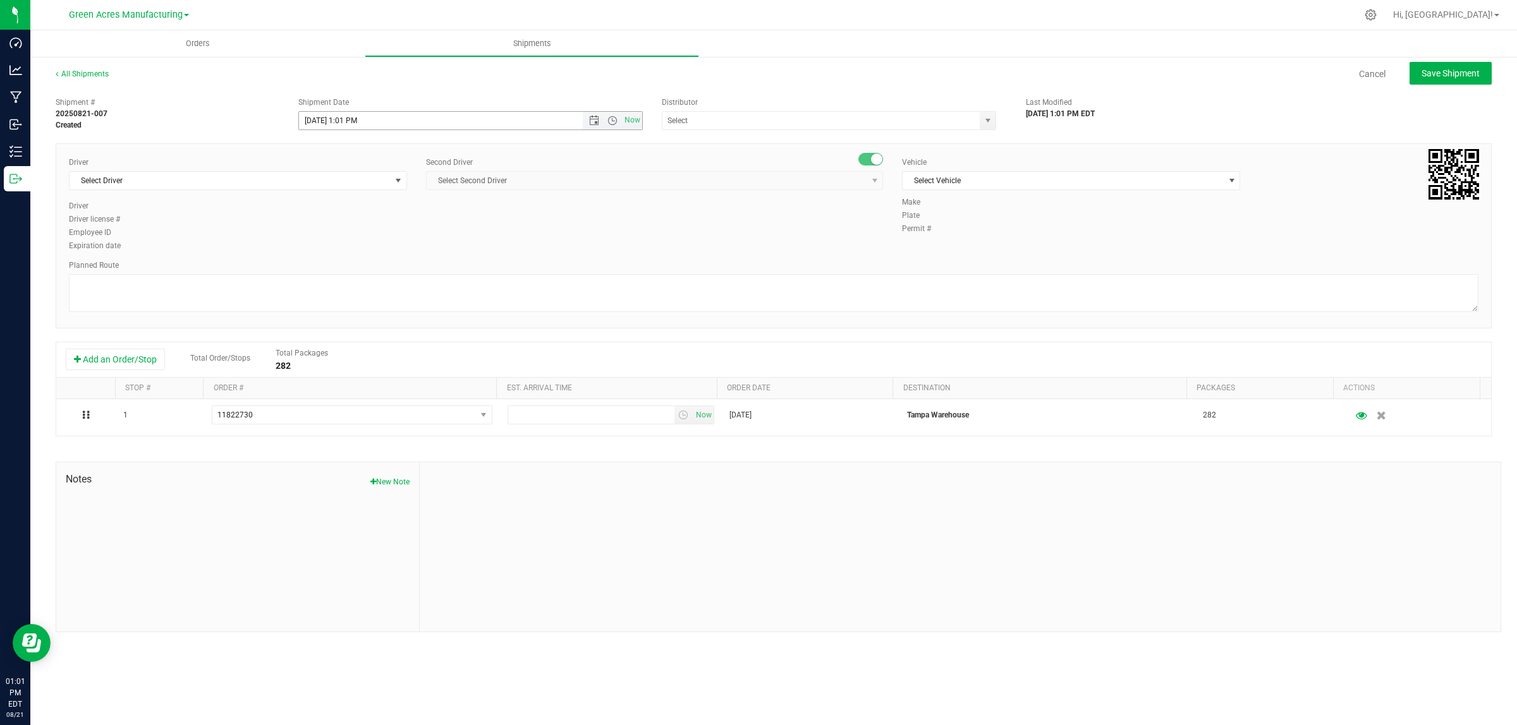
click at [354, 118] on input "8/21/2025 1:01 PM" at bounding box center [452, 121] width 306 height 18
type input "8/21/2025 1:51 PM"
click at [190, 181] on span "Select Driver" at bounding box center [230, 181] width 321 height 18
click at [246, 251] on li "Riccardo Young Reyes - 100005535" at bounding box center [238, 252] width 337 height 19
type input "ricc"
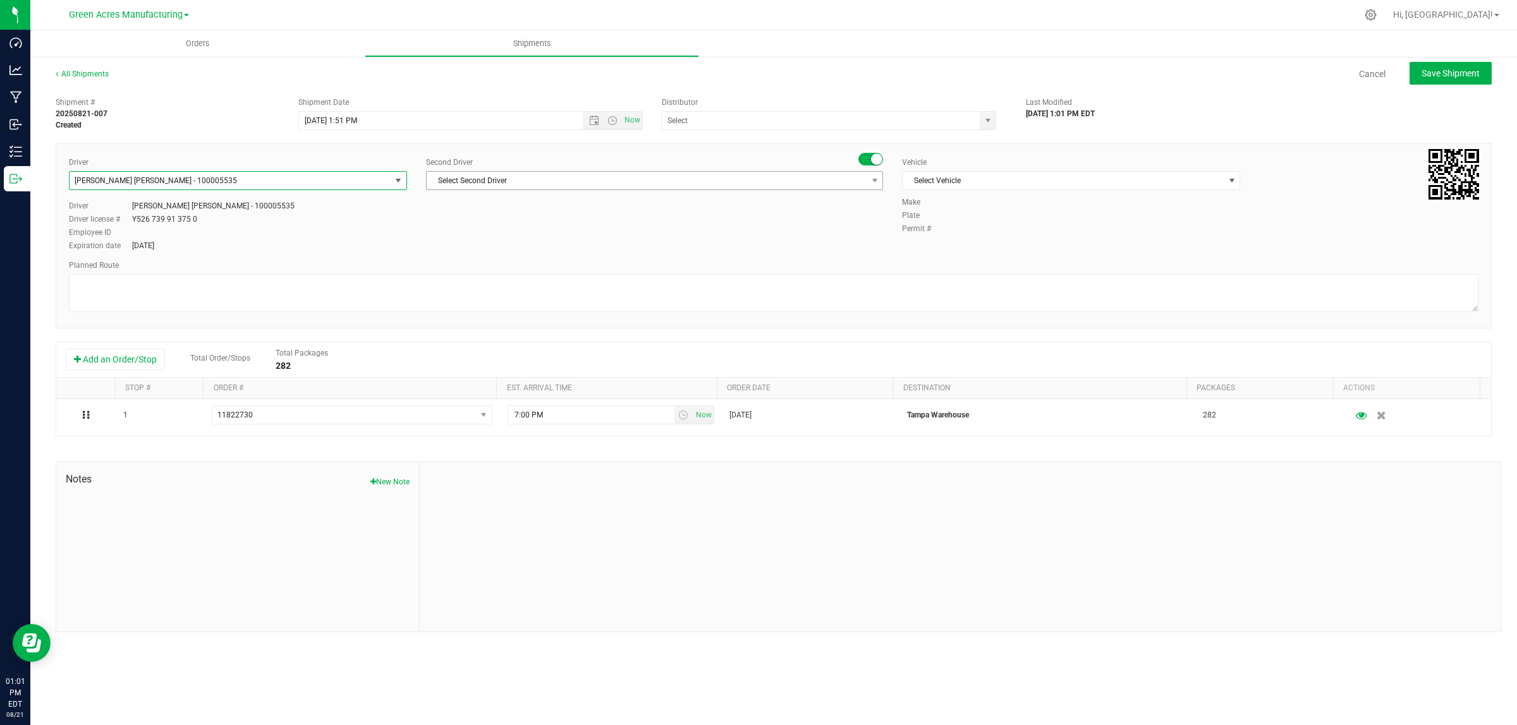
click at [550, 185] on span "Select Second Driver" at bounding box center [647, 181] width 440 height 18
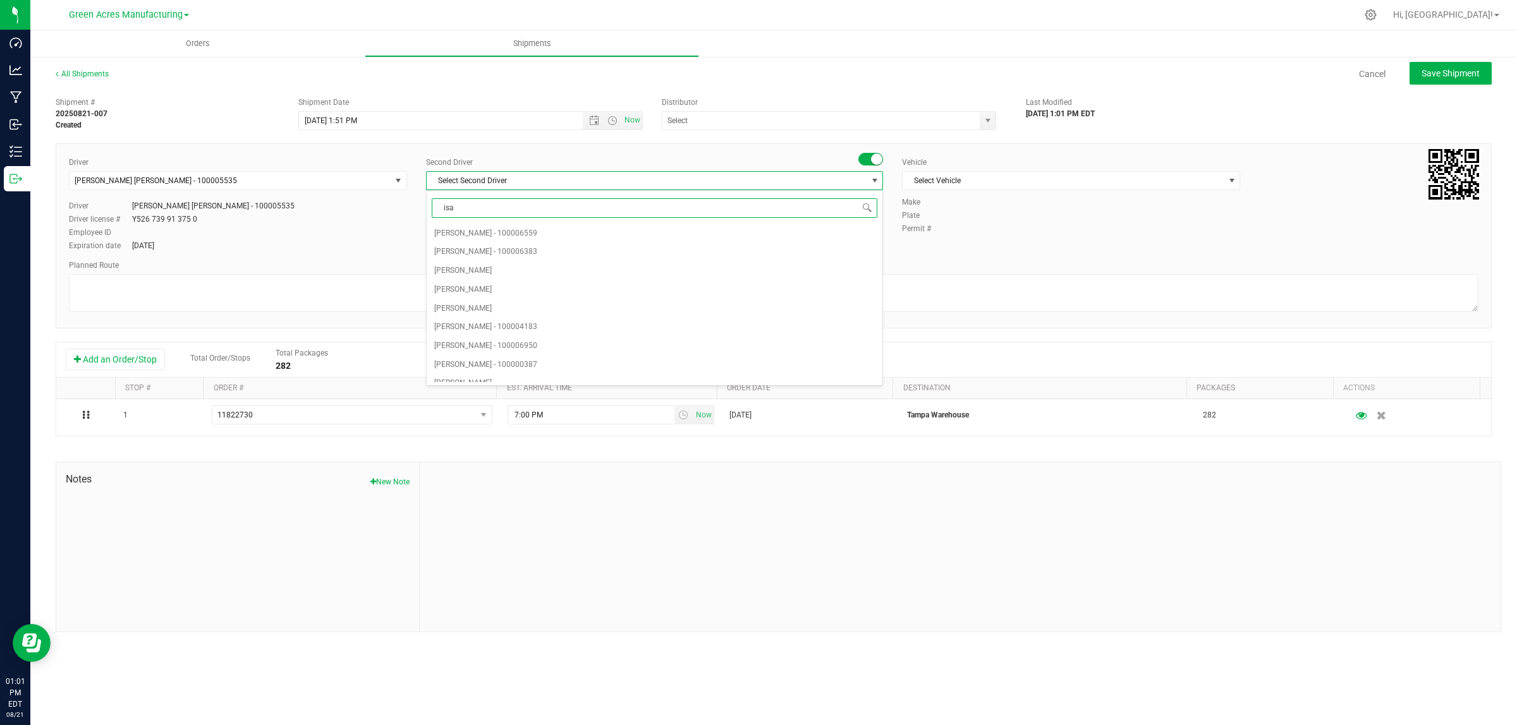
type input "isaa"
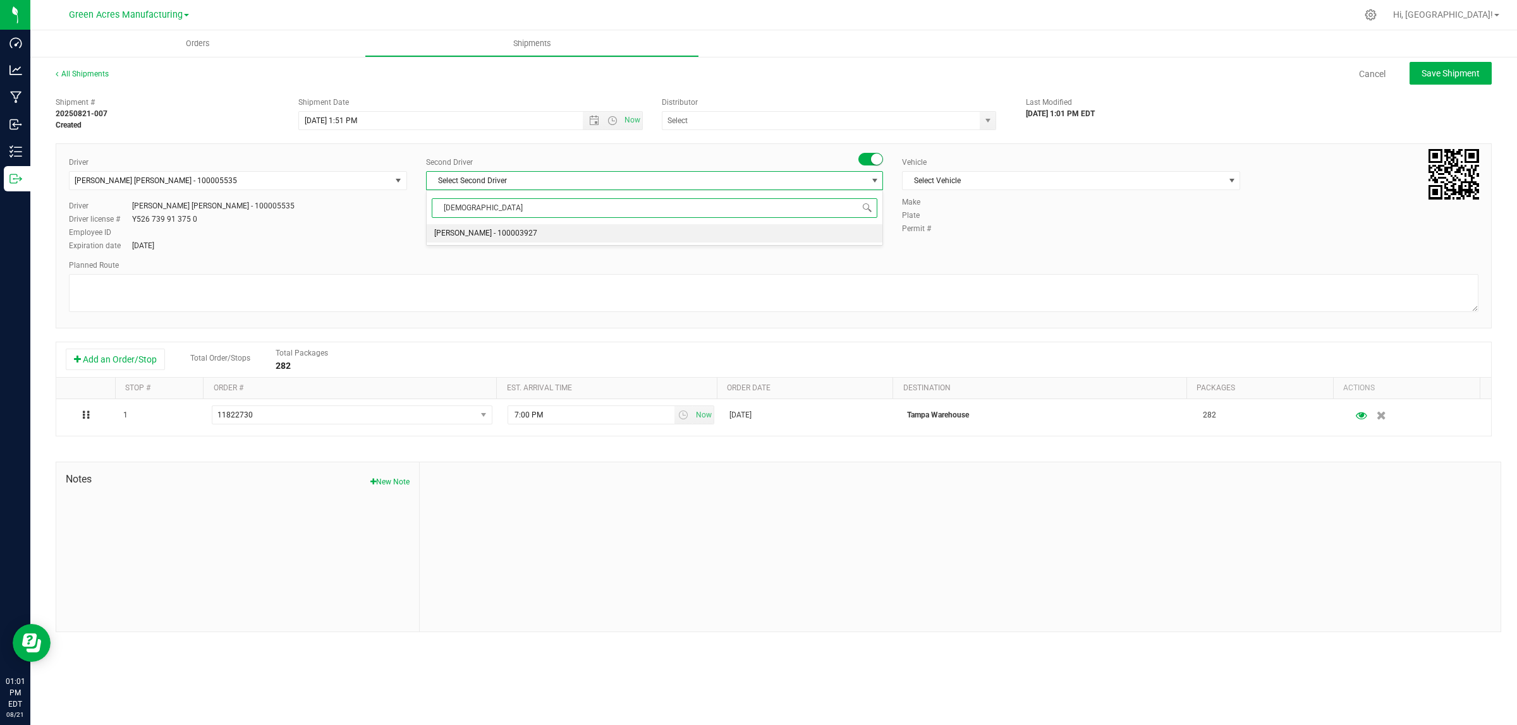
click at [537, 235] on span "Isaac Nunez Collado - 100003927" at bounding box center [485, 234] width 103 height 16
click at [1018, 178] on span "Select Vehicle" at bounding box center [1062, 181] width 321 height 18
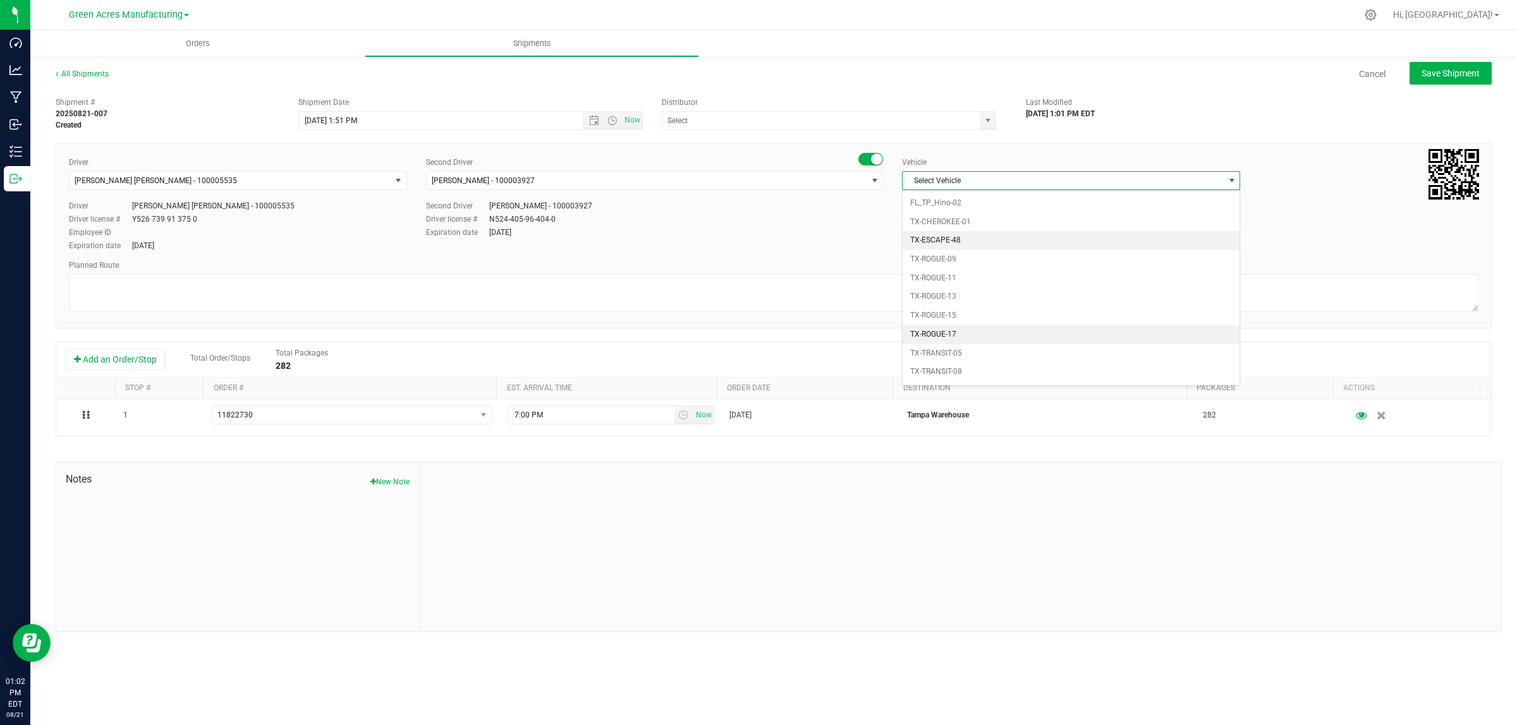
scroll to position [823, 0]
click at [988, 309] on li "FL_TP_Hino-02" at bounding box center [1070, 299] width 337 height 19
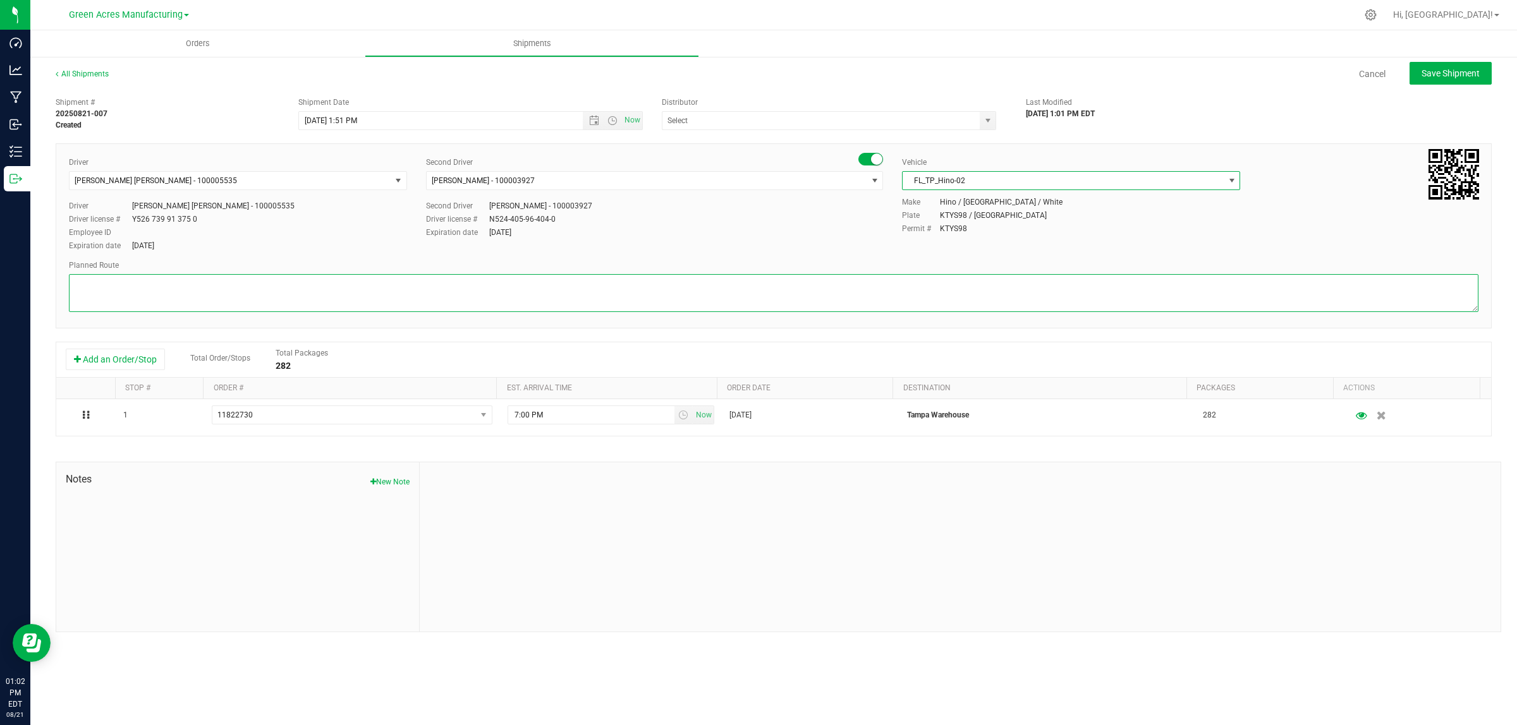
click at [525, 289] on textarea at bounding box center [773, 293] width 1409 height 38
type textarea "Finished Goods"
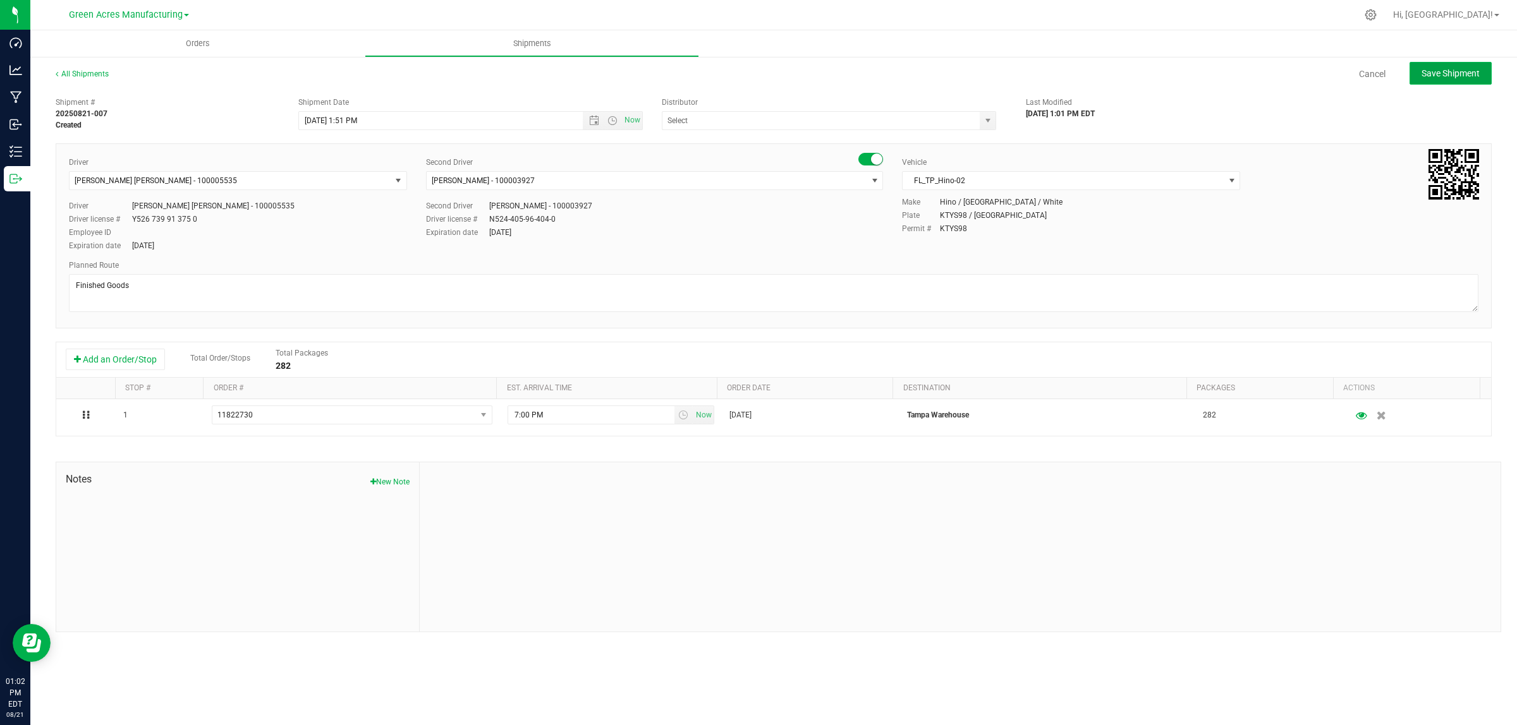
click at [1441, 75] on span "Save Shipment" at bounding box center [1450, 73] width 58 height 10
type input "8/21/2025 5:51 PM"
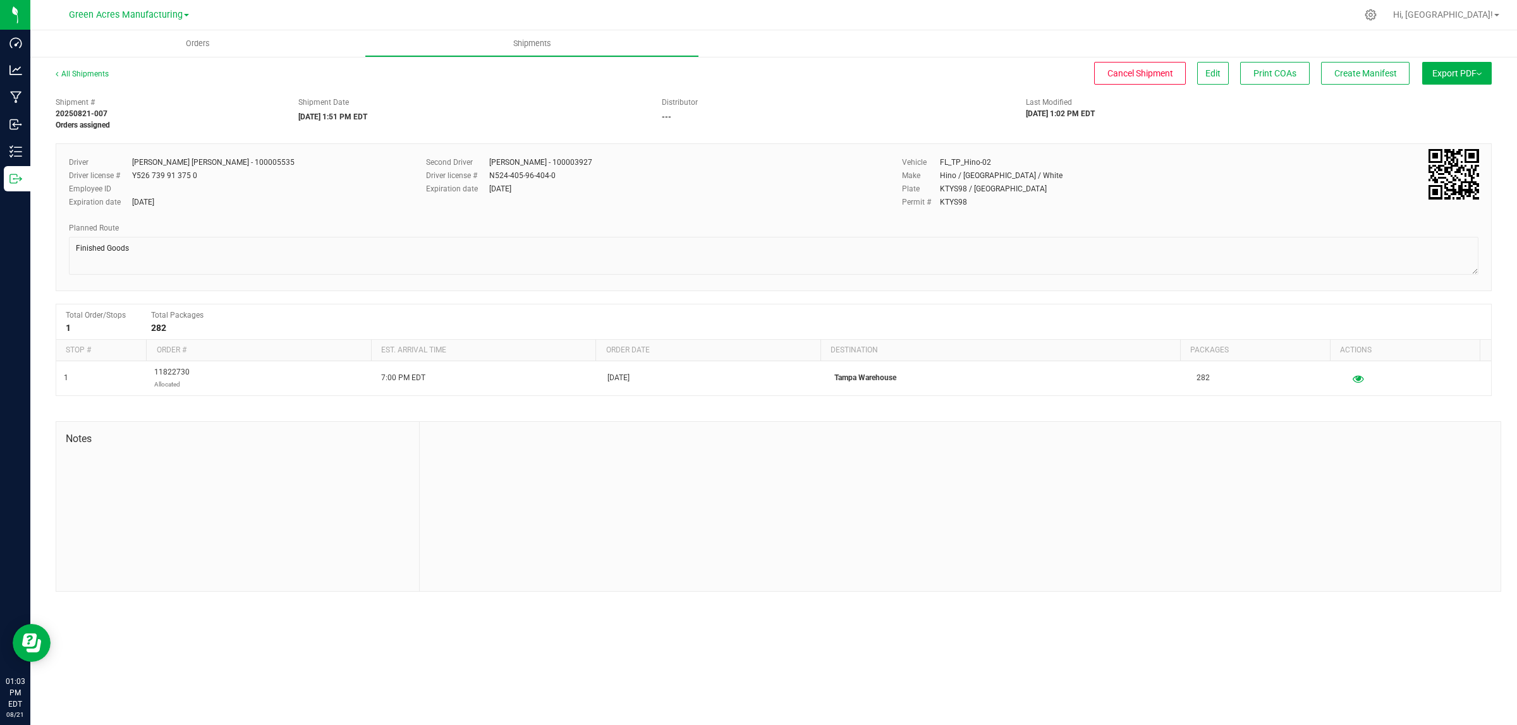
click at [1452, 71] on button "Export PDF" at bounding box center [1457, 73] width 70 height 23
click at [1439, 122] on span "Manifest by Lot" at bounding box center [1424, 120] width 52 height 9
click at [1439, 68] on button "Export PDF" at bounding box center [1457, 73] width 70 height 23
click at [1439, 118] on span "Manifest by Lot" at bounding box center [1424, 120] width 52 height 9
click at [1354, 78] on span "Create Manifest" at bounding box center [1365, 73] width 63 height 10
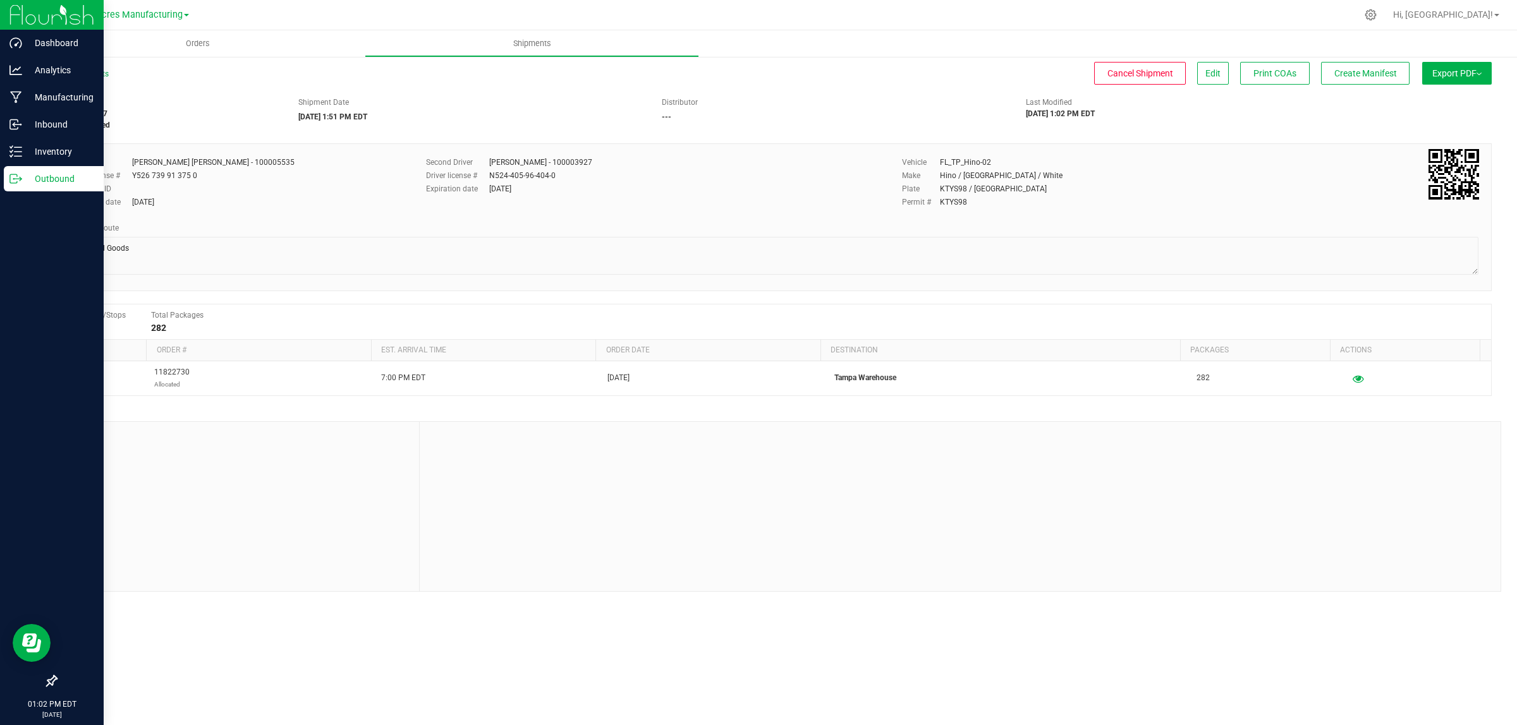
click at [17, 177] on icon at bounding box center [15, 179] width 13 height 13
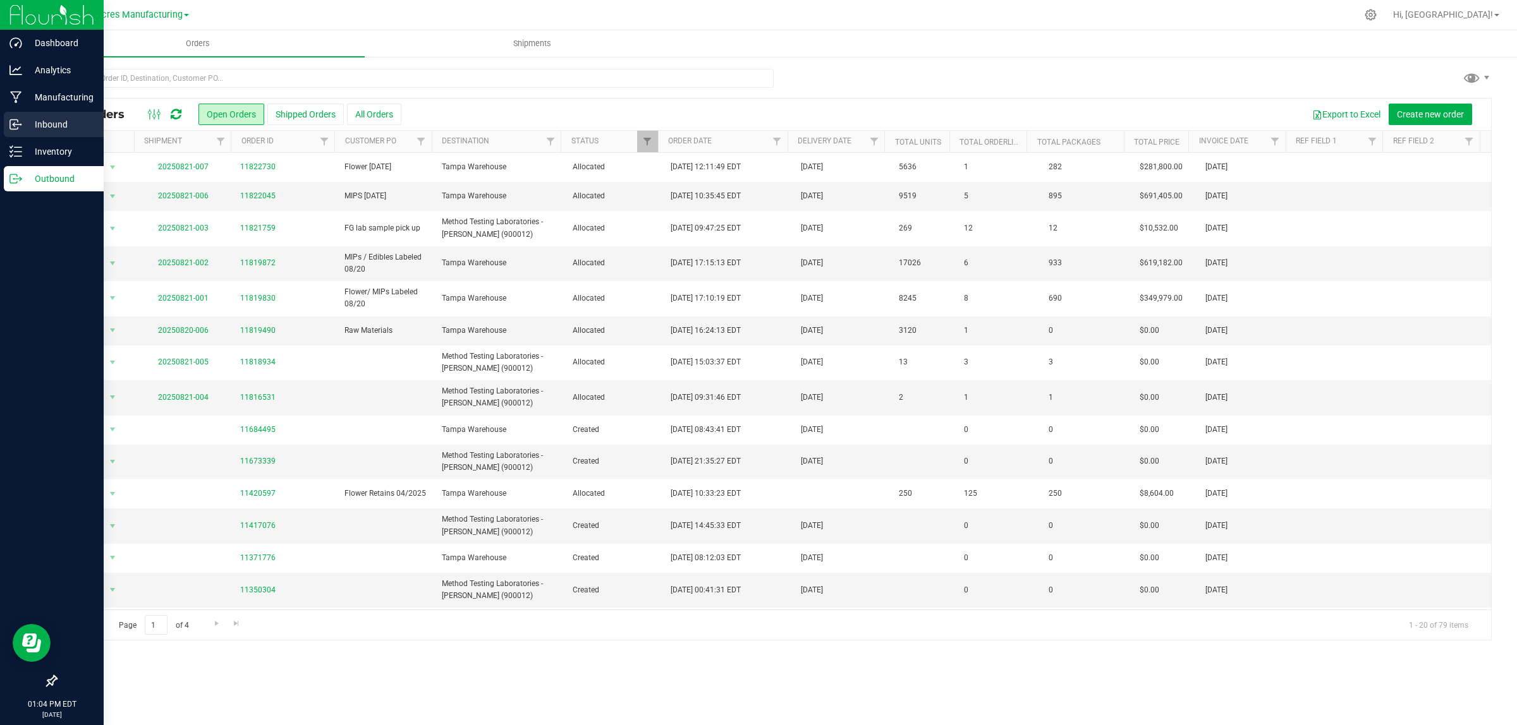
click at [18, 121] on icon at bounding box center [14, 124] width 8 height 9
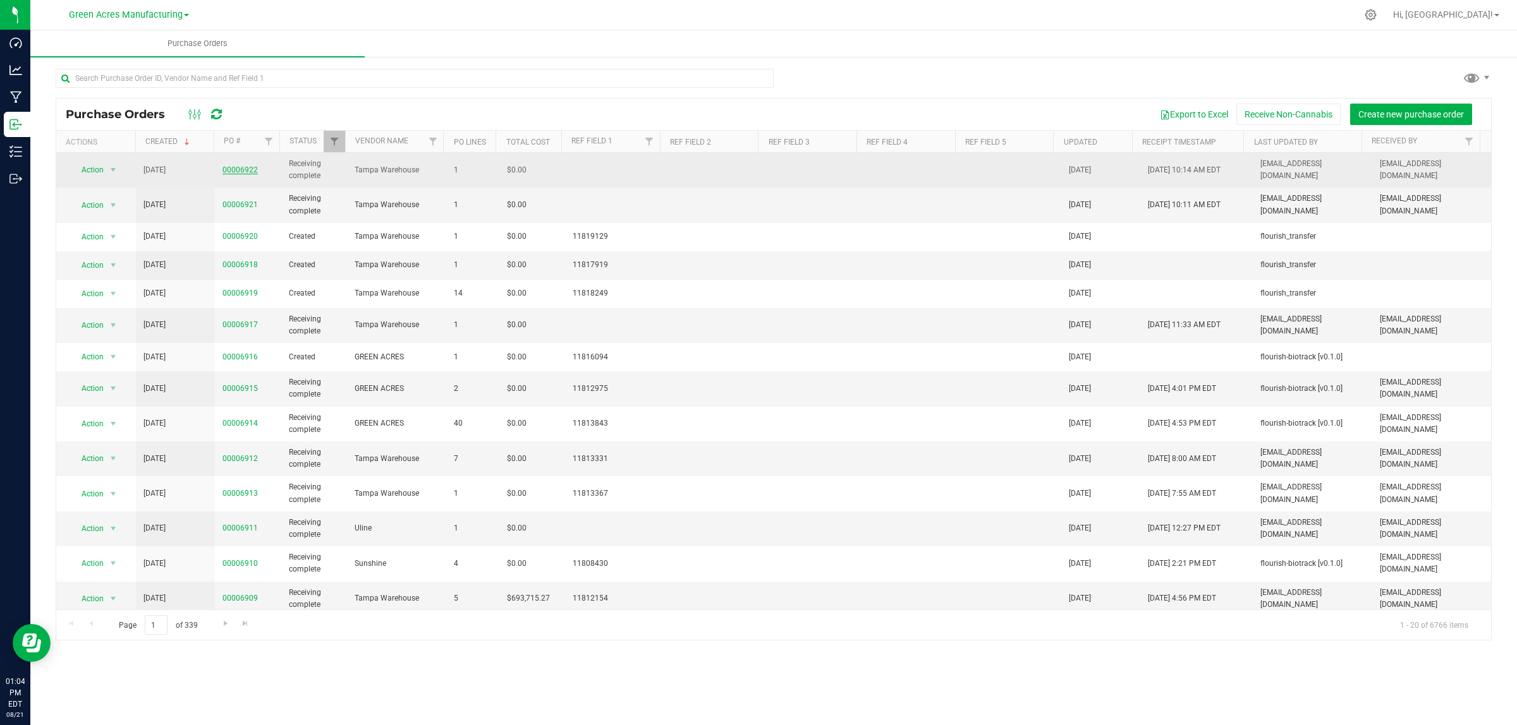
click at [238, 173] on link "00006922" at bounding box center [239, 170] width 35 height 9
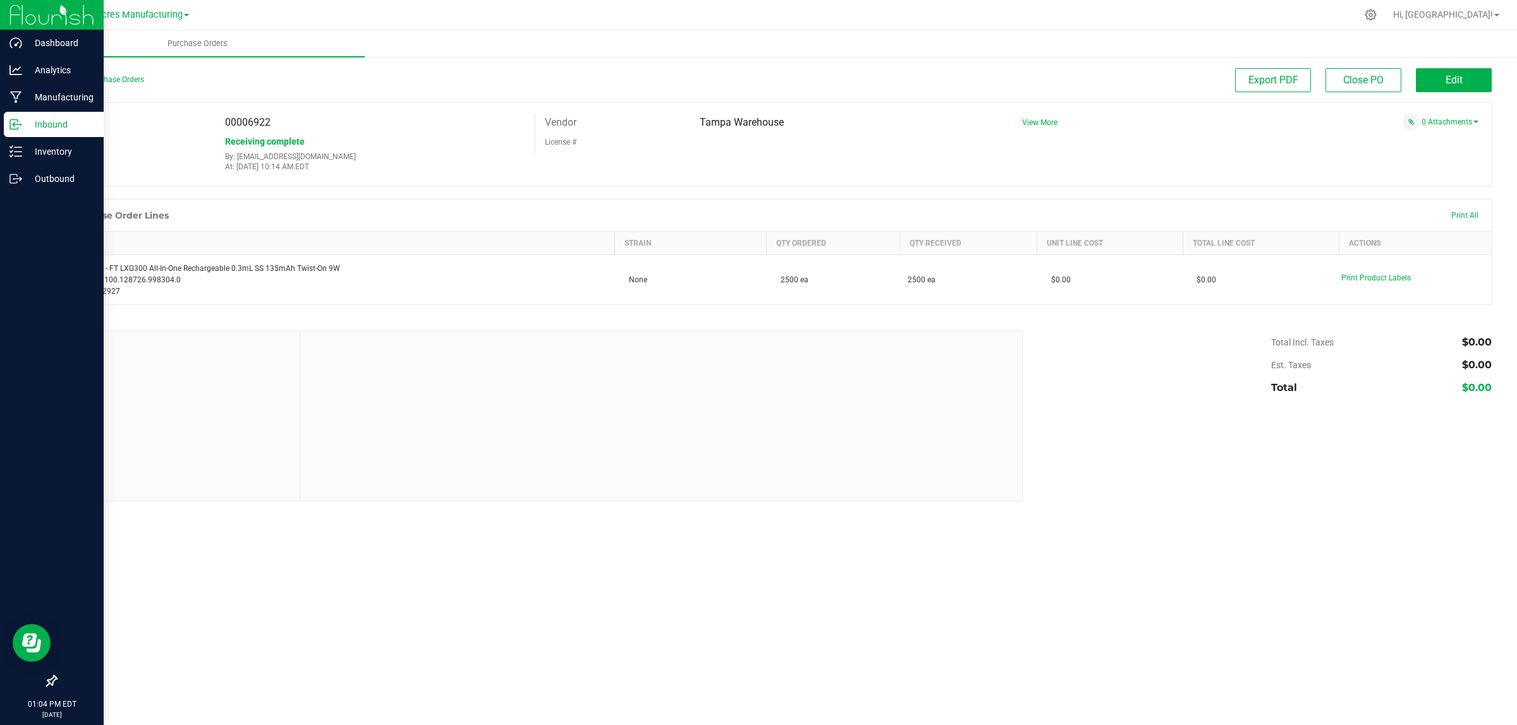
click at [11, 120] on icon at bounding box center [14, 124] width 8 height 9
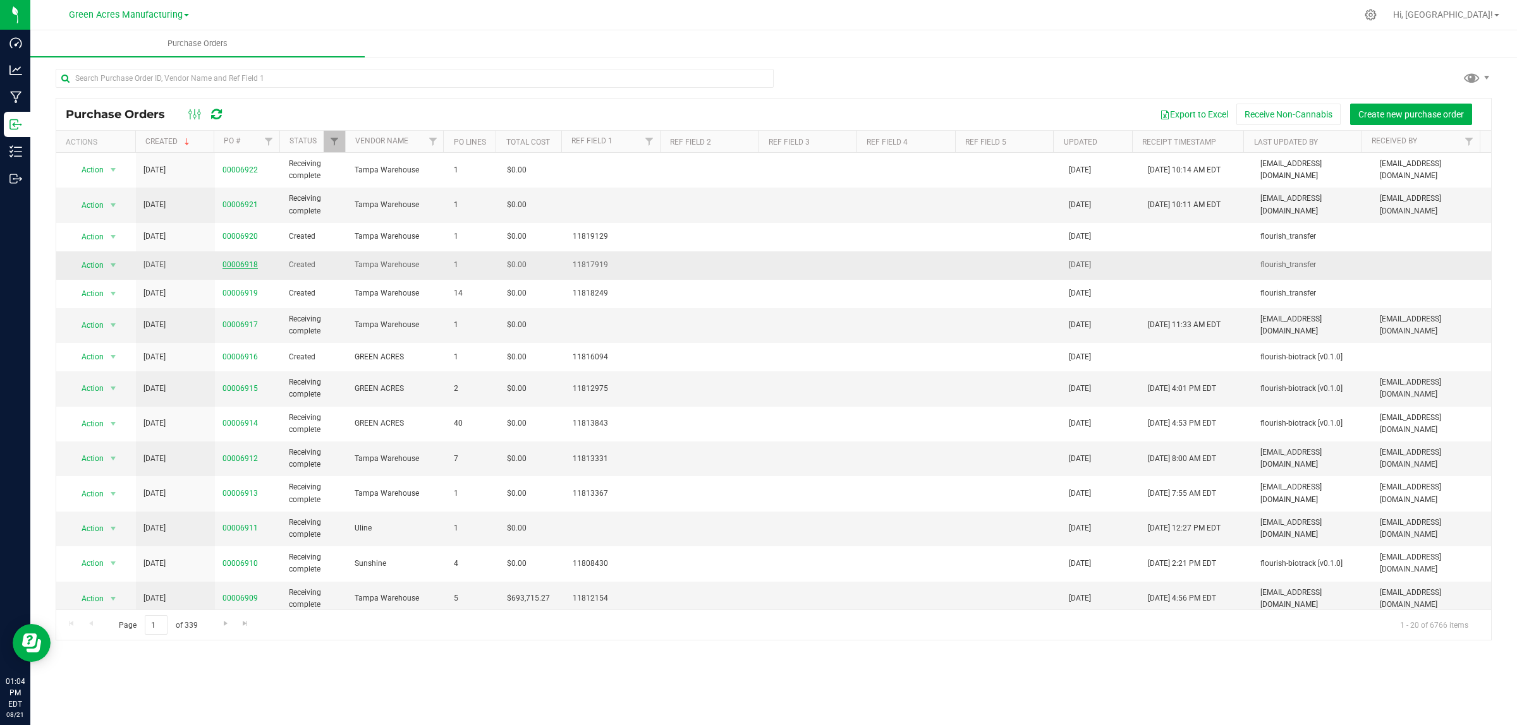
click at [234, 263] on link "00006918" at bounding box center [239, 264] width 35 height 9
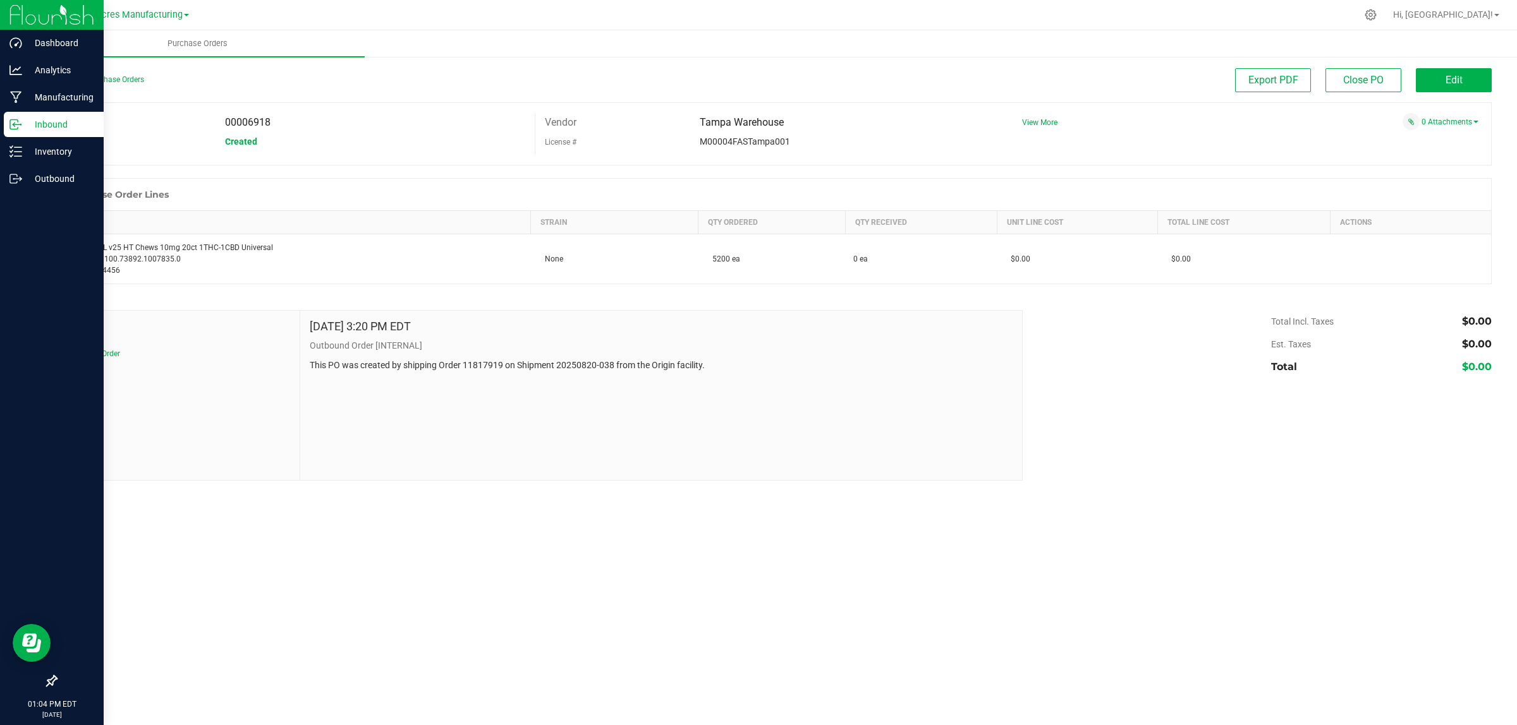
click at [20, 121] on icon at bounding box center [15, 124] width 13 height 13
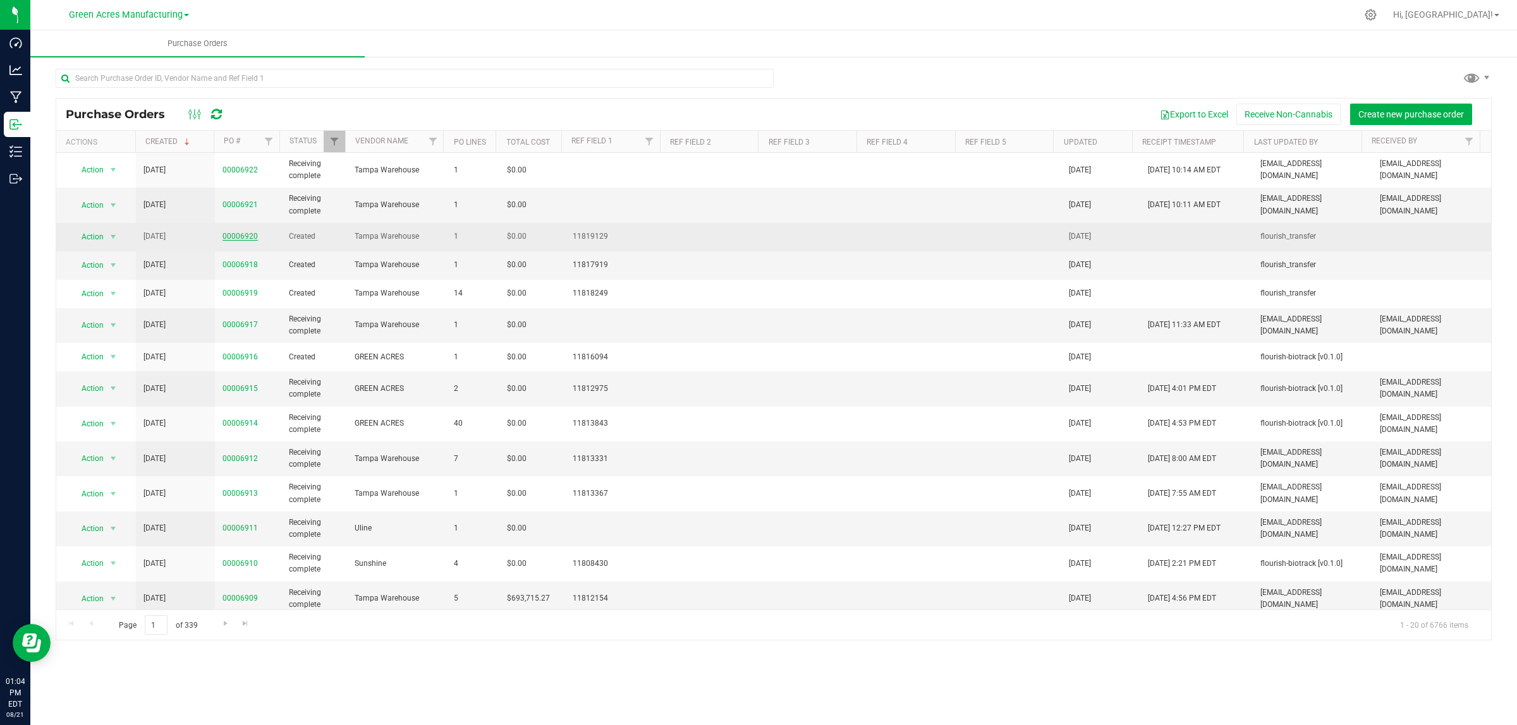
click at [236, 238] on link "00006920" at bounding box center [239, 236] width 35 height 9
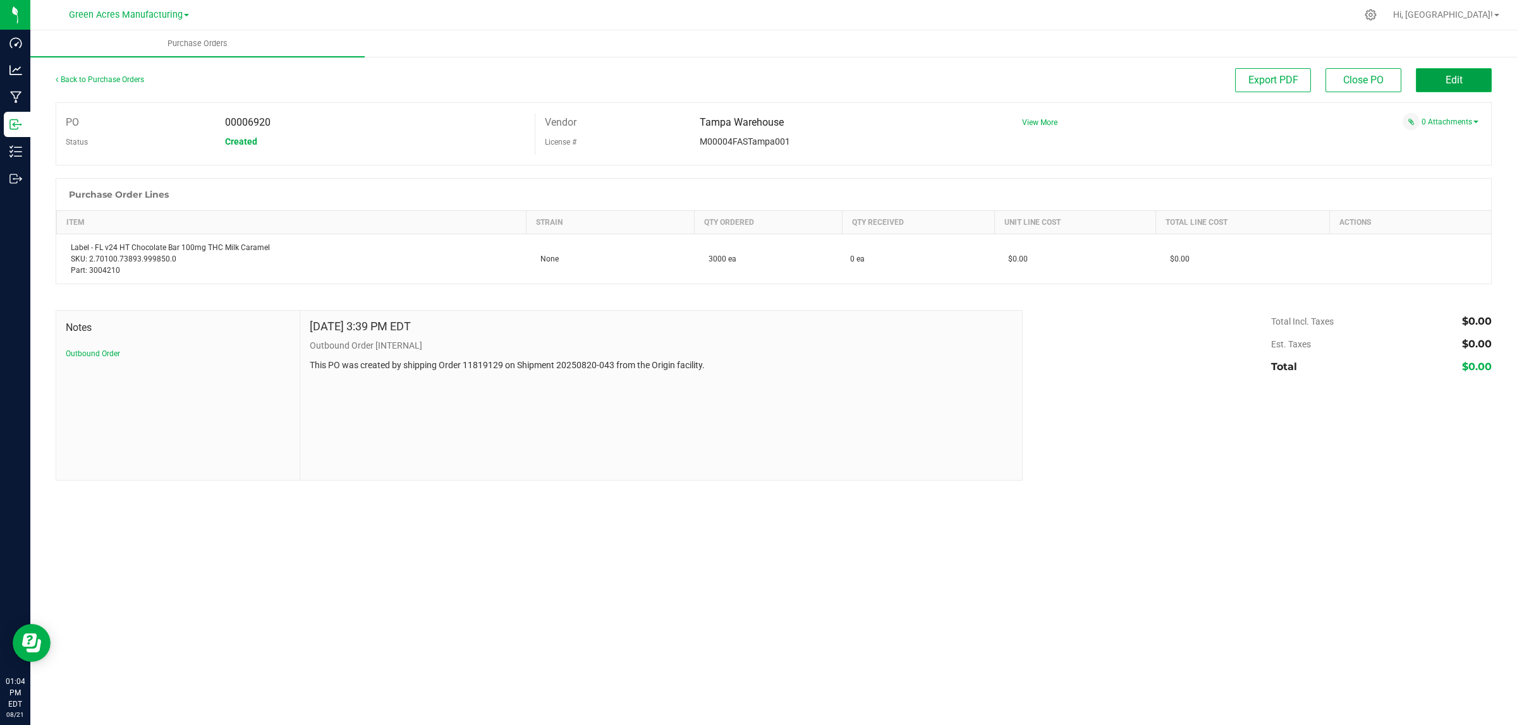
click at [1469, 76] on button "Edit" at bounding box center [1453, 80] width 76 height 24
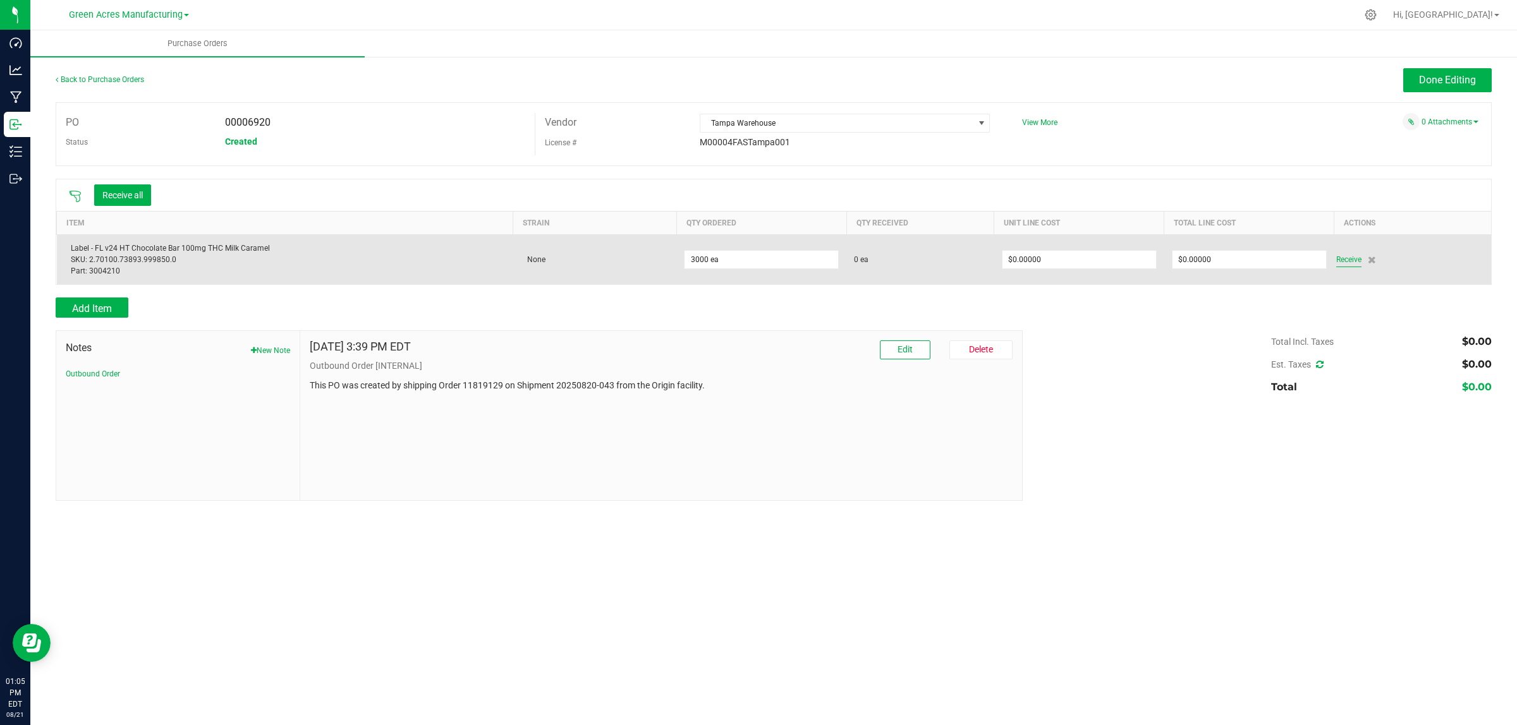
click at [1350, 259] on span "Receive" at bounding box center [1348, 259] width 25 height 15
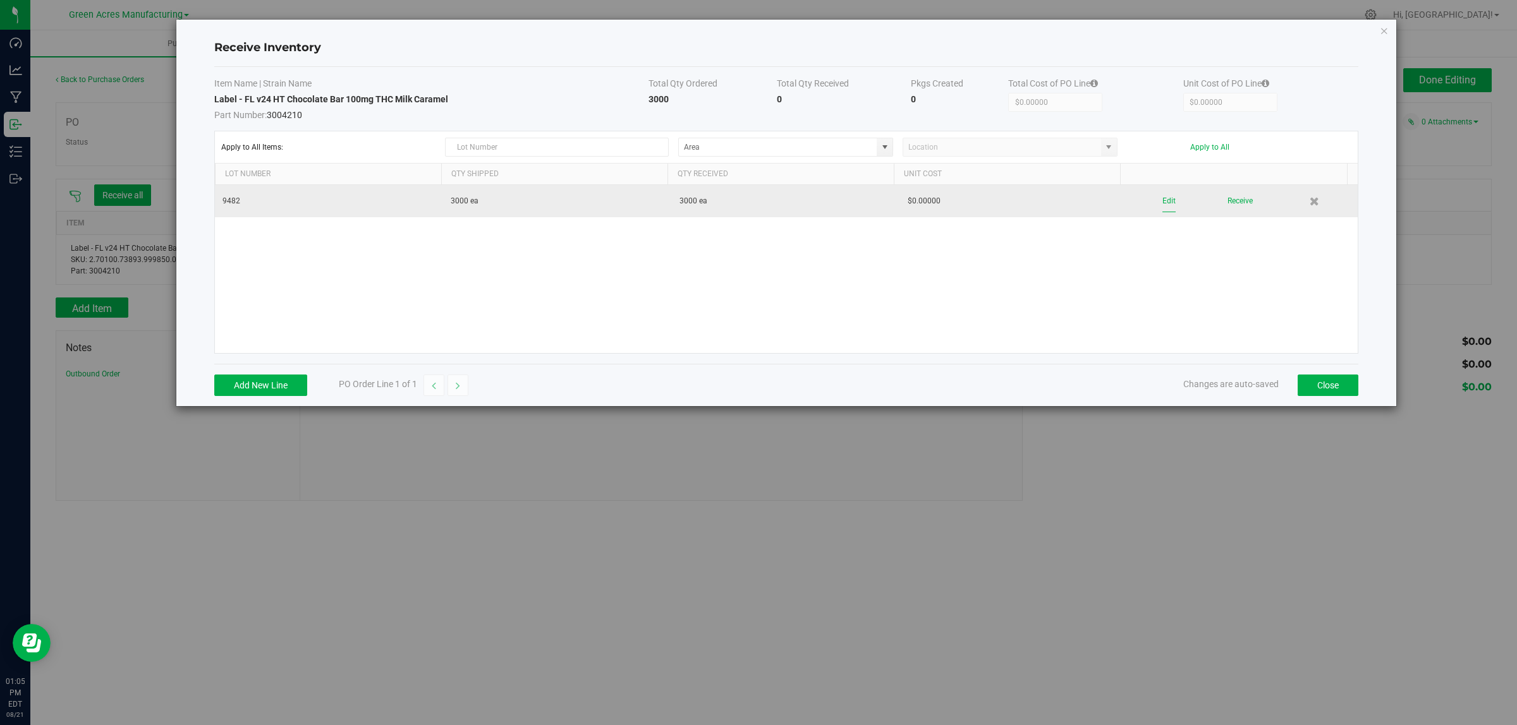
click at [1162, 198] on button "Edit" at bounding box center [1168, 201] width 13 height 22
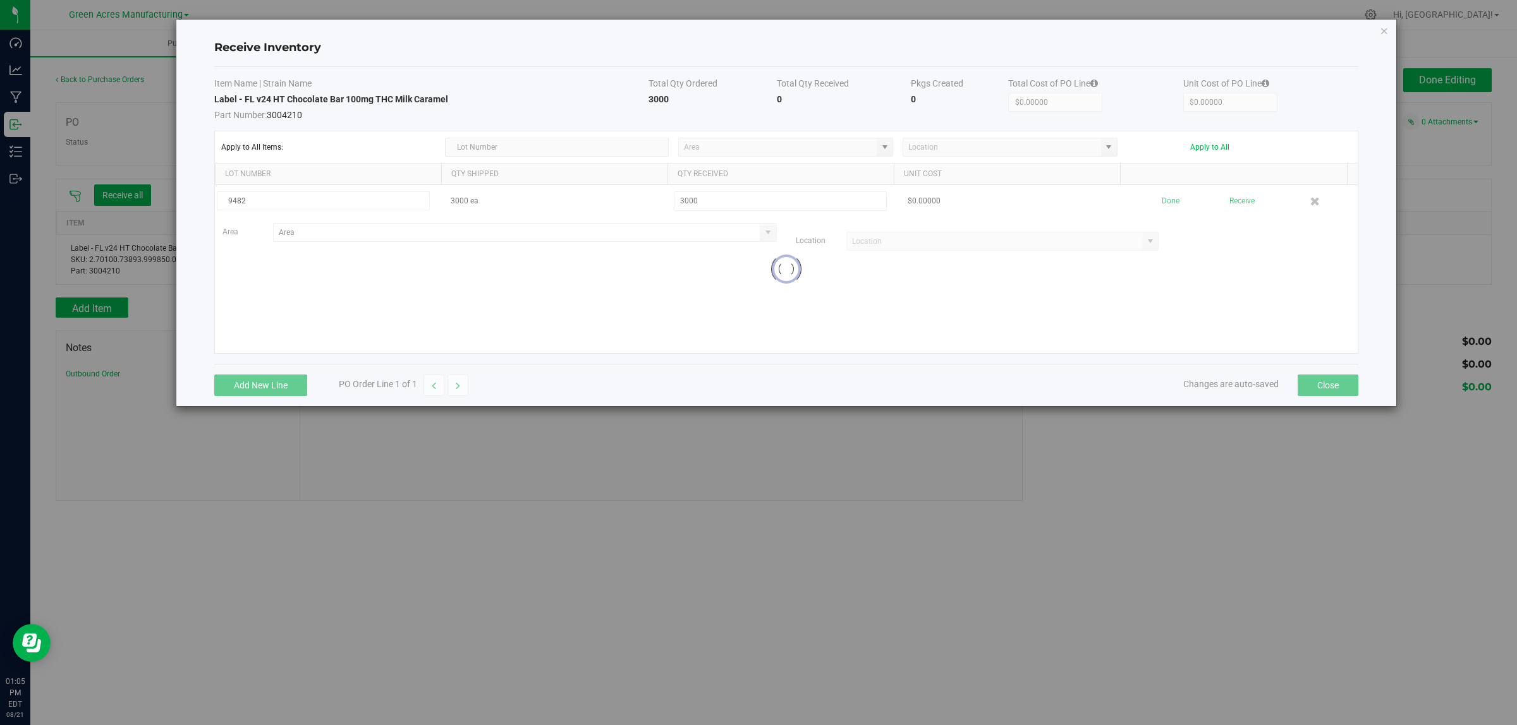
click at [303, 225] on div at bounding box center [786, 269] width 1142 height 168
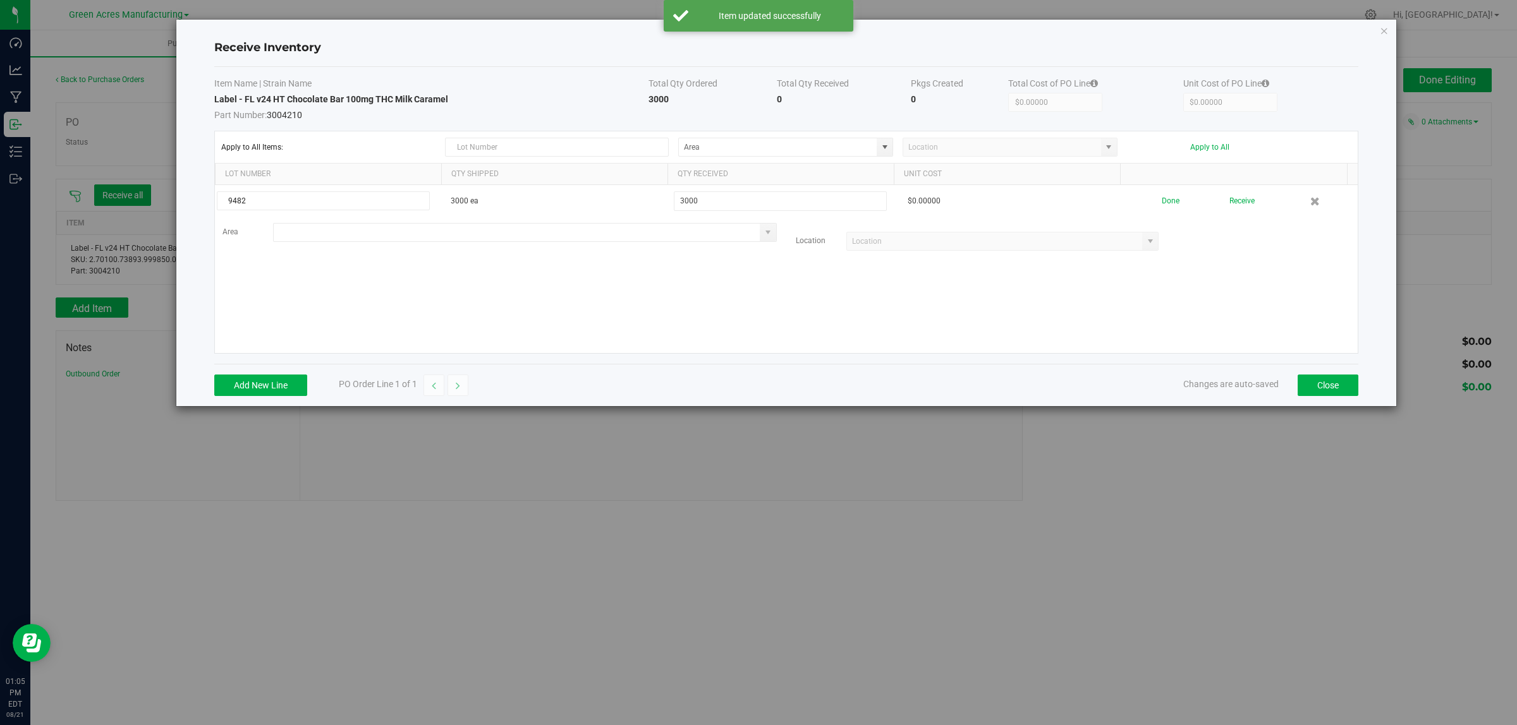
click at [305, 236] on input at bounding box center [517, 233] width 487 height 18
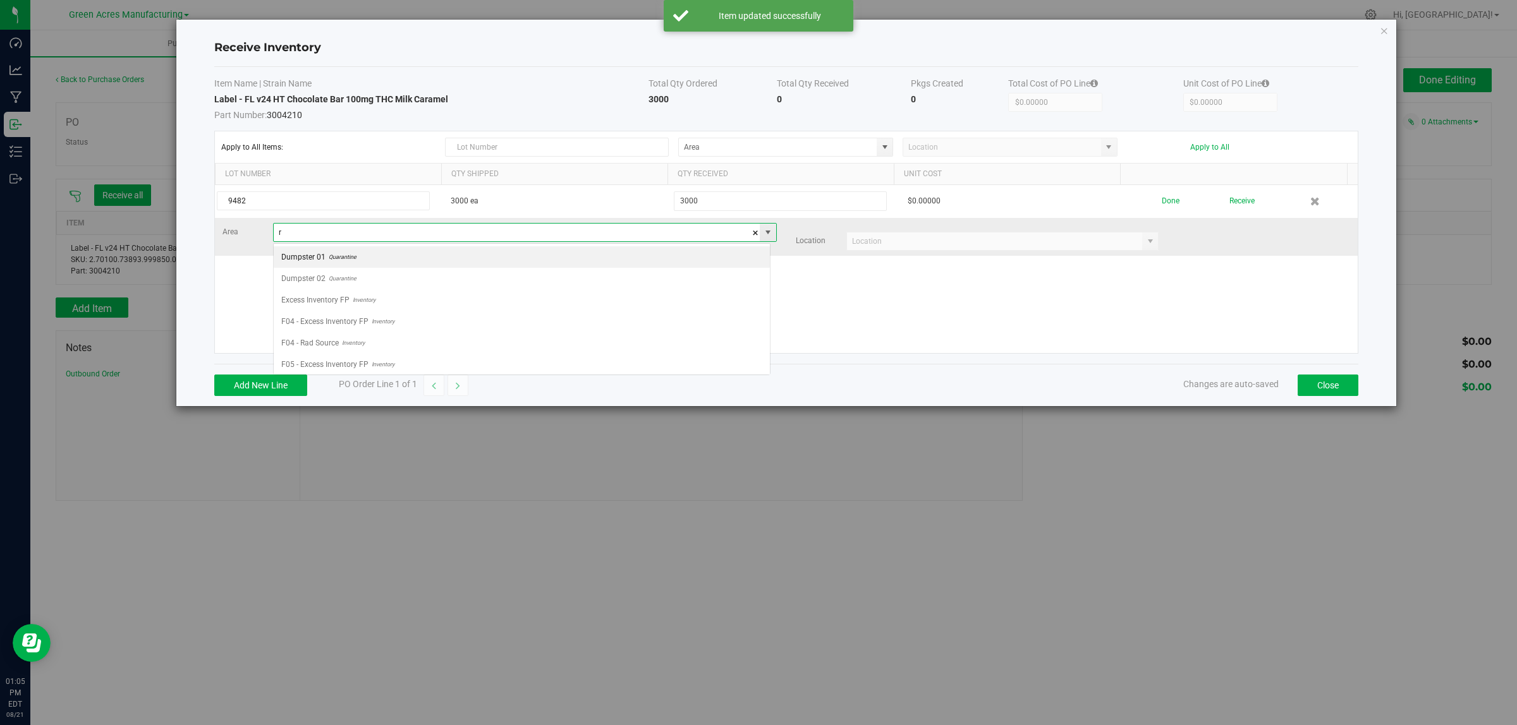
scroll to position [20, 497]
type input "VF1 - RMS"
click at [875, 242] on input at bounding box center [995, 242] width 296 height 18
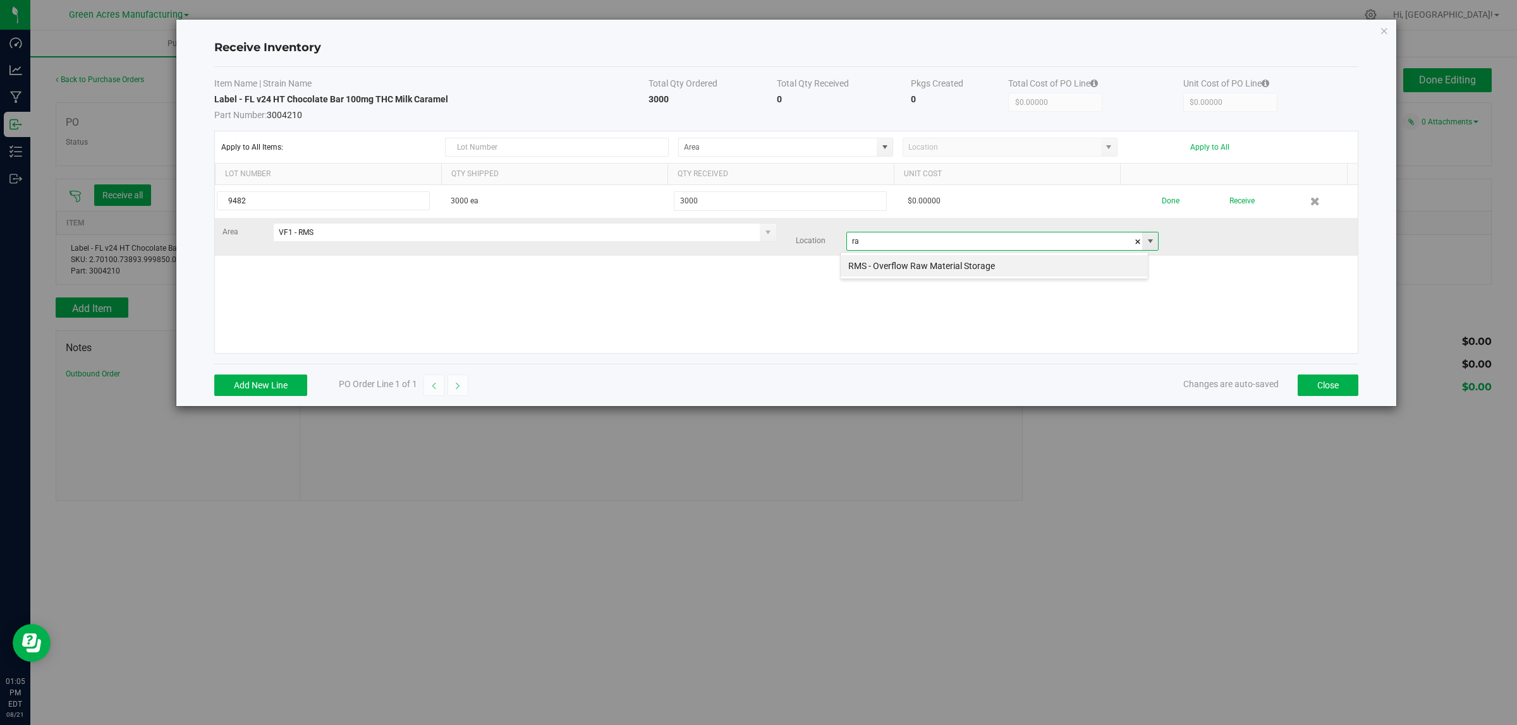
scroll to position [20, 308]
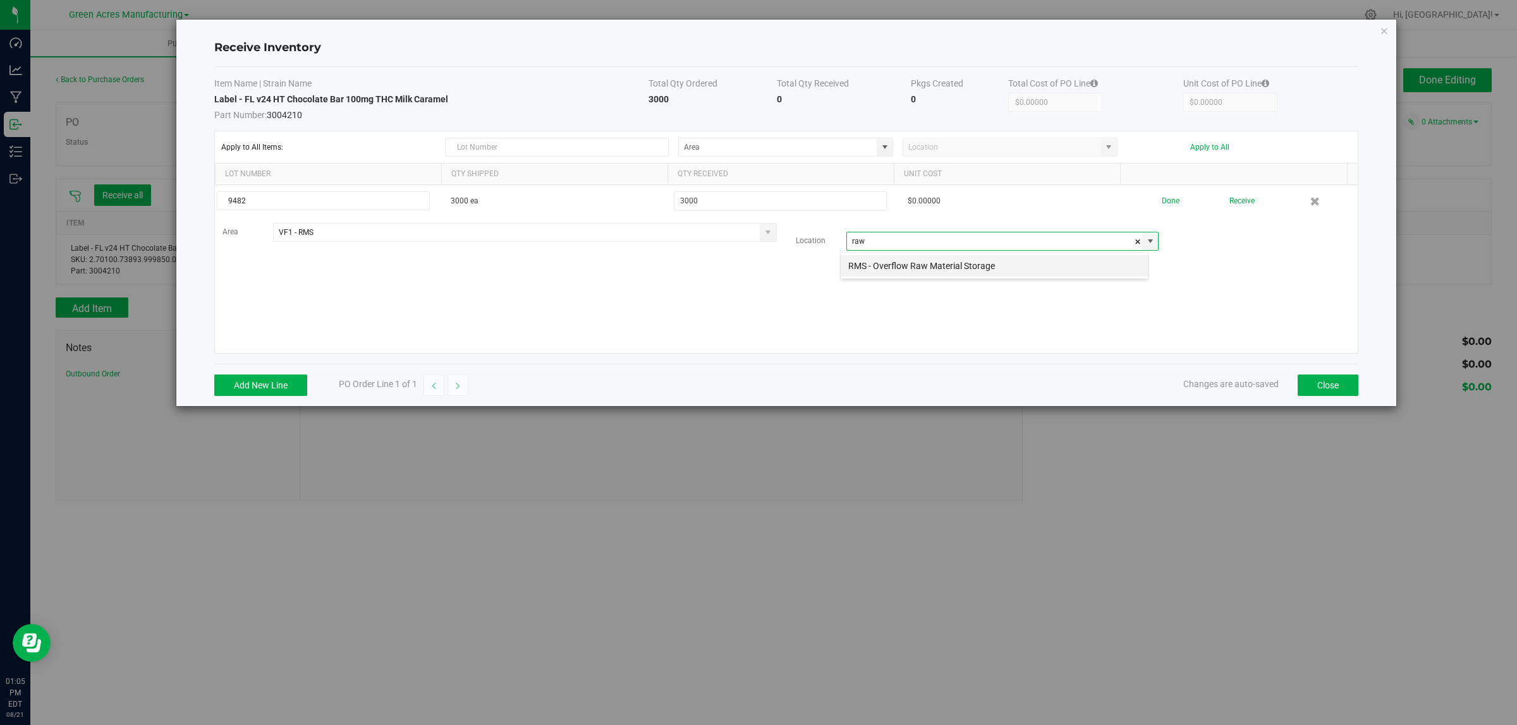
click at [887, 264] on li "RMS - Overflow Raw Material Storage" at bounding box center [993, 265] width 307 height 21
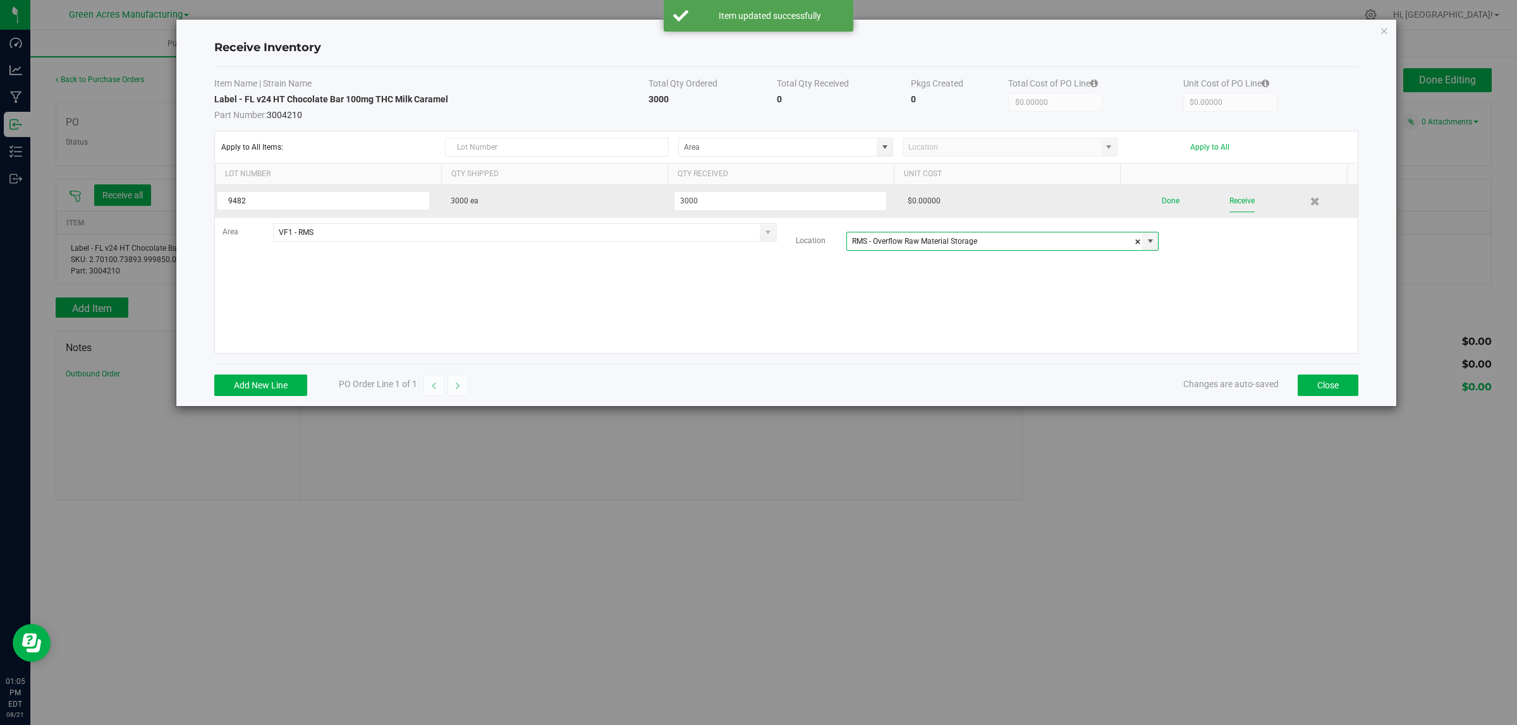
type input "RMS - Overflow Raw Material Storage"
click at [1233, 202] on button "Receive" at bounding box center [1241, 201] width 25 height 22
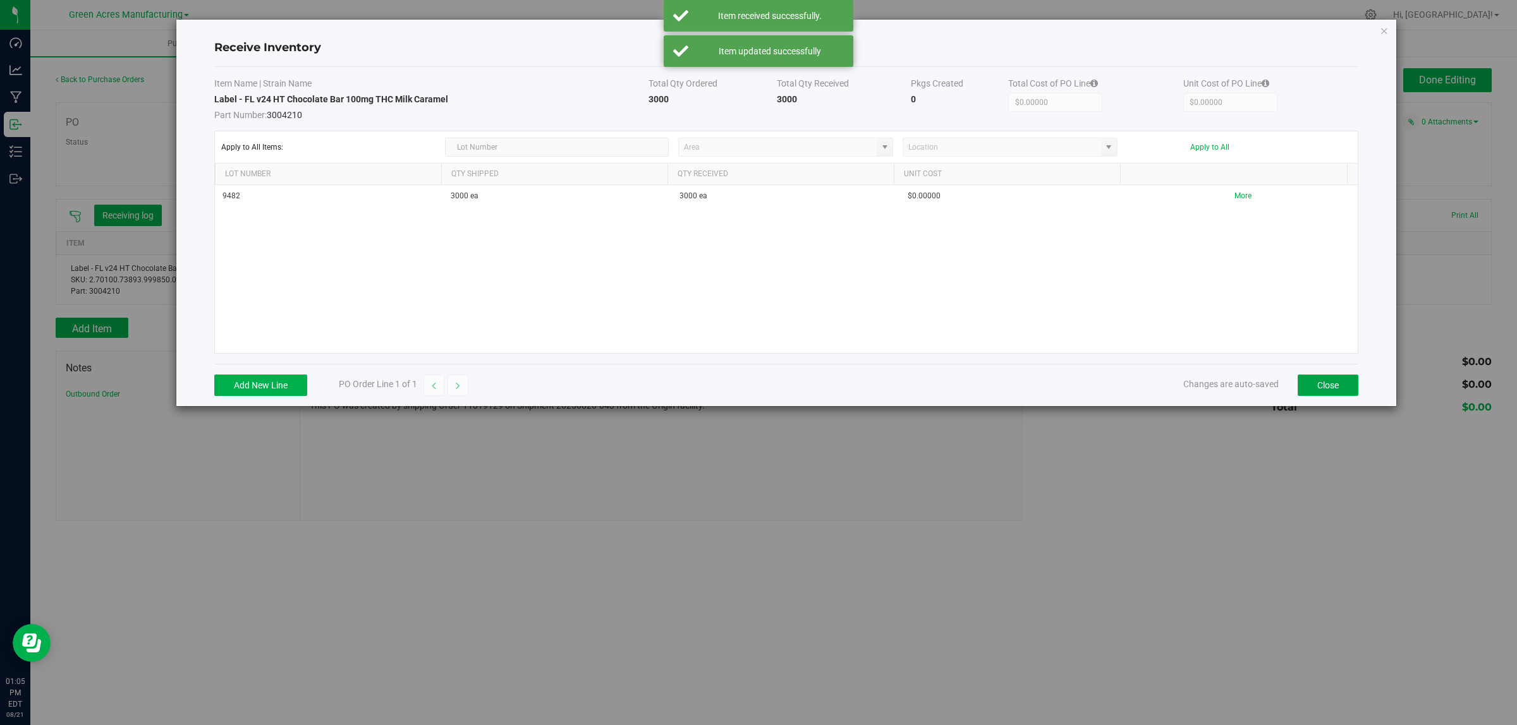
click at [1332, 389] on button "Close" at bounding box center [1327, 385] width 61 height 21
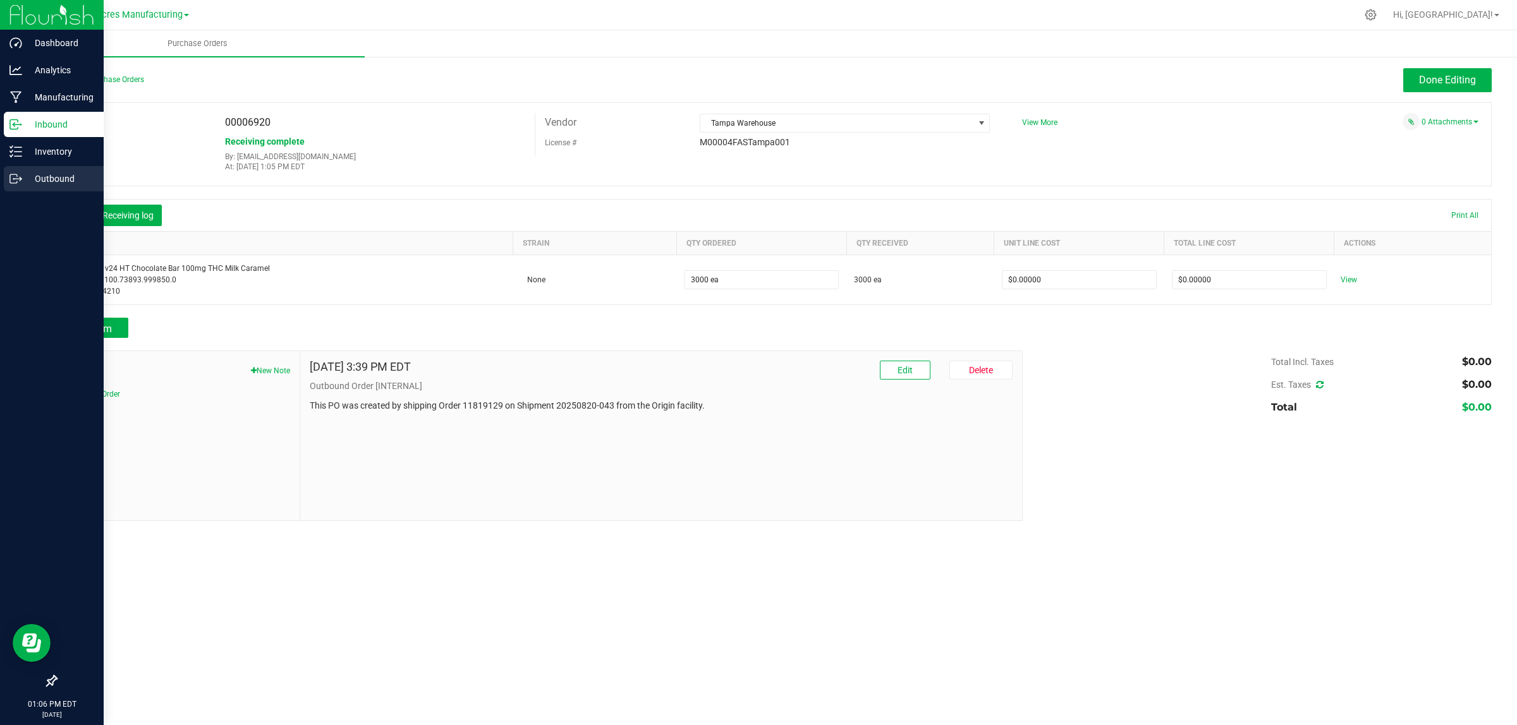
click at [39, 171] on p "Outbound" at bounding box center [60, 178] width 76 height 15
